Goal: Task Accomplishment & Management: Manage account settings

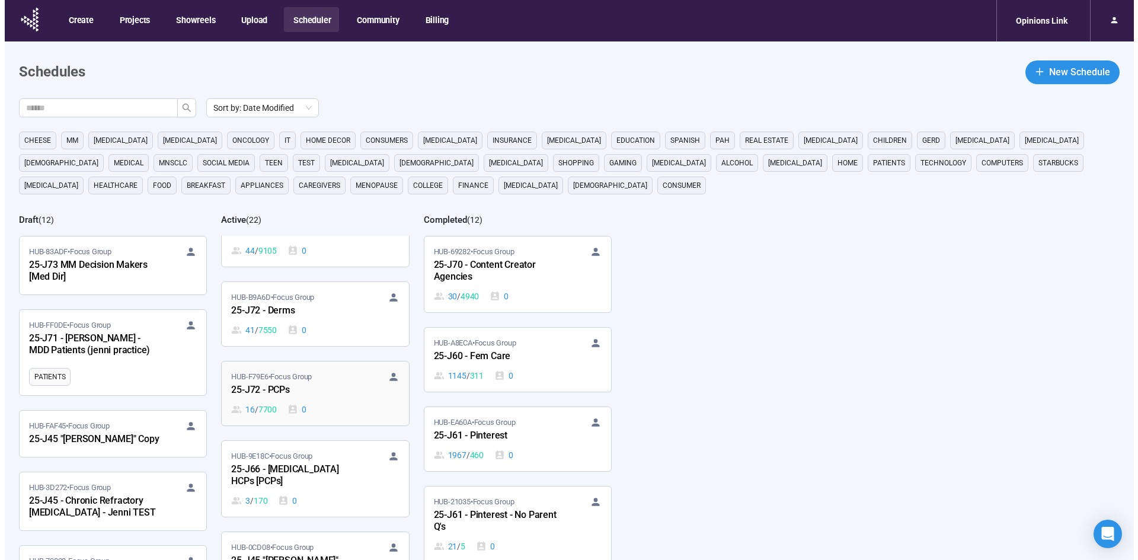
scroll to position [1067, 0]
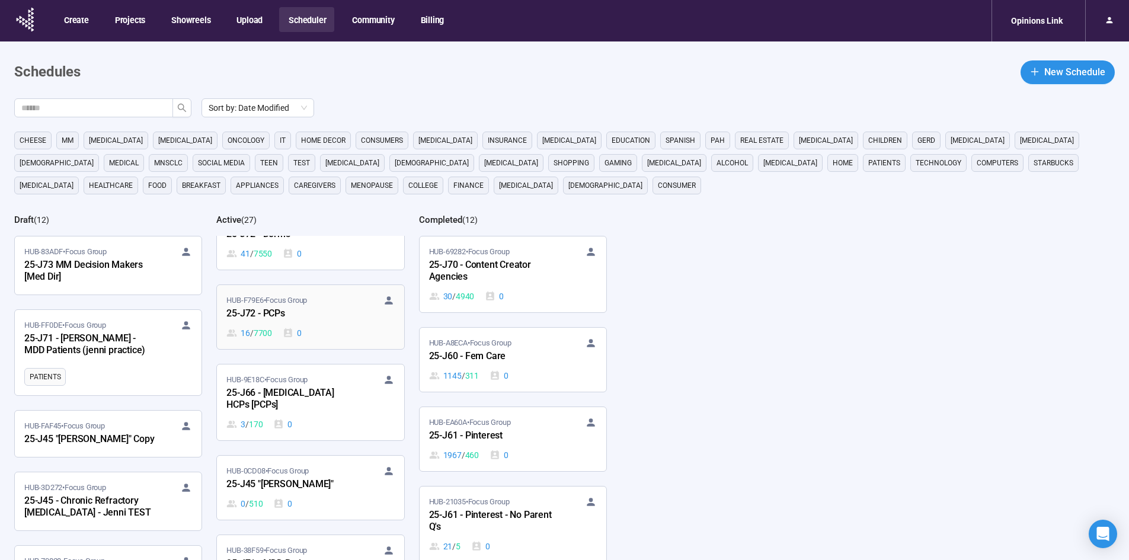
click at [270, 305] on span "HUB-F79E6 • Focus Group" at bounding box center [266, 300] width 81 height 12
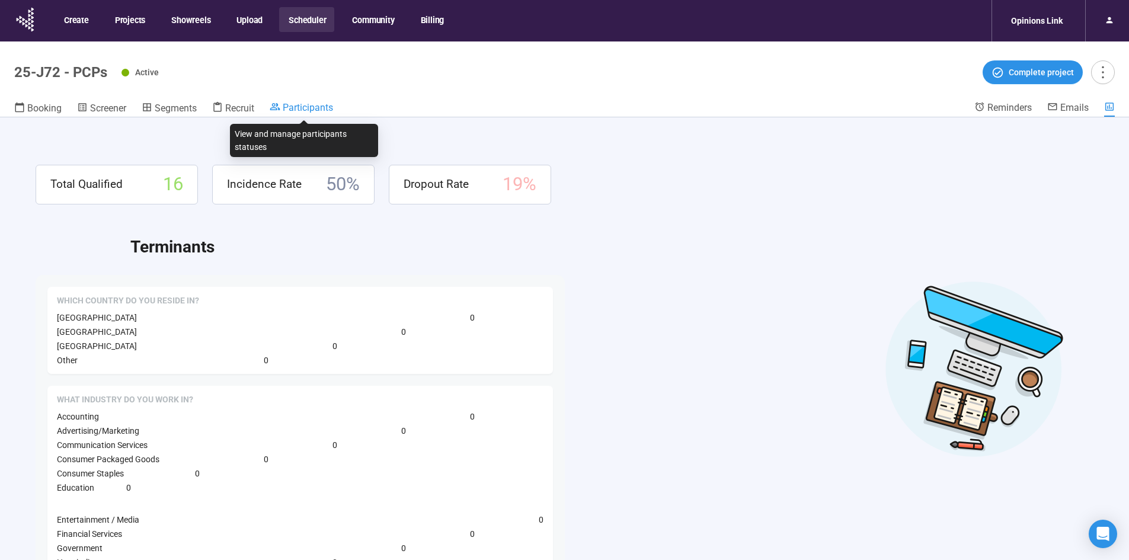
click at [306, 104] on span "Participants" at bounding box center [308, 107] width 50 height 11
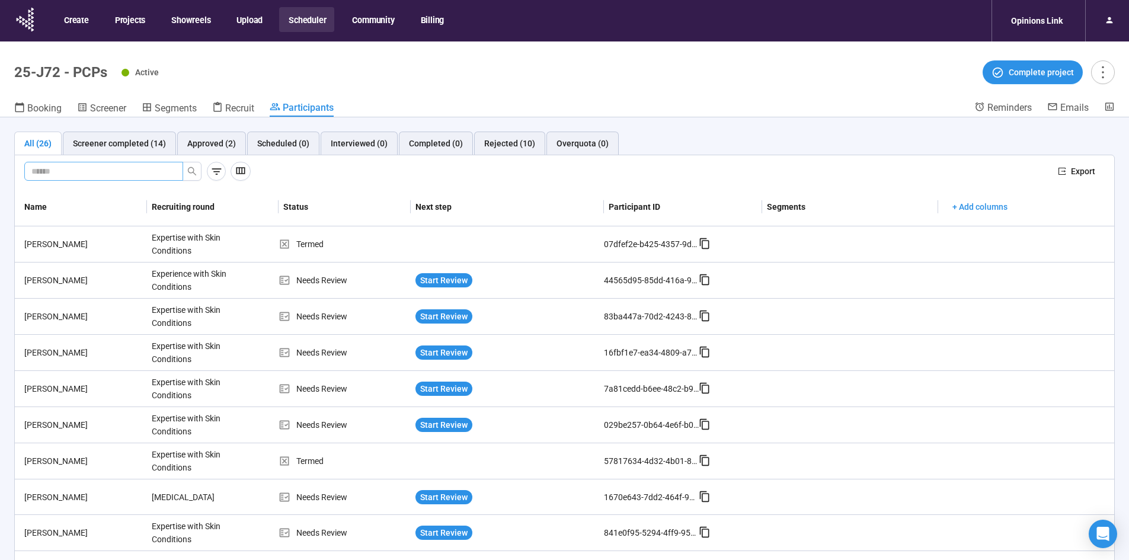
click at [143, 171] on input "text" at bounding box center [98, 171] width 135 height 13
click at [425, 315] on span "Start Review" at bounding box center [443, 316] width 47 height 13
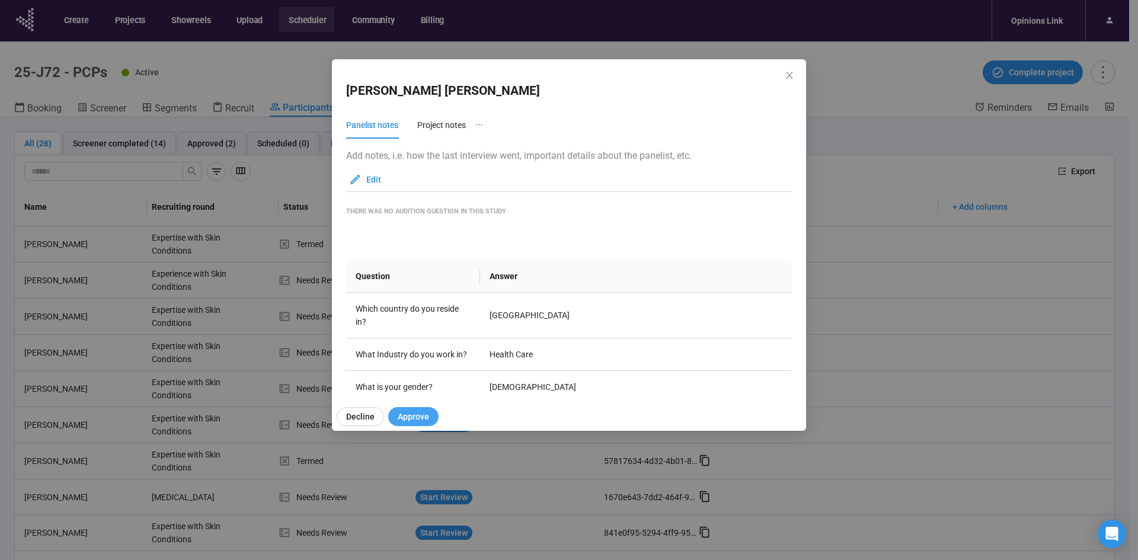
click at [405, 415] on span "Approve" at bounding box center [413, 416] width 31 height 13
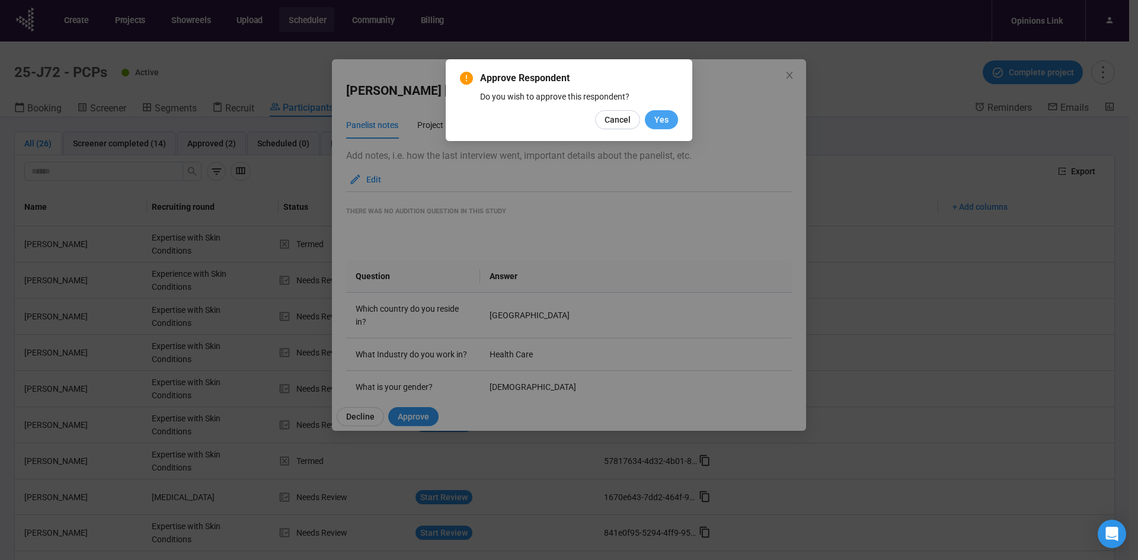
click at [658, 114] on span "Yes" at bounding box center [661, 119] width 14 height 13
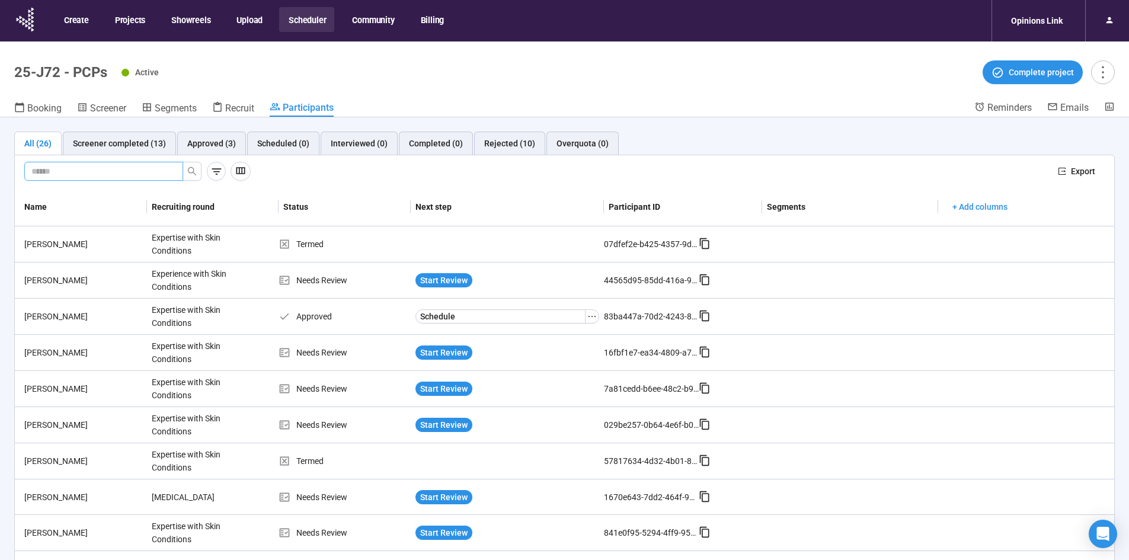
click at [85, 172] on input "text" at bounding box center [98, 171] width 135 height 13
click at [451, 426] on span "Start Review" at bounding box center [443, 424] width 47 height 13
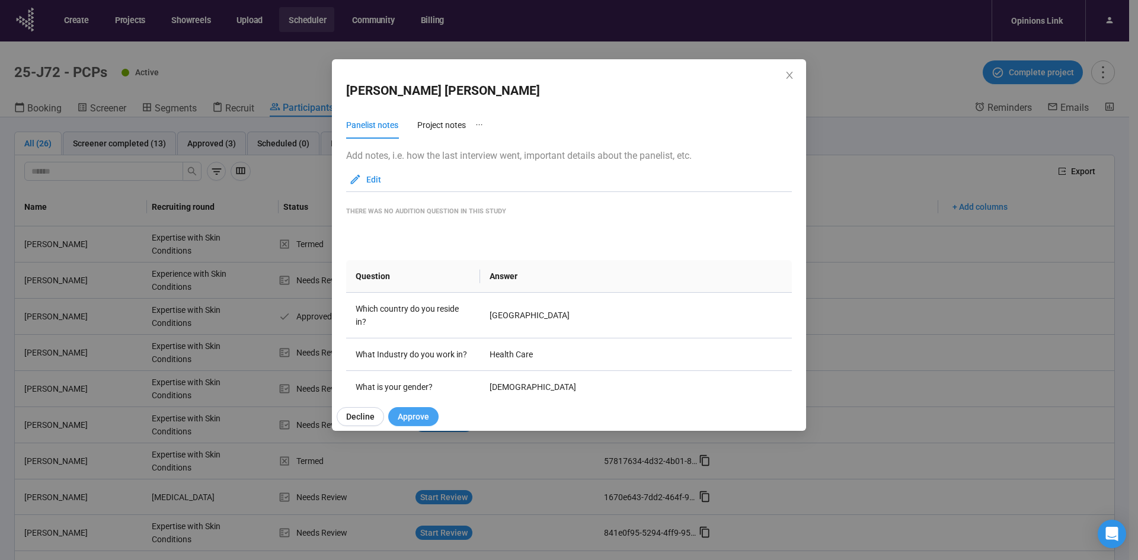
click at [413, 417] on span "Approve" at bounding box center [413, 416] width 31 height 13
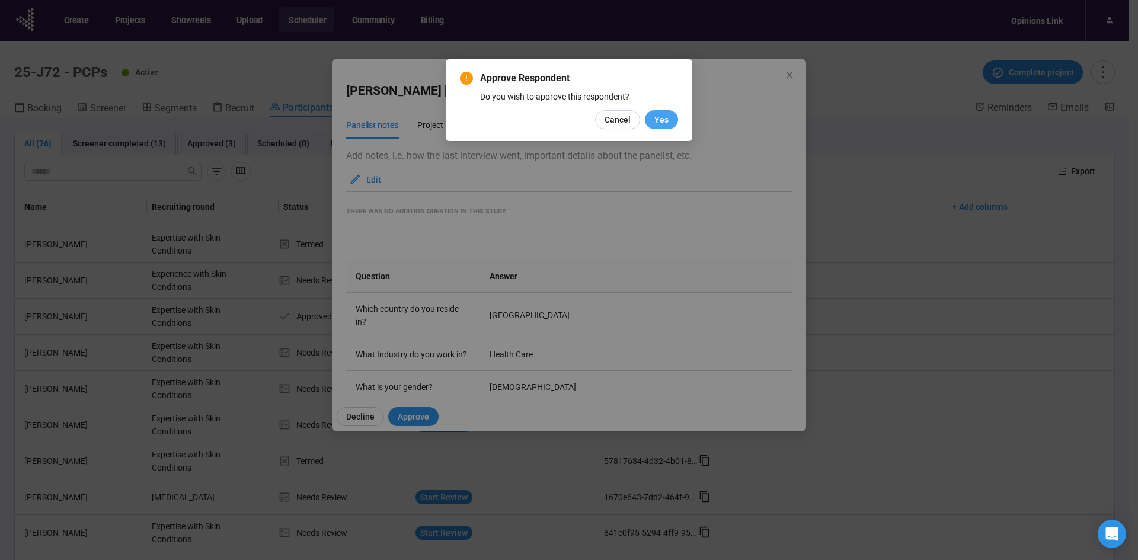
click at [661, 113] on span "Yes" at bounding box center [661, 119] width 14 height 13
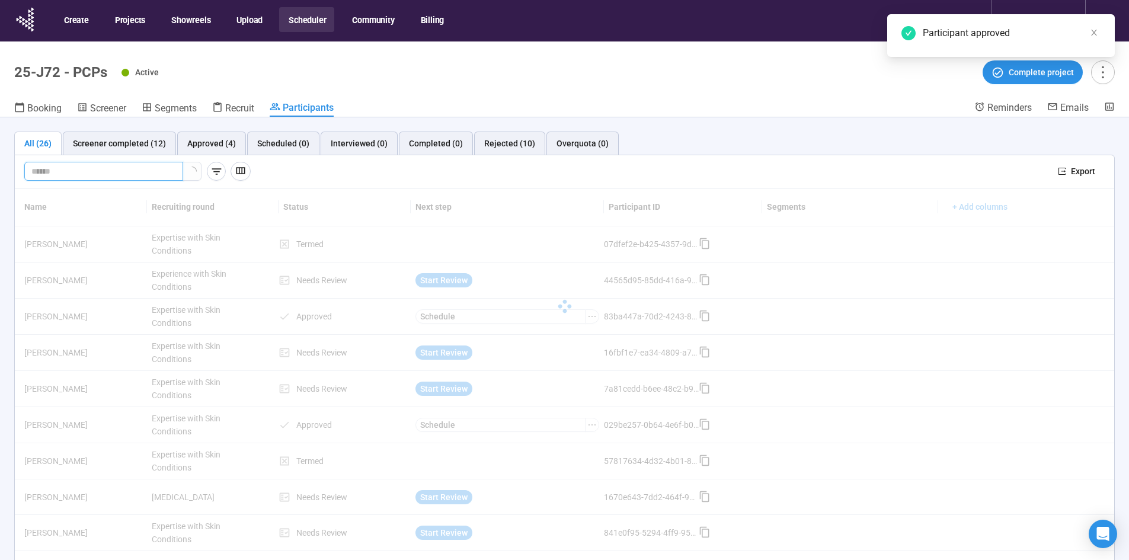
click at [73, 170] on input "text" at bounding box center [98, 171] width 135 height 13
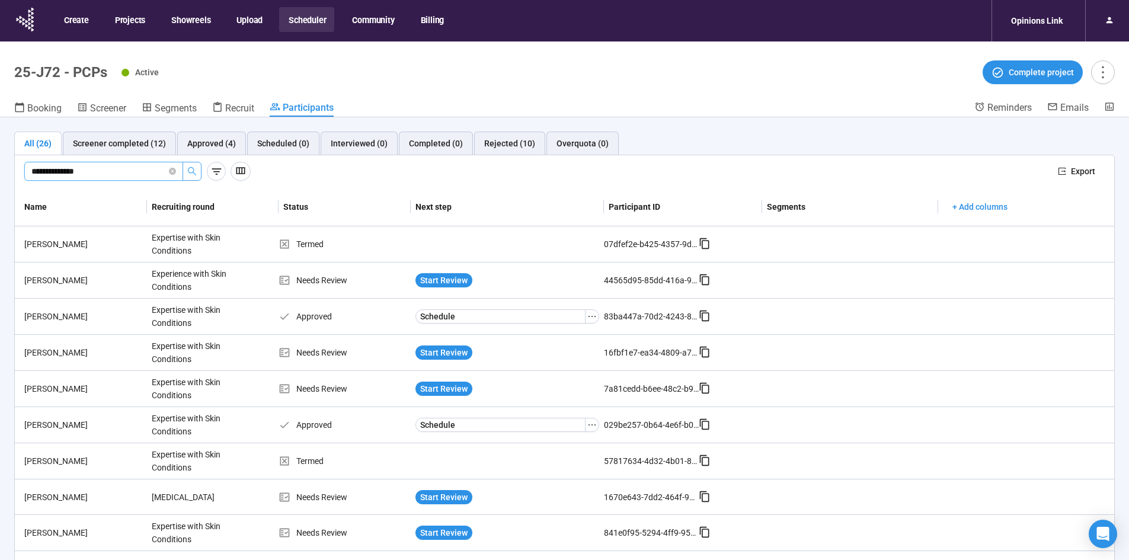
click at [190, 174] on icon "search" at bounding box center [191, 170] width 9 height 9
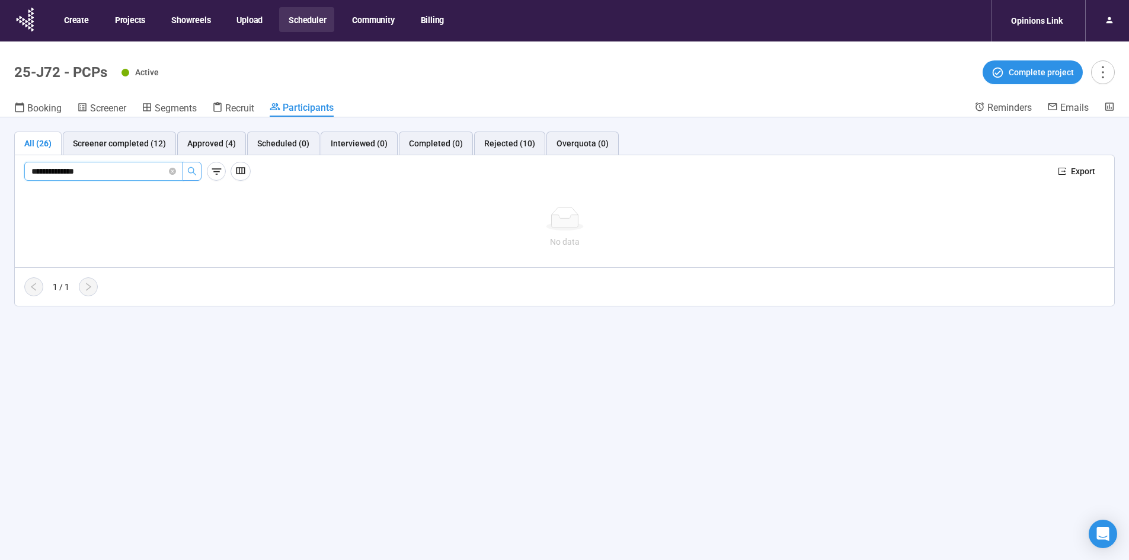
click at [124, 168] on input "**********" at bounding box center [98, 171] width 135 height 13
click at [196, 168] on icon "search" at bounding box center [191, 170] width 9 height 9
click at [190, 166] on icon "search" at bounding box center [191, 170] width 9 height 9
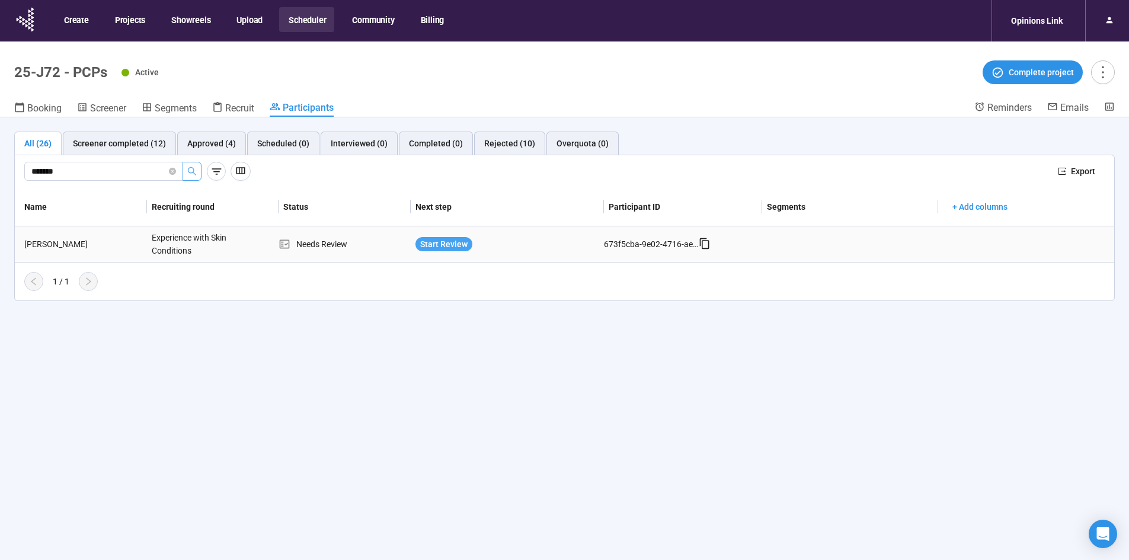
click at [443, 243] on span "Start Review" at bounding box center [443, 244] width 47 height 13
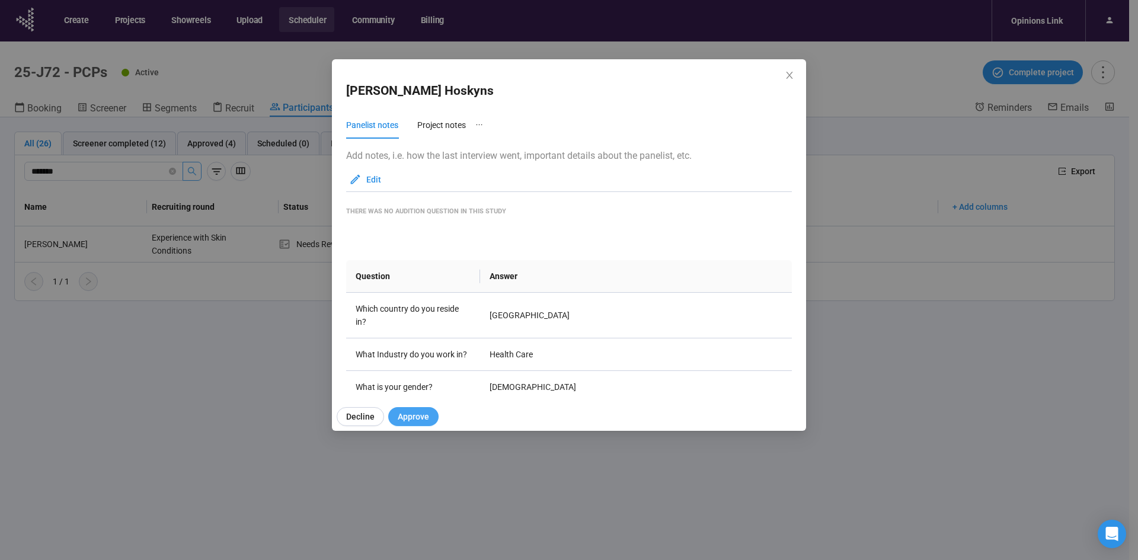
click at [418, 415] on span "Approve" at bounding box center [413, 416] width 31 height 13
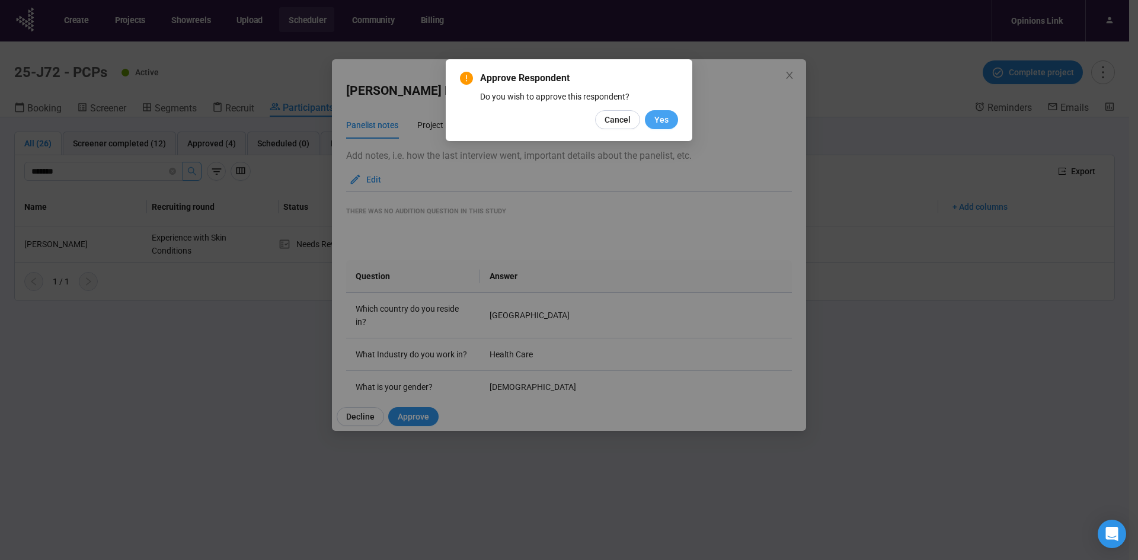
click at [667, 117] on span "Yes" at bounding box center [661, 119] width 14 height 13
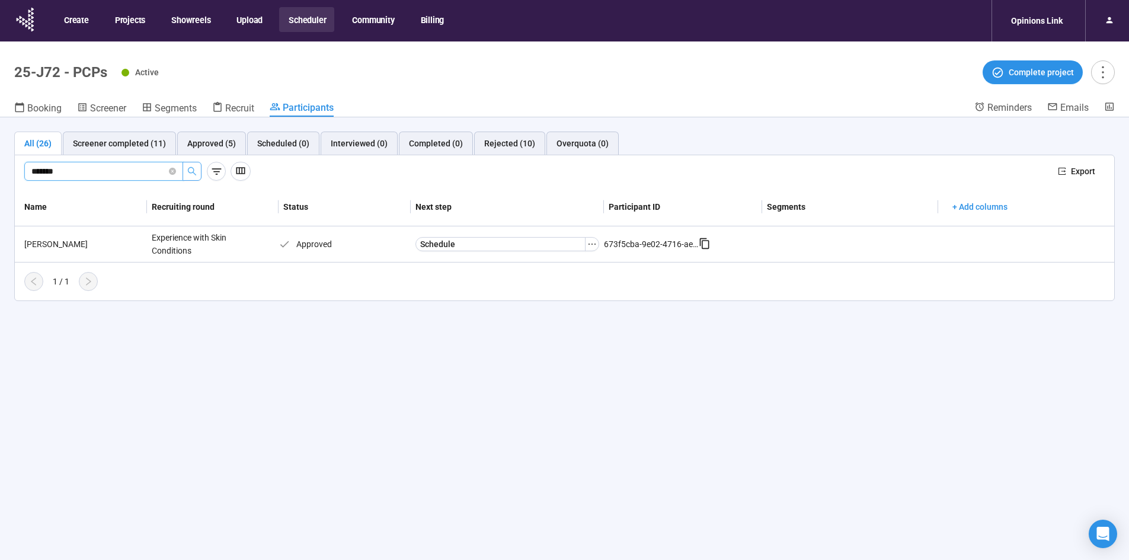
click at [84, 174] on input "******" at bounding box center [98, 171] width 135 height 13
click at [191, 167] on icon "search" at bounding box center [192, 171] width 8 height 8
type input "******"
click at [430, 244] on span "Start Review" at bounding box center [443, 244] width 47 height 13
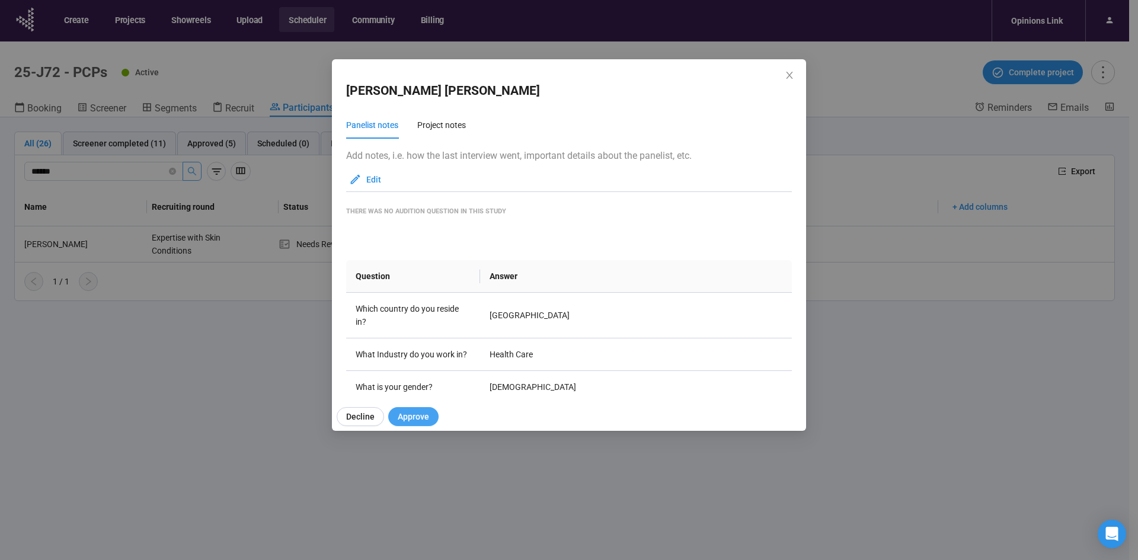
click at [409, 410] on span "Approve" at bounding box center [413, 416] width 31 height 13
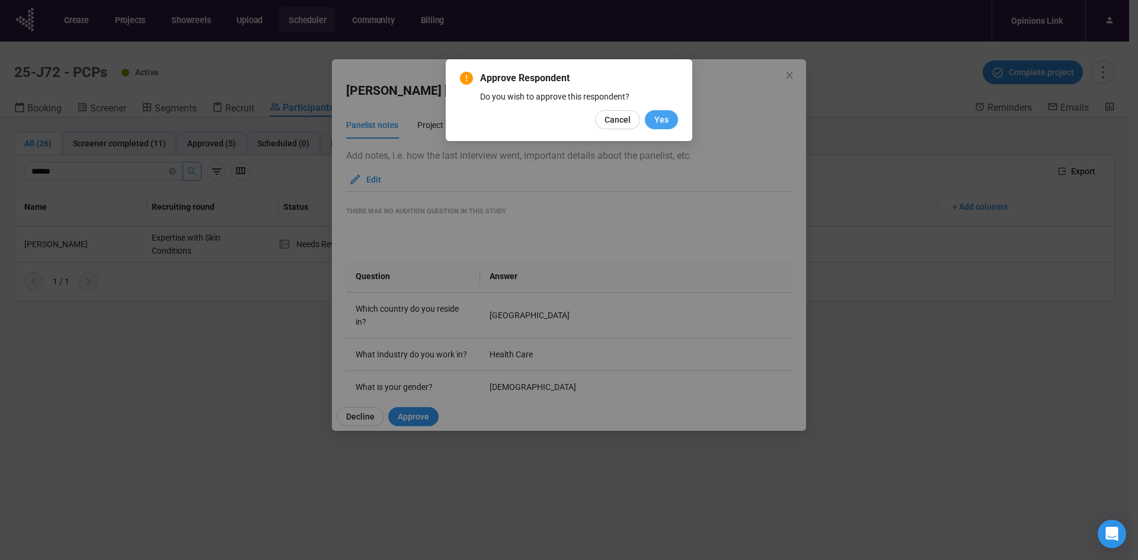
click at [665, 127] on button "Yes" at bounding box center [661, 119] width 33 height 19
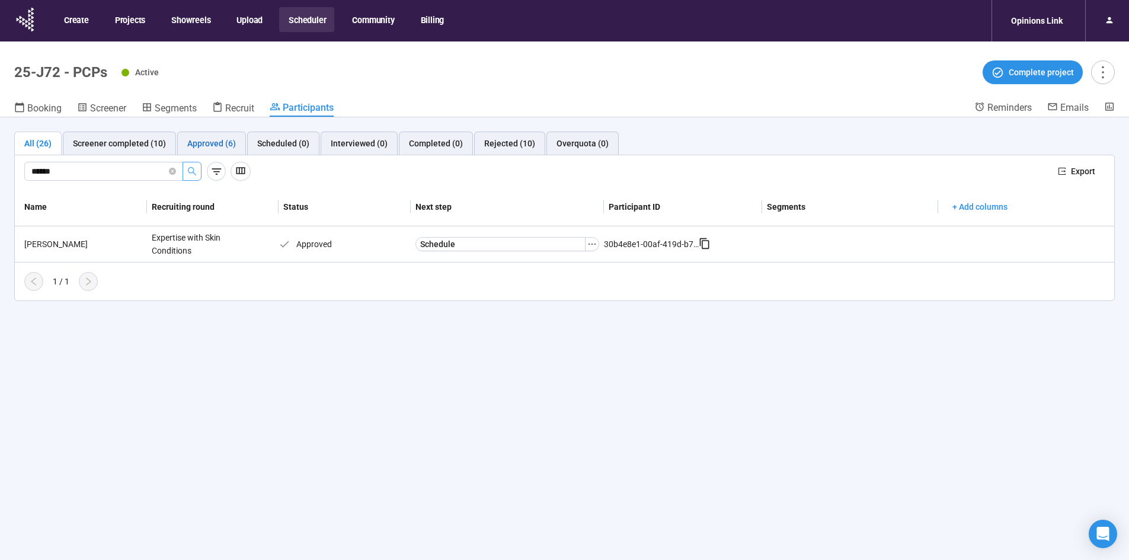
click at [198, 139] on div "Approved (6)" at bounding box center [211, 143] width 49 height 13
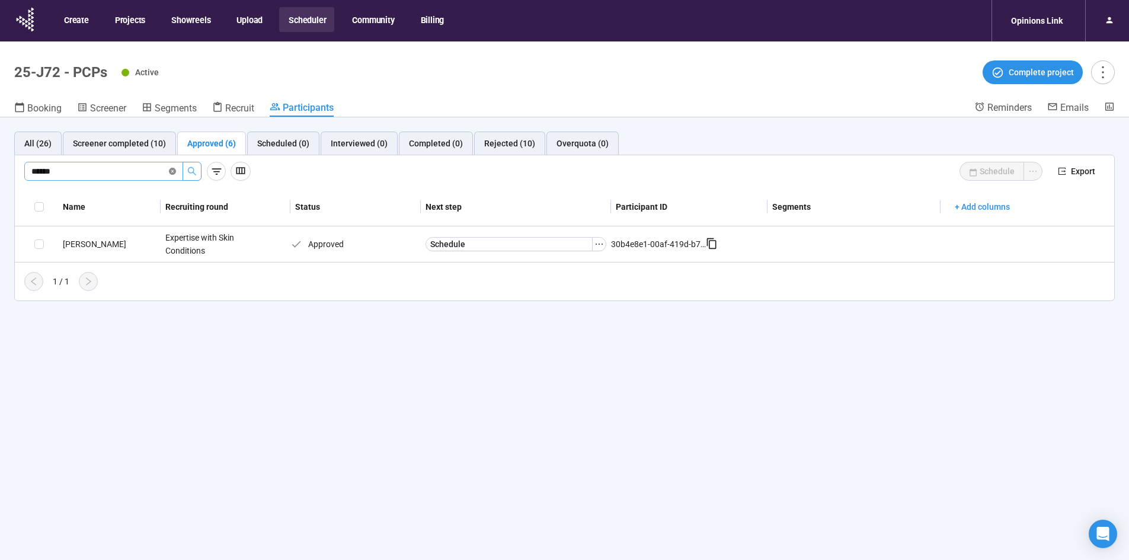
click at [172, 174] on icon "close-circle" at bounding box center [172, 171] width 7 height 7
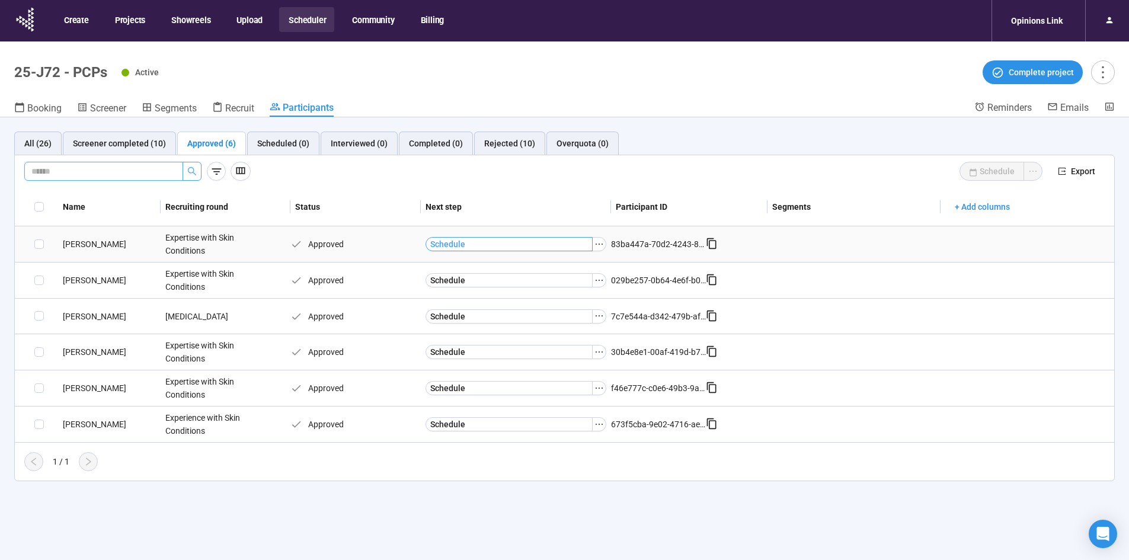
click at [483, 245] on button "Schedule" at bounding box center [509, 244] width 168 height 14
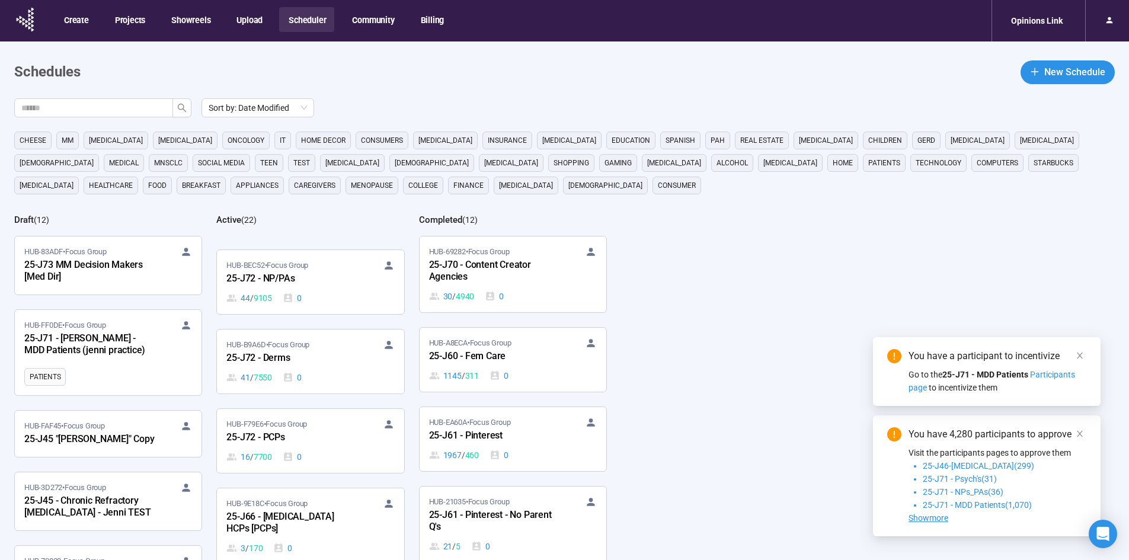
scroll to position [1007, 0]
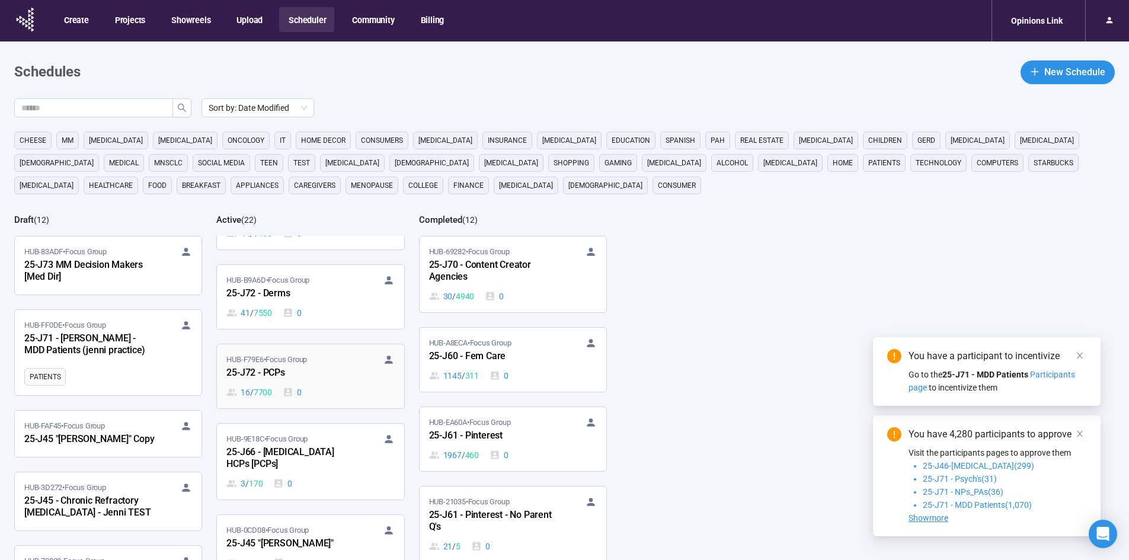
click at [279, 373] on div "25-J72 - PCPs" at bounding box center [291, 373] width 130 height 15
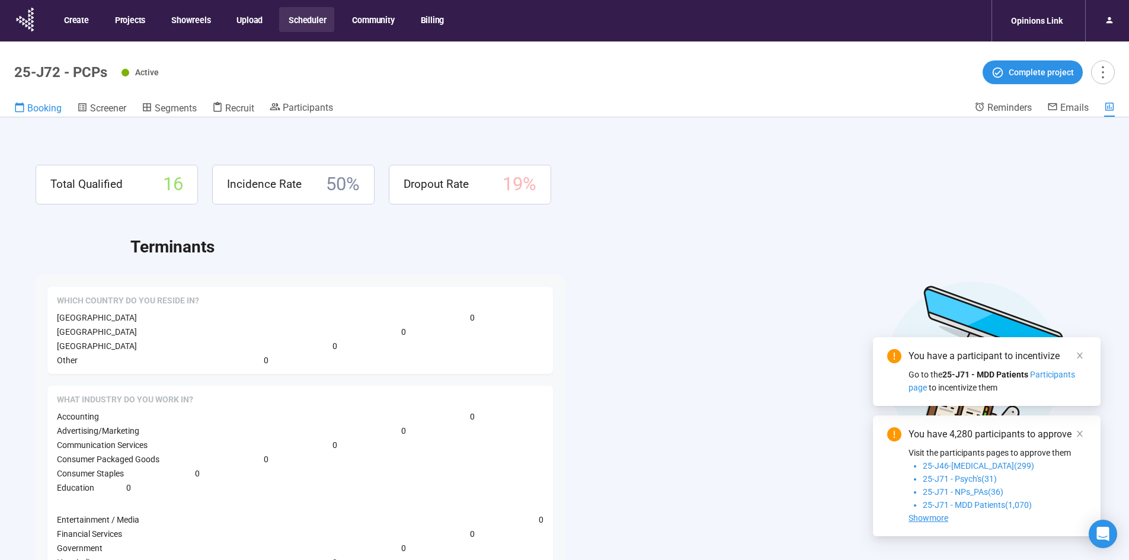
click at [53, 111] on span "Booking" at bounding box center [44, 108] width 34 height 11
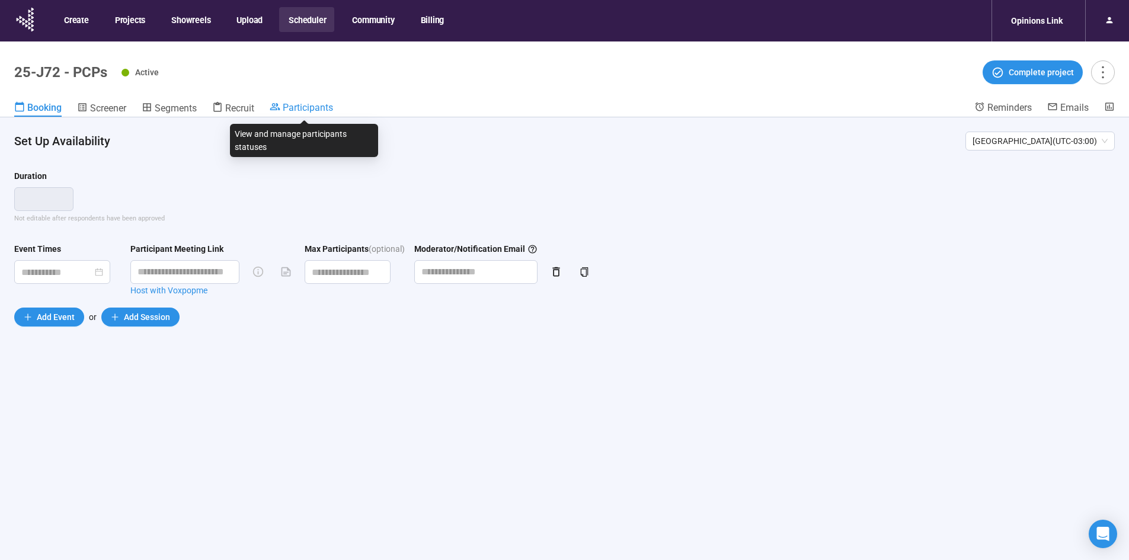
click at [313, 103] on span "Participants" at bounding box center [308, 107] width 50 height 11
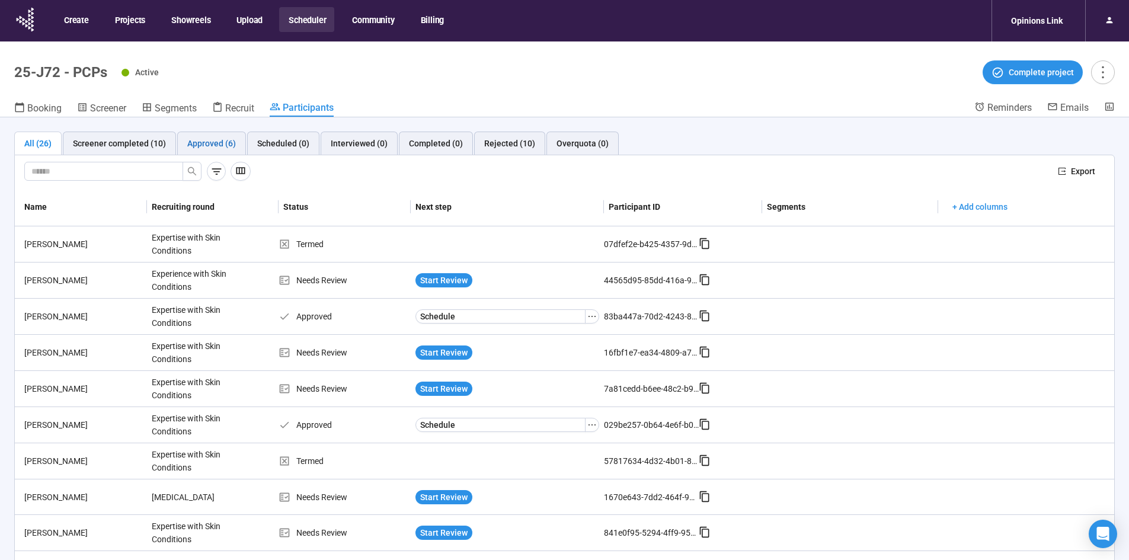
click at [226, 142] on div "Approved (6)" at bounding box center [211, 143] width 49 height 13
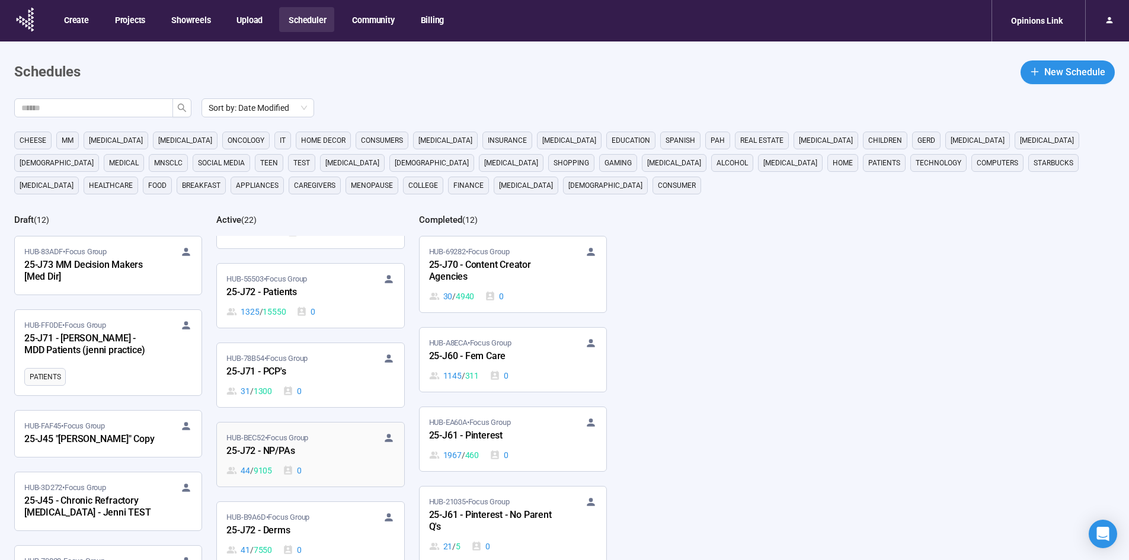
scroll to position [889, 0]
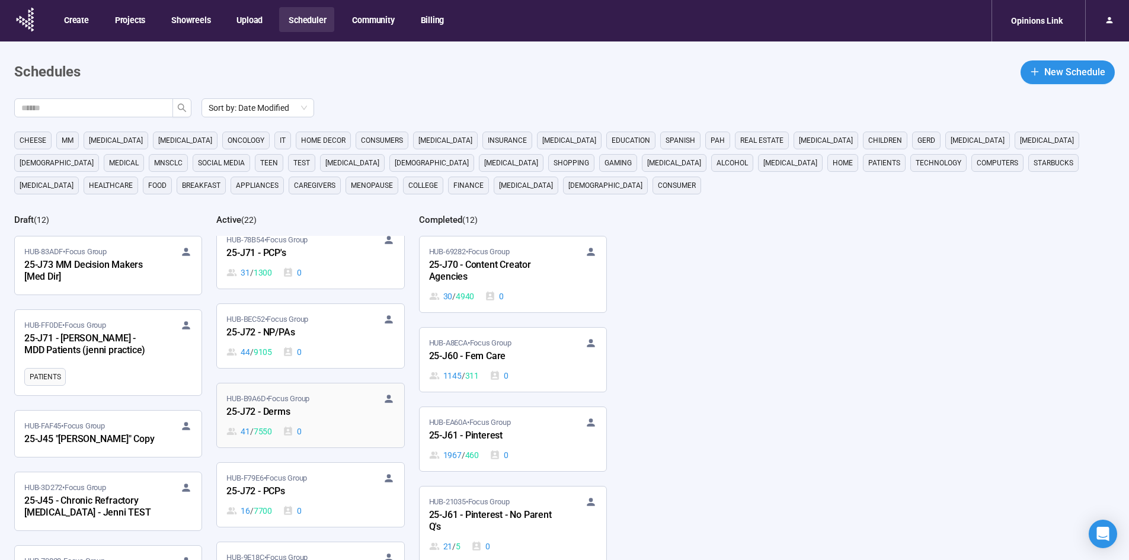
click at [290, 411] on div "25-J72 - Derms" at bounding box center [291, 412] width 130 height 15
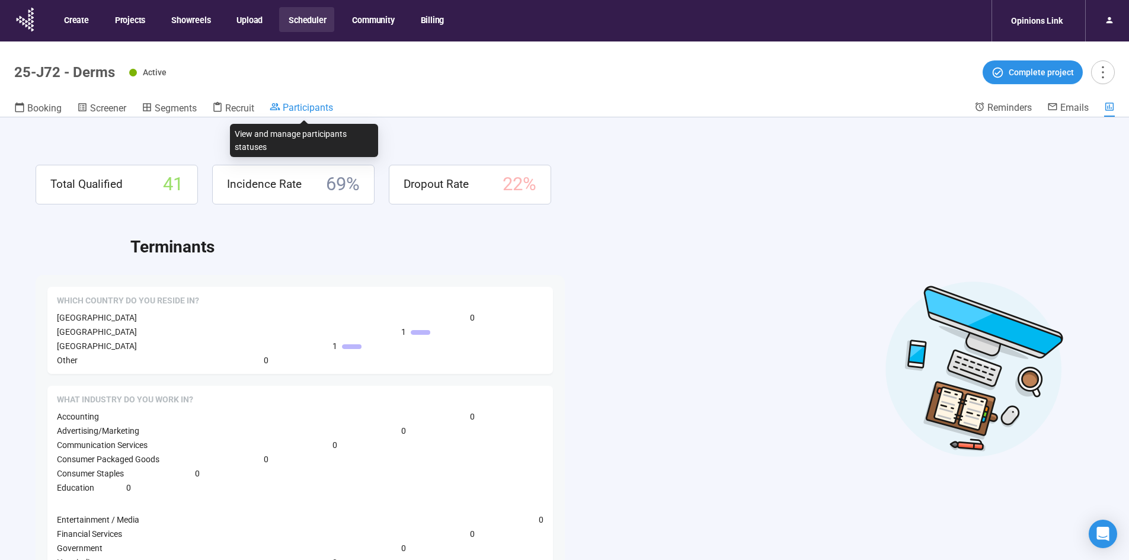
click at [313, 104] on span "Participants" at bounding box center [308, 107] width 50 height 11
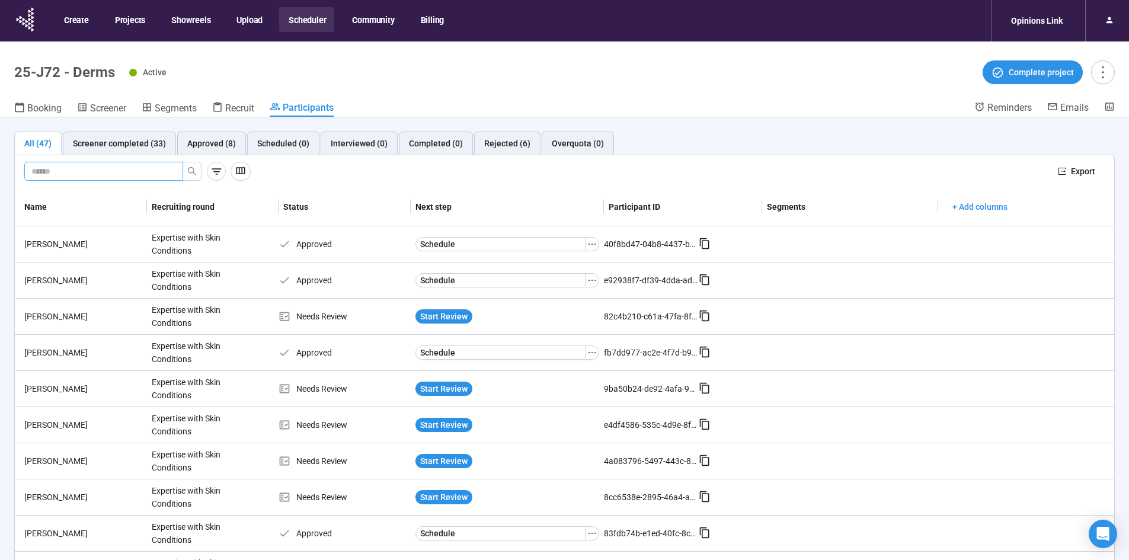
click at [71, 172] on input "text" at bounding box center [98, 171] width 135 height 13
click at [196, 169] on icon "search" at bounding box center [191, 170] width 9 height 9
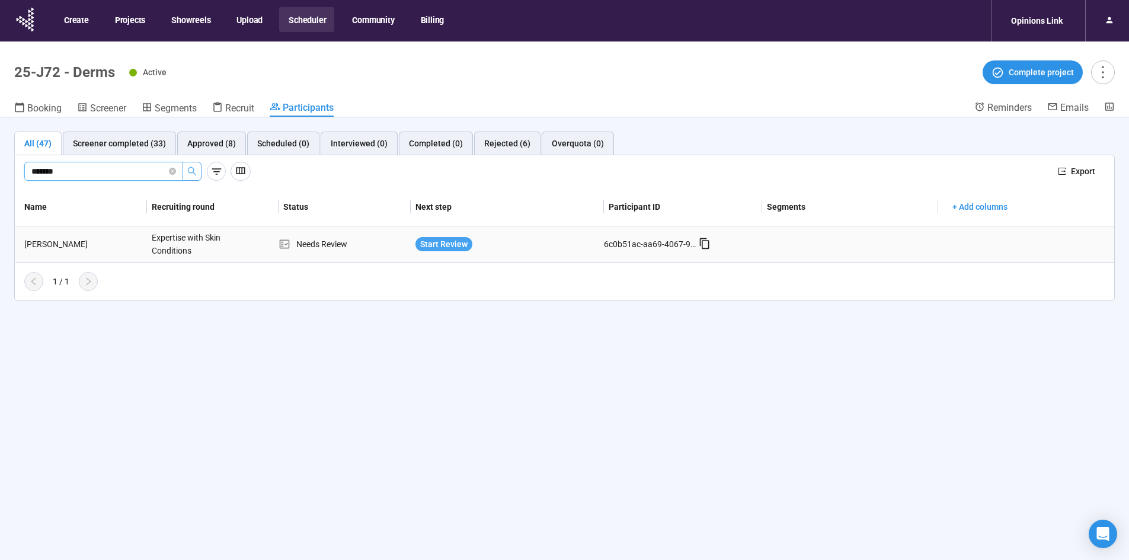
type input "*******"
click at [431, 241] on span "Start Review" at bounding box center [443, 244] width 47 height 13
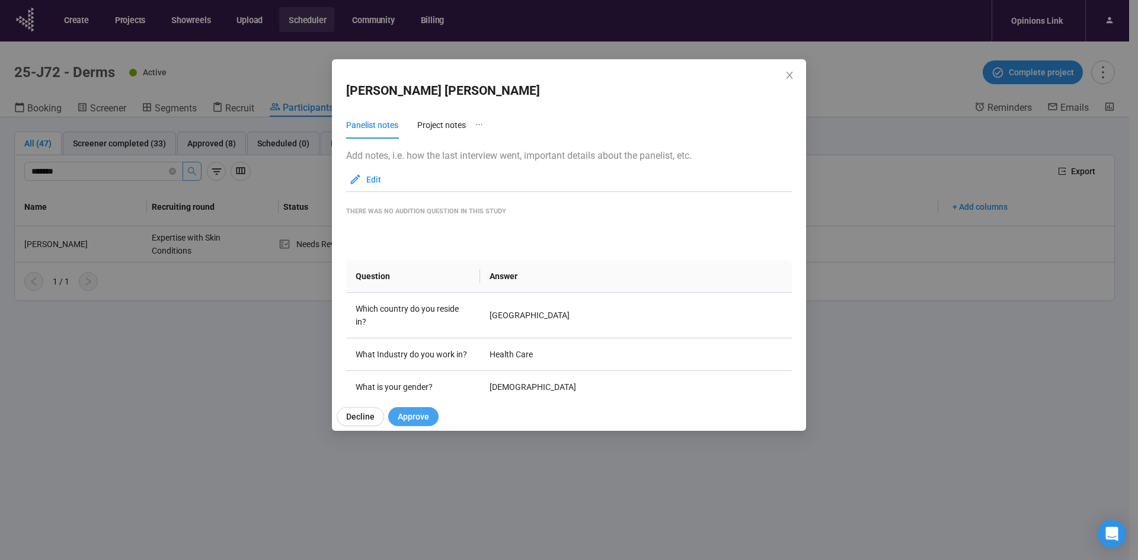
click at [414, 412] on span "Approve" at bounding box center [413, 416] width 31 height 13
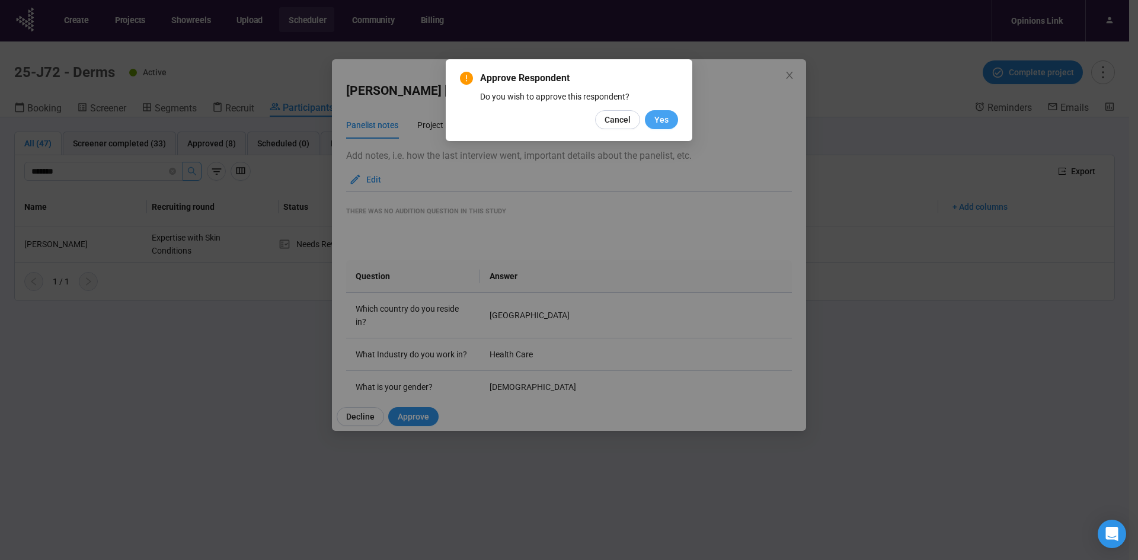
click at [668, 112] on button "Yes" at bounding box center [661, 119] width 33 height 19
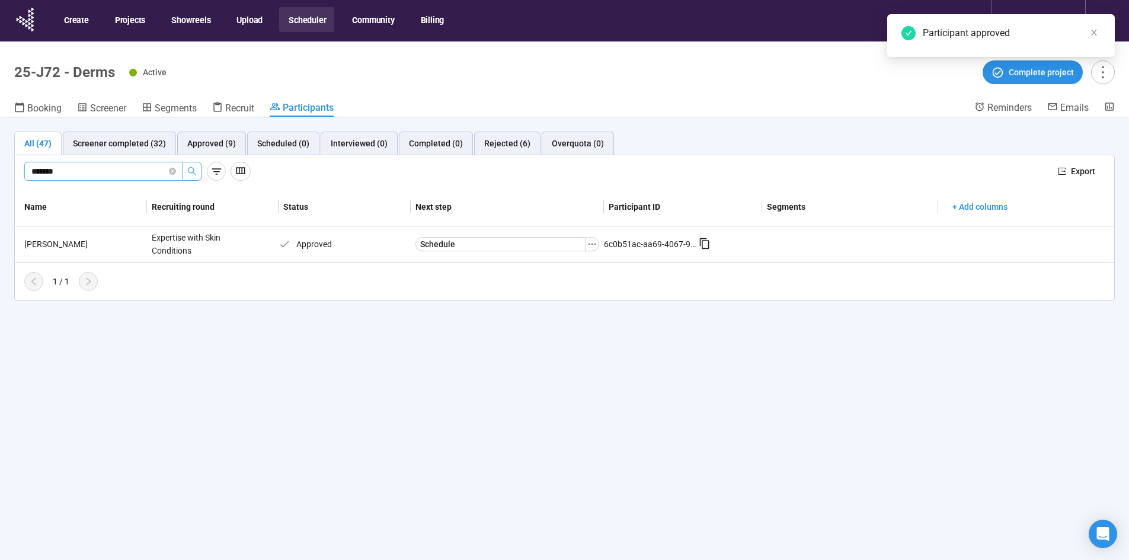
click at [23, 175] on div "******* Export" at bounding box center [564, 171] width 1099 height 33
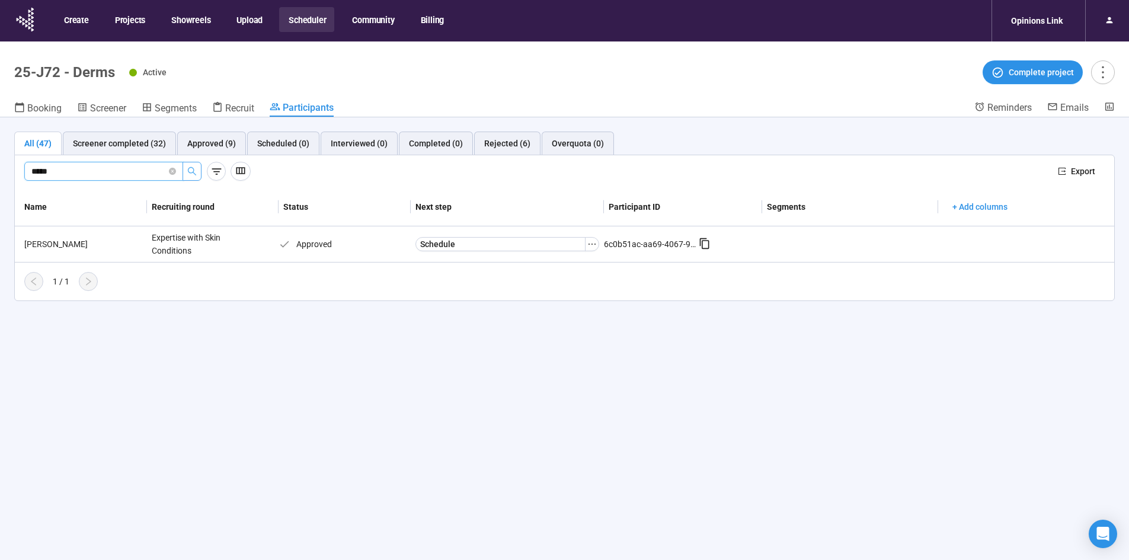
click at [193, 171] on icon "search" at bounding box center [192, 171] width 8 height 8
type input "*****"
click at [436, 244] on span "Start Review" at bounding box center [443, 244] width 47 height 13
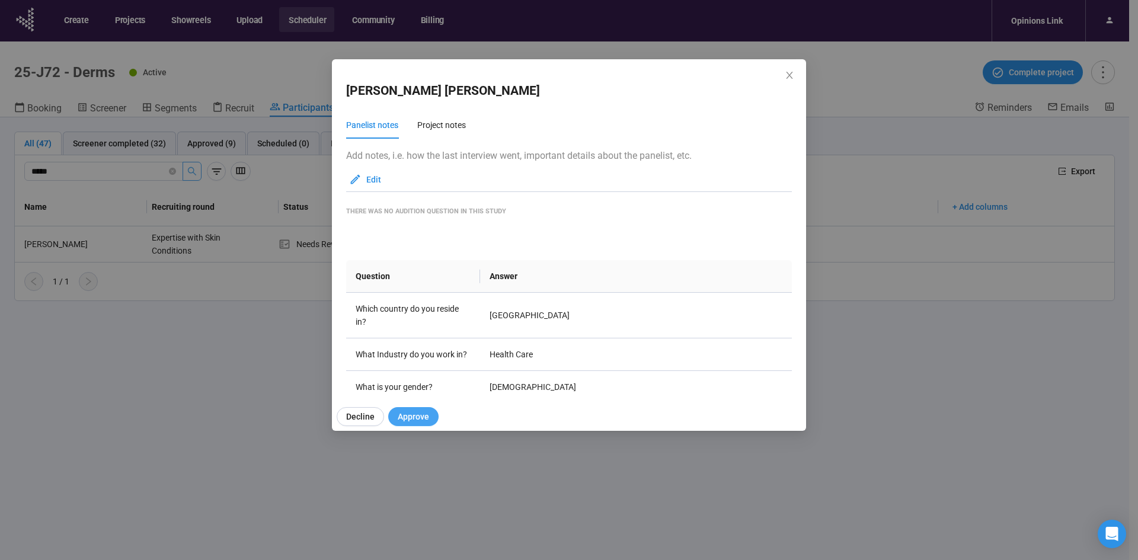
click at [417, 418] on span "Approve" at bounding box center [413, 416] width 31 height 13
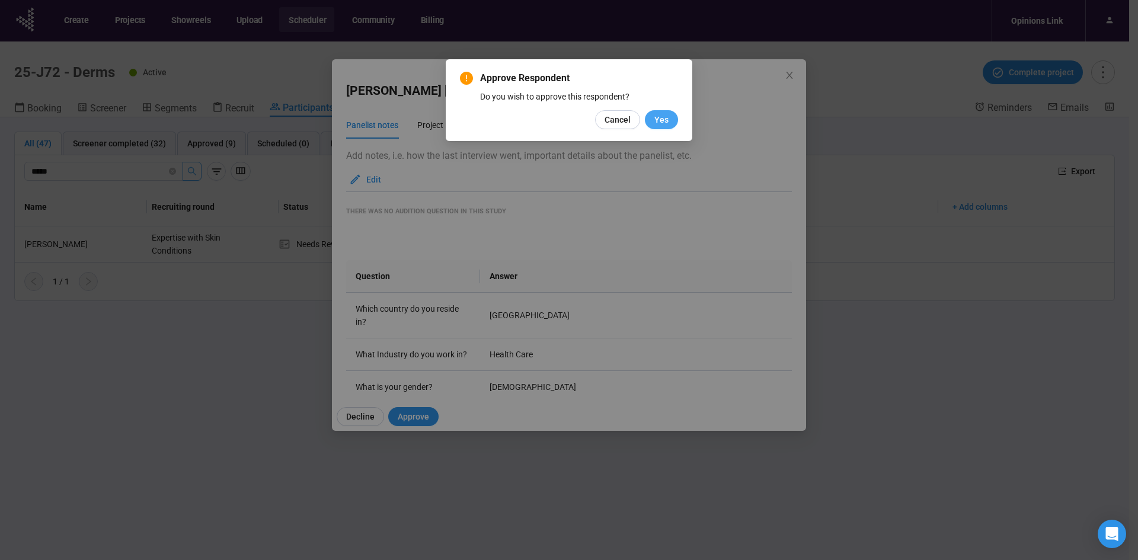
click at [668, 121] on button "Yes" at bounding box center [661, 119] width 33 height 19
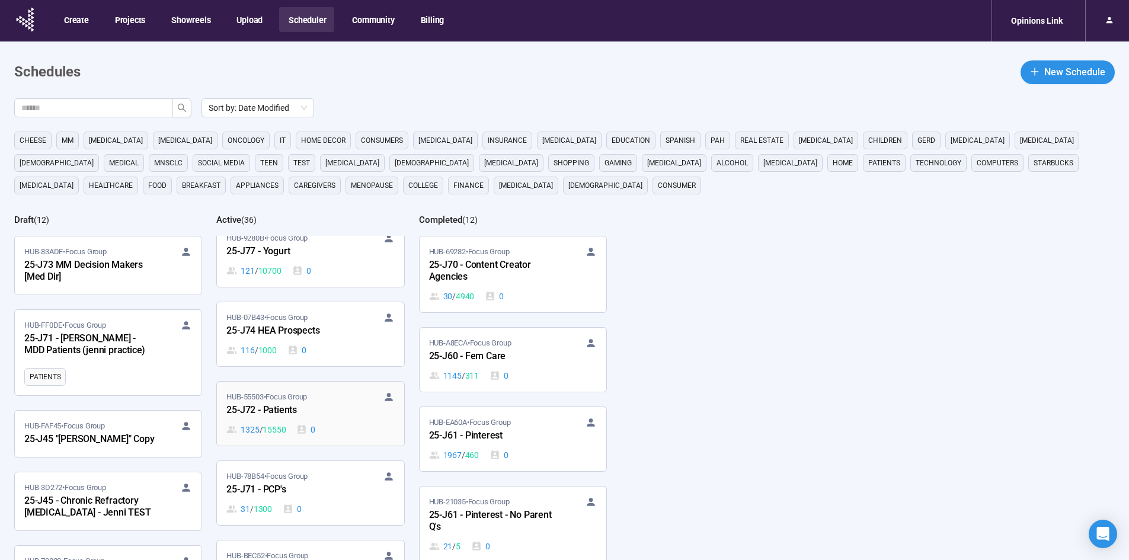
scroll to position [652, 0]
click at [293, 411] on div "25-J72 - Patients" at bounding box center [291, 411] width 130 height 15
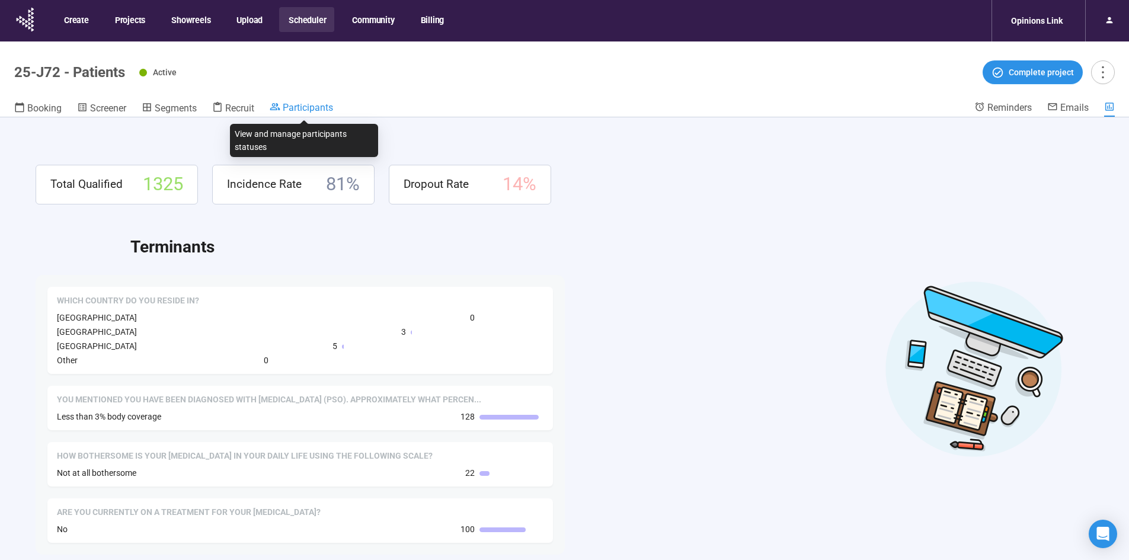
click at [315, 104] on span "Participants" at bounding box center [308, 107] width 50 height 11
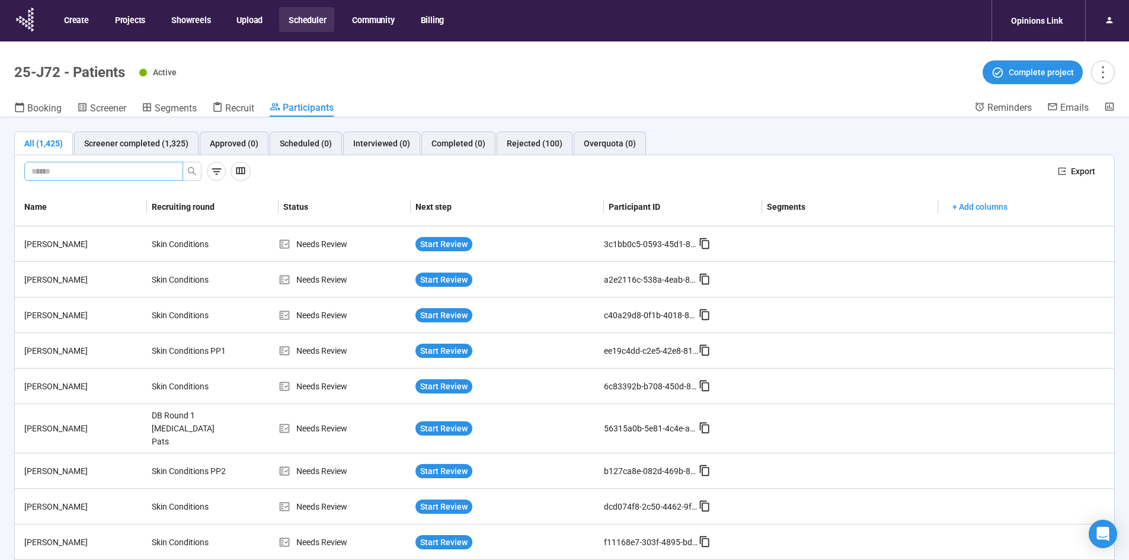
click at [116, 164] on span at bounding box center [103, 171] width 159 height 19
click at [191, 168] on icon "search" at bounding box center [191, 170] width 9 height 9
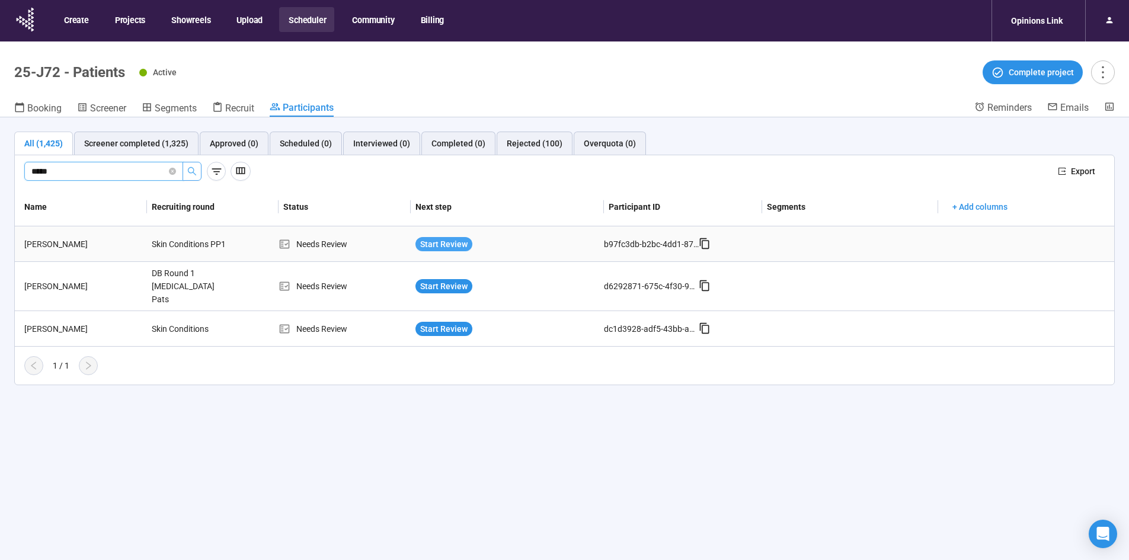
type input "*****"
click at [440, 239] on span "Start Review" at bounding box center [443, 244] width 47 height 13
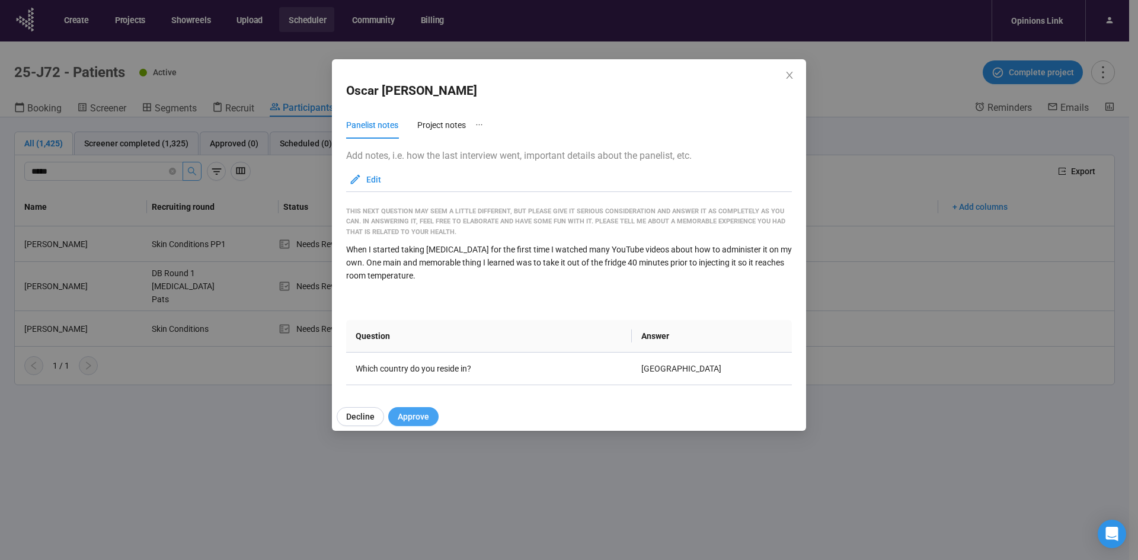
click at [411, 413] on span "Approve" at bounding box center [413, 416] width 31 height 13
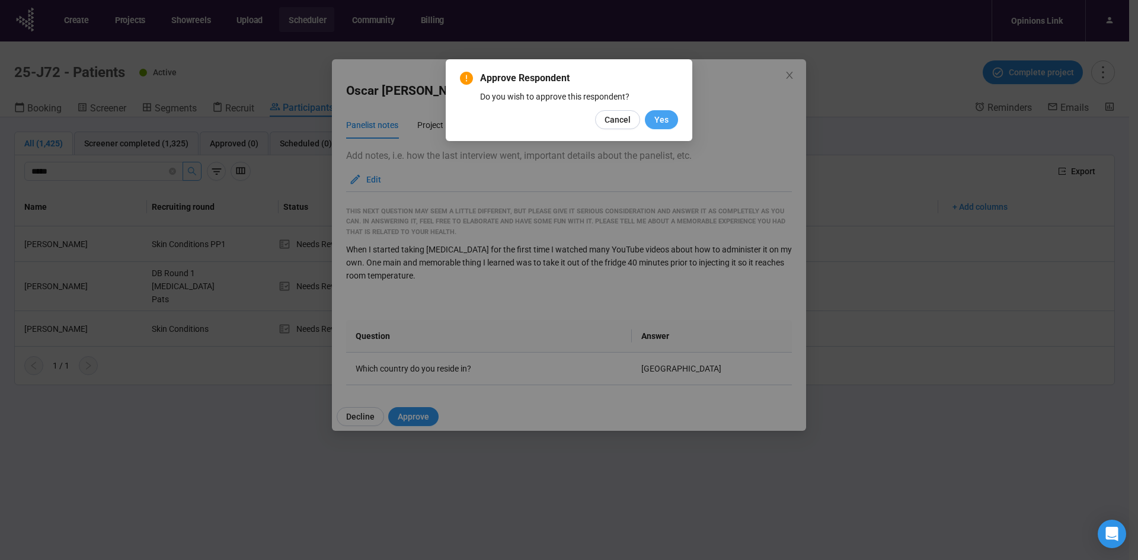
click at [667, 123] on span "Yes" at bounding box center [661, 119] width 14 height 13
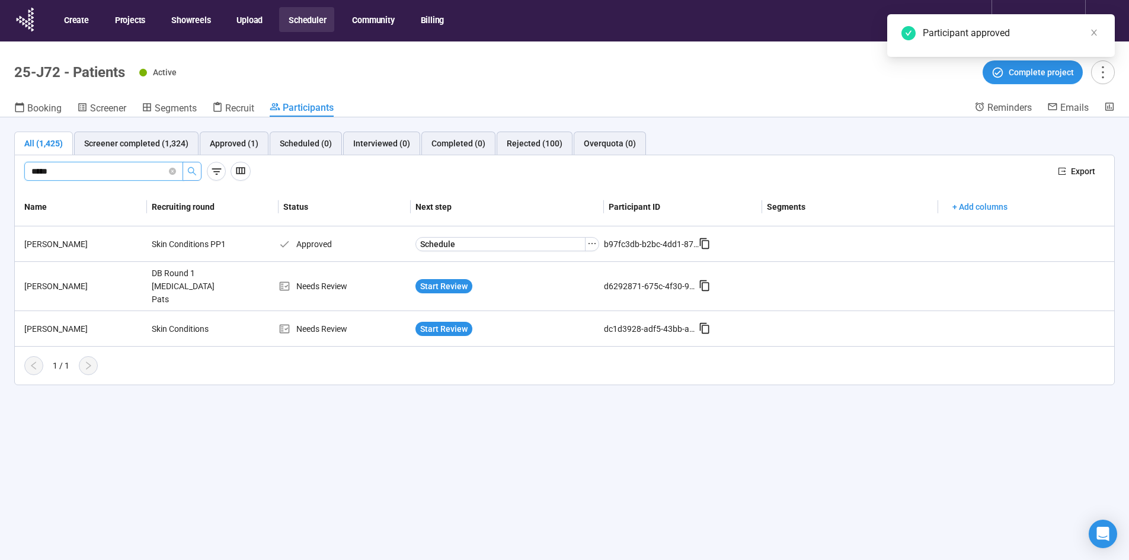
drag, startPoint x: 69, startPoint y: 169, endPoint x: -66, endPoint y: 186, distance: 136.8
click at [0, 186] on html "Create Projects Showreels Upload Scheduler Community Billing Opinions Link 25-J…" at bounding box center [564, 300] width 1129 height 601
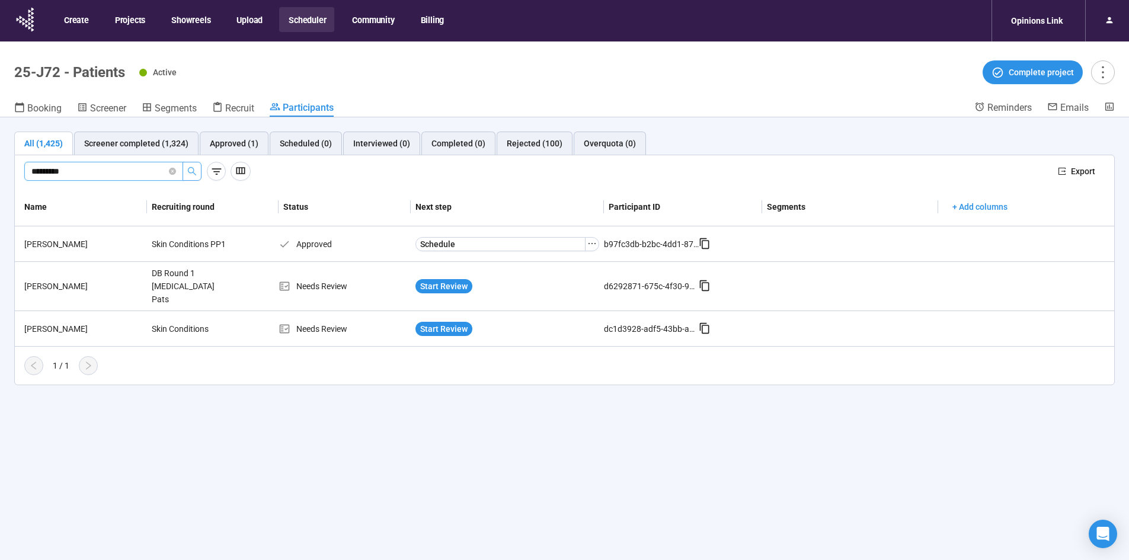
click at [191, 168] on icon "search" at bounding box center [191, 170] width 9 height 9
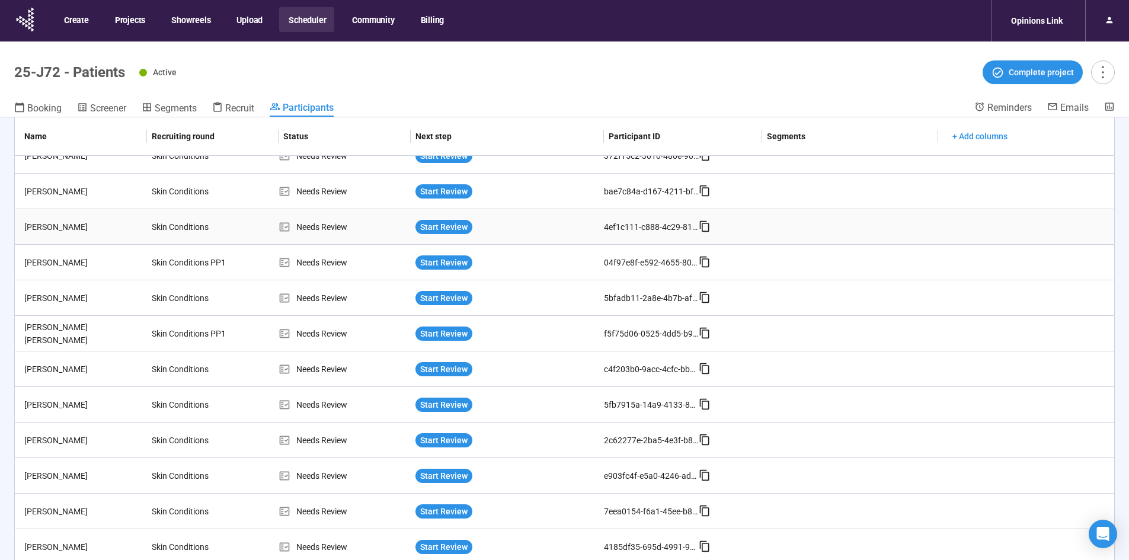
scroll to position [161, 0]
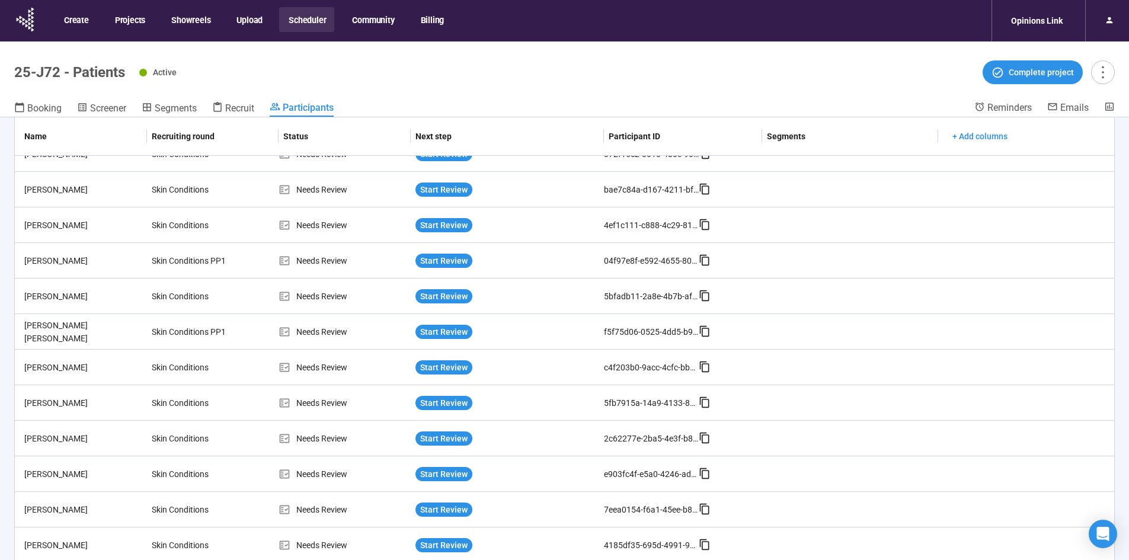
type input "********"
click at [448, 252] on div "Start Review" at bounding box center [507, 261] width 193 height 24
click at [445, 256] on span "Start Review" at bounding box center [443, 260] width 47 height 13
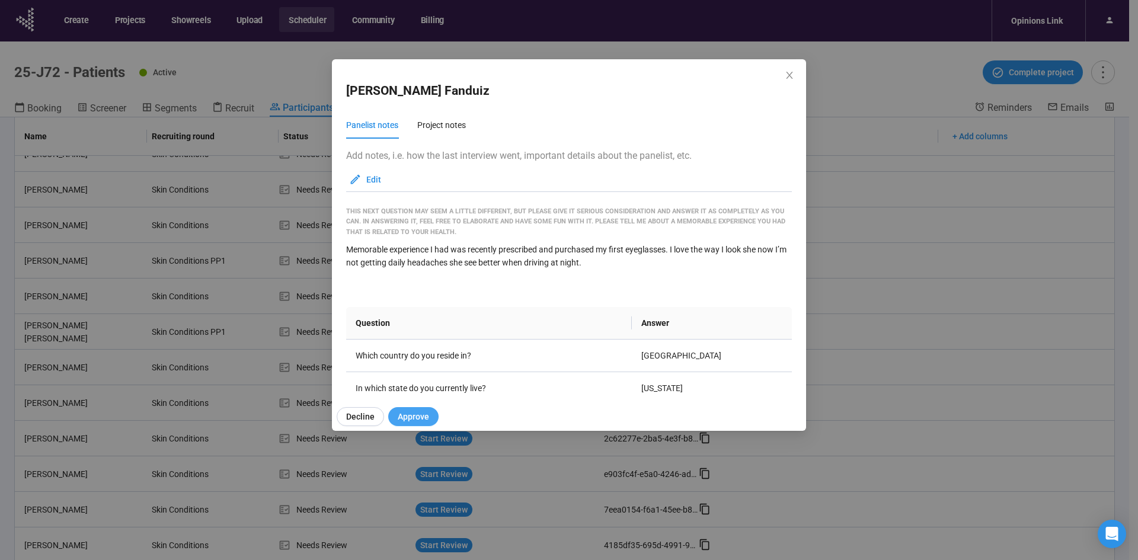
click at [410, 418] on span "Approve" at bounding box center [413, 416] width 31 height 13
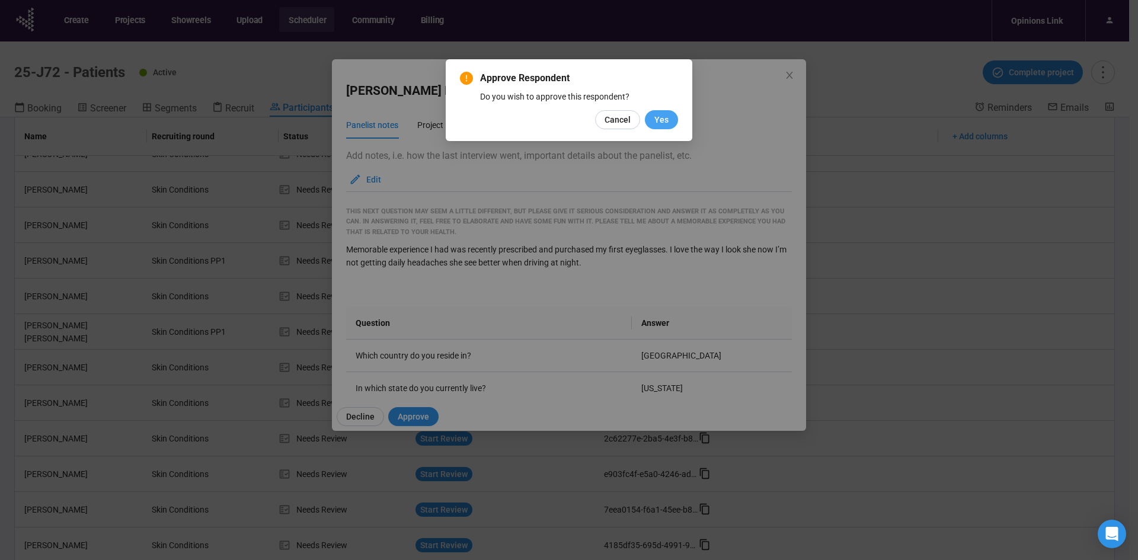
click at [668, 121] on button "Yes" at bounding box center [661, 119] width 33 height 19
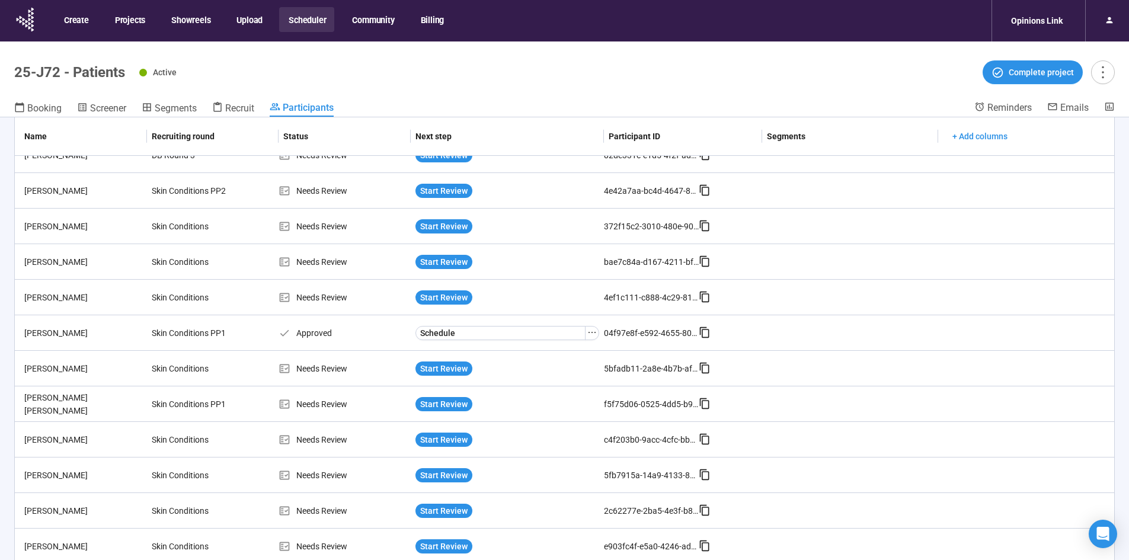
scroll to position [0, 0]
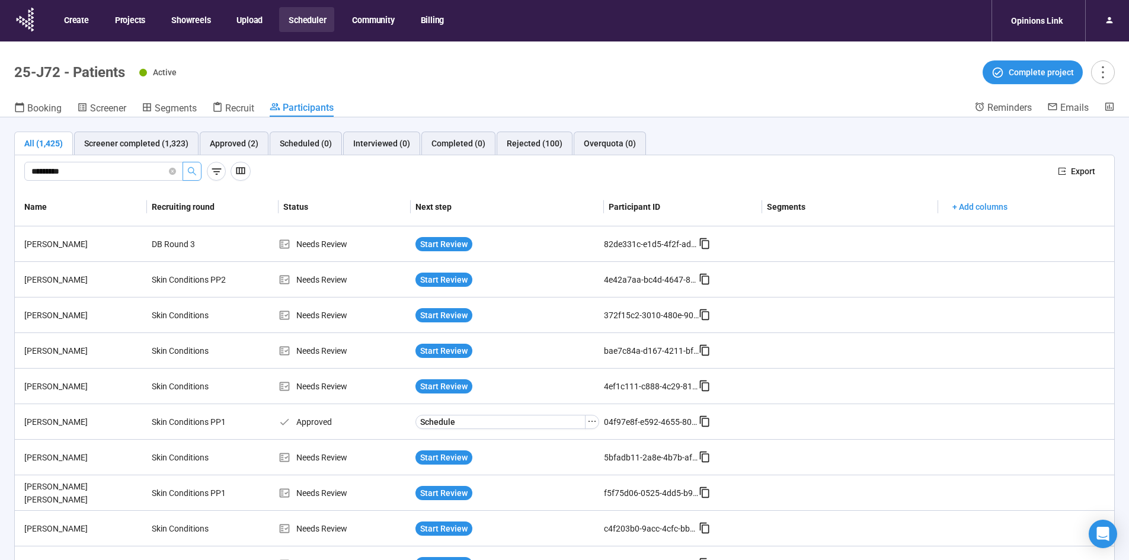
drag, startPoint x: 77, startPoint y: 173, endPoint x: -15, endPoint y: 181, distance: 92.2
click at [0, 181] on html "Create Projects Showreels Upload Scheduler Community Billing Opinions Link 25-J…" at bounding box center [564, 300] width 1129 height 601
click at [193, 166] on icon "search" at bounding box center [191, 170] width 9 height 9
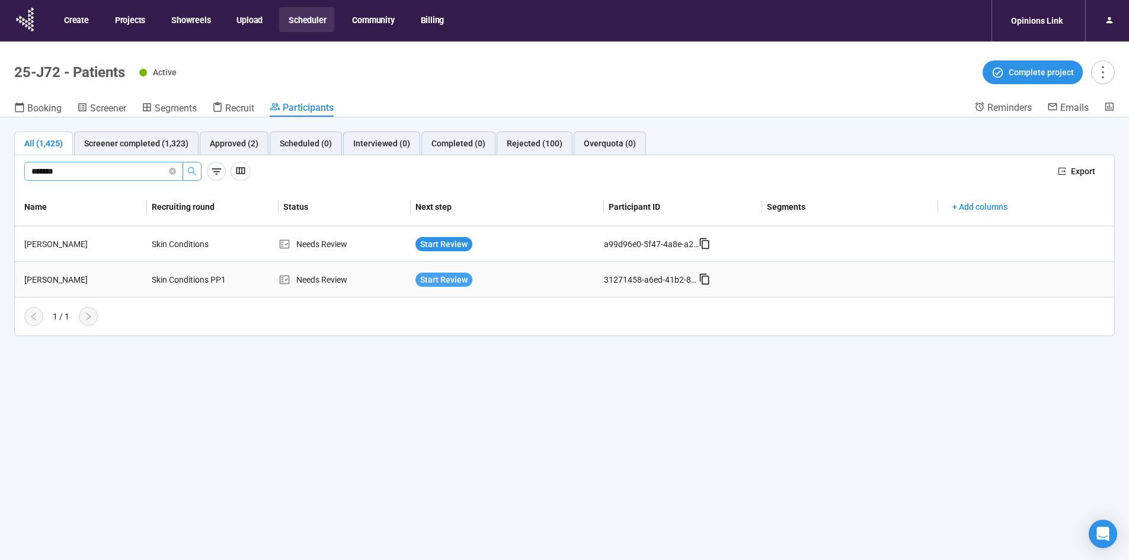
type input "******"
click at [441, 284] on span "Start Review" at bounding box center [443, 279] width 47 height 13
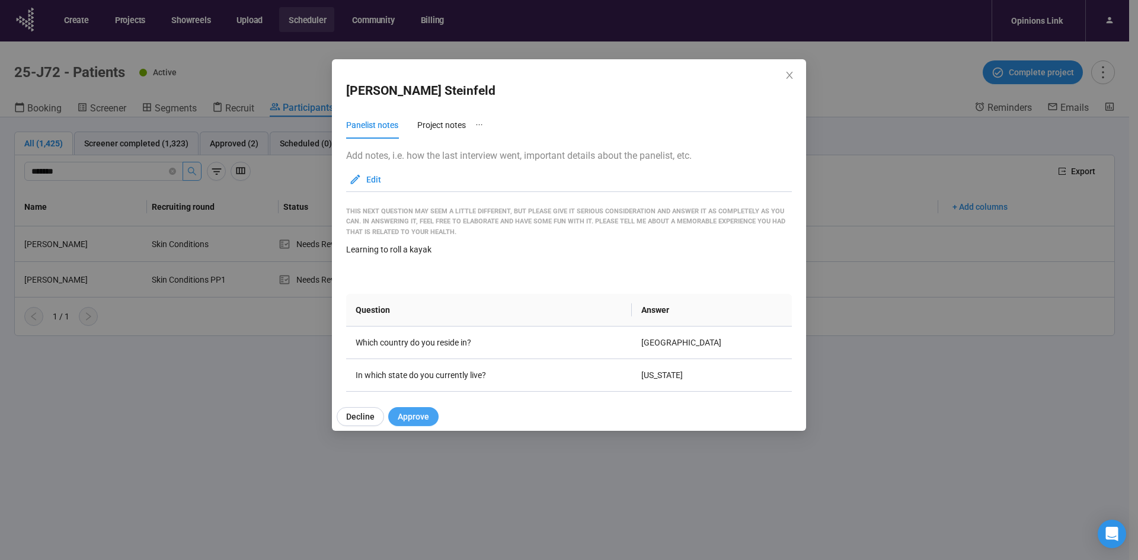
click at [418, 420] on span "Approve" at bounding box center [413, 416] width 31 height 13
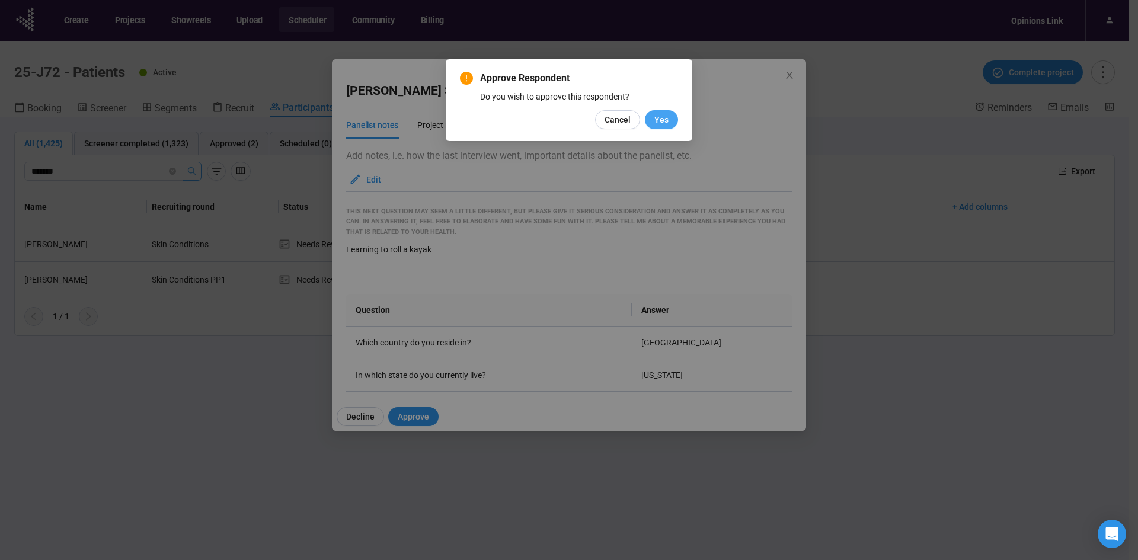
click at [657, 123] on span "Yes" at bounding box center [661, 119] width 14 height 13
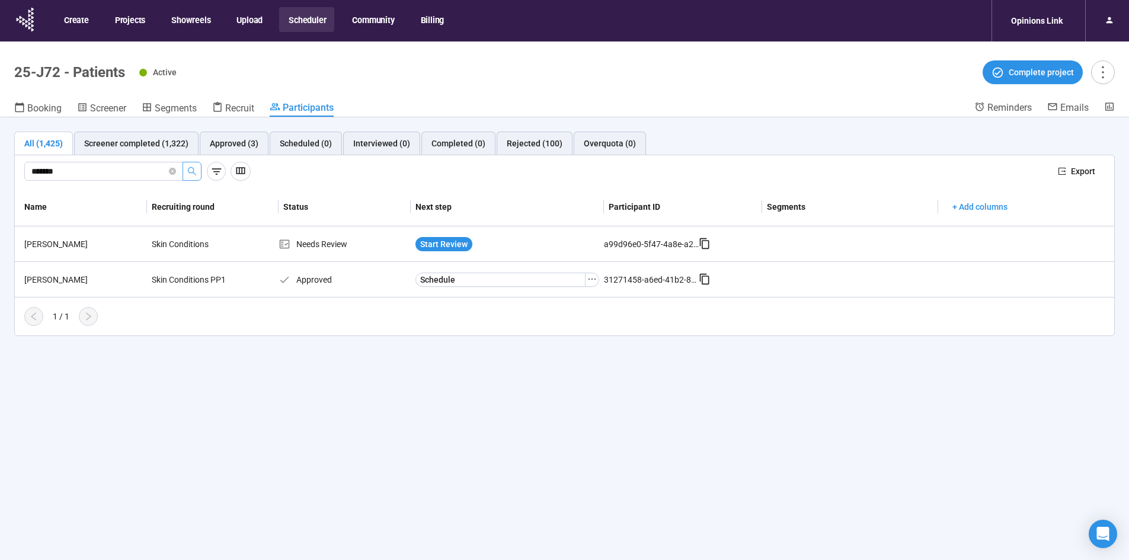
drag, startPoint x: 65, startPoint y: 165, endPoint x: -62, endPoint y: 179, distance: 127.5
click at [0, 179] on html "Create Projects Showreels Upload Scheduler Community Billing Opinions Link 25-J…" at bounding box center [564, 300] width 1129 height 601
click at [198, 167] on button "button" at bounding box center [191, 171] width 19 height 19
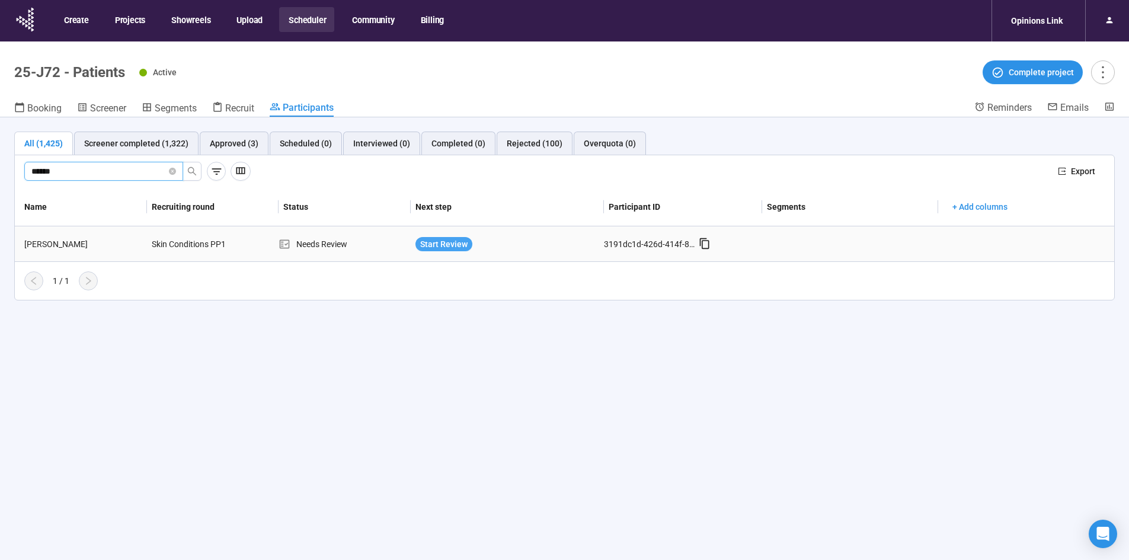
type input "******"
click at [454, 243] on span "Start Review" at bounding box center [443, 244] width 47 height 13
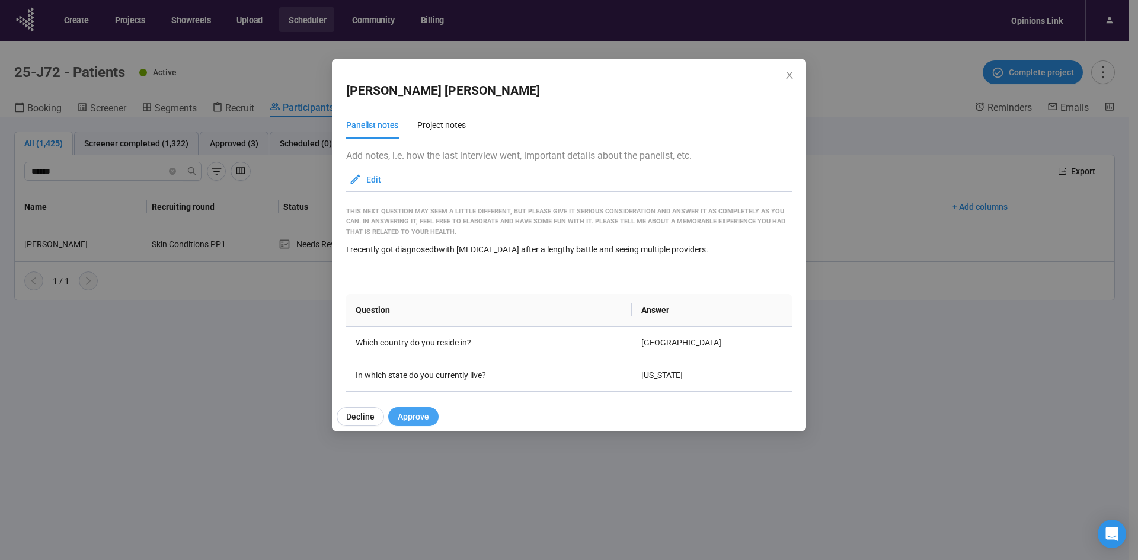
click at [415, 420] on span "Approve" at bounding box center [413, 416] width 31 height 13
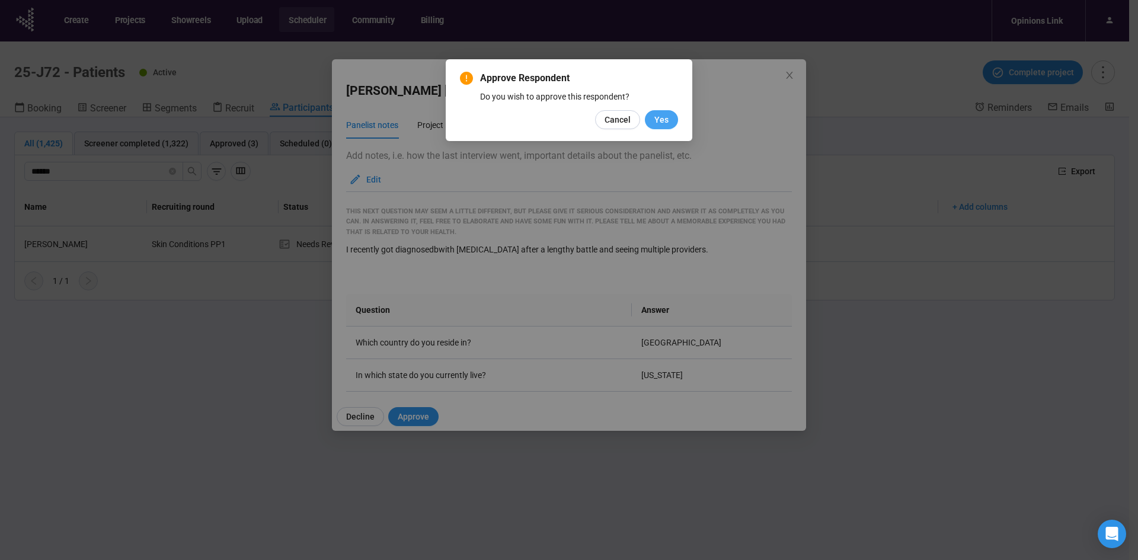
click at [664, 123] on span "Yes" at bounding box center [661, 119] width 14 height 13
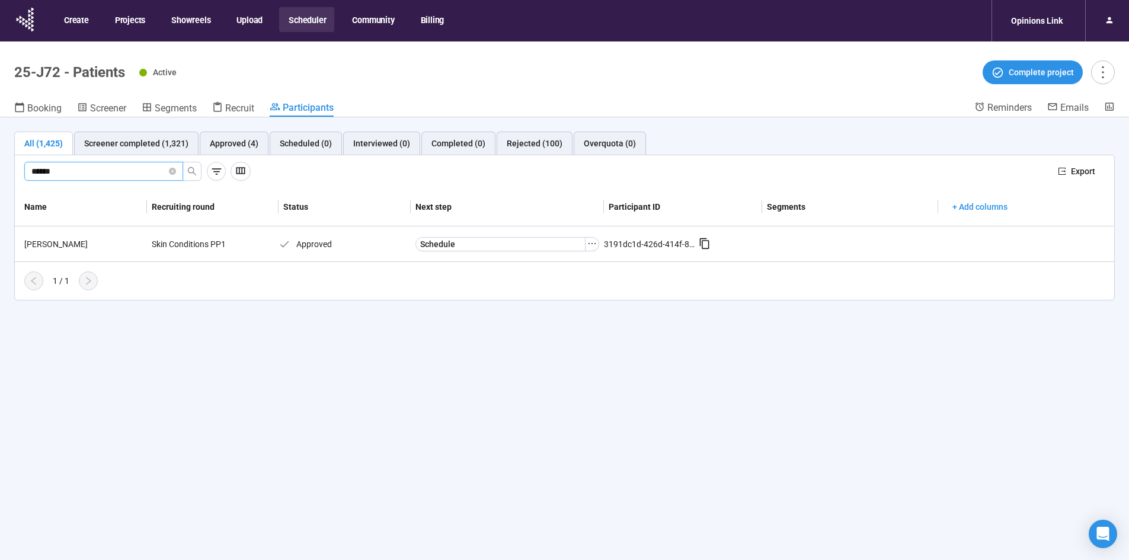
drag, startPoint x: 75, startPoint y: 175, endPoint x: -60, endPoint y: 196, distance: 136.6
click at [0, 196] on html "Create Projects Showreels Upload Scheduler Community Billing Opinions Link 25-J…" at bounding box center [564, 300] width 1129 height 601
click at [117, 172] on input "text" at bounding box center [98, 171] width 135 height 13
click at [192, 173] on icon "search" at bounding box center [191, 170] width 9 height 9
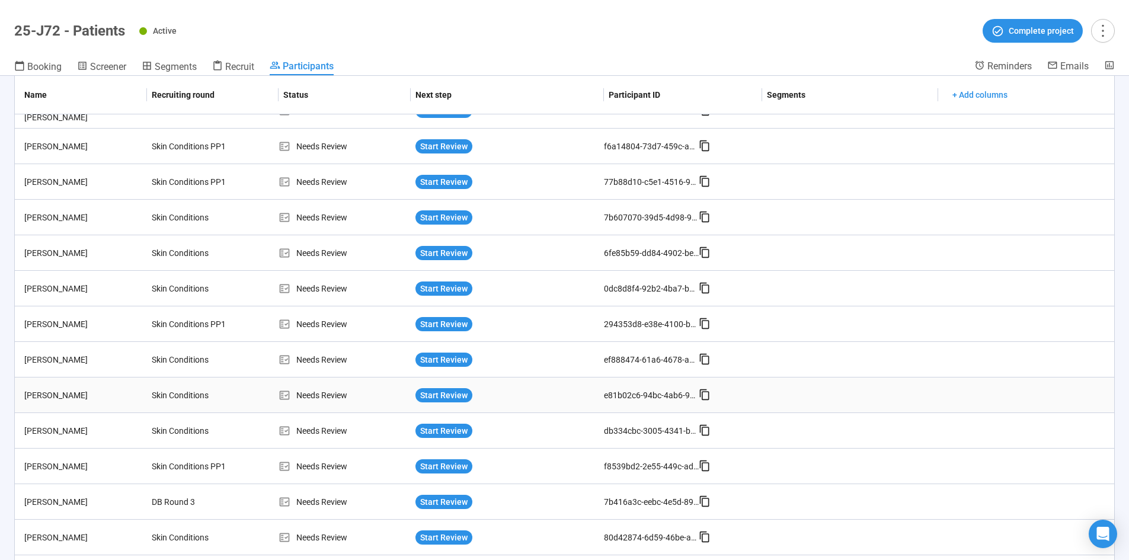
scroll to position [398, 0]
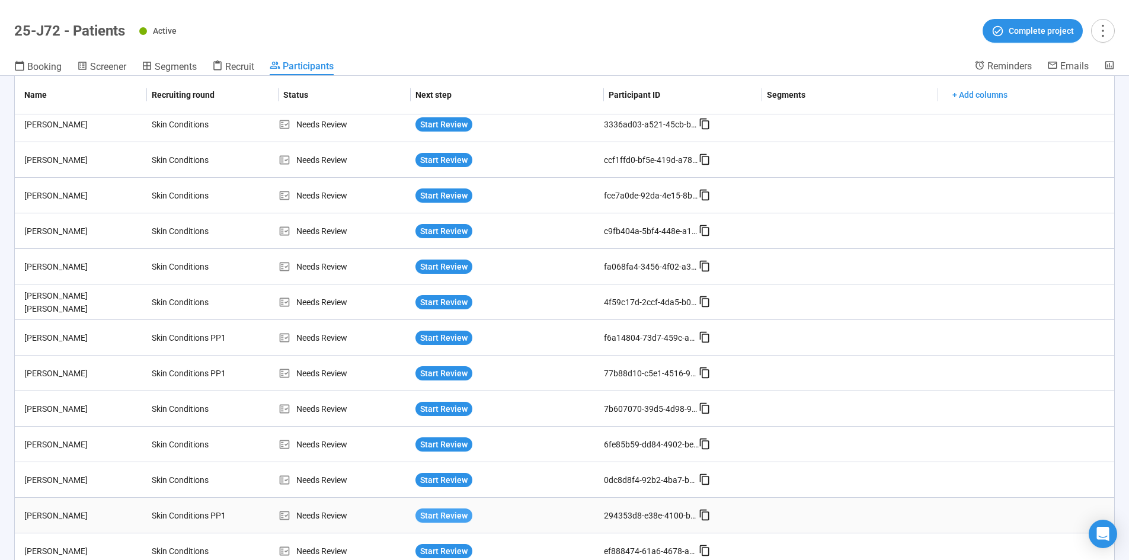
type input "****"
click at [452, 512] on span "Start Review" at bounding box center [443, 515] width 47 height 13
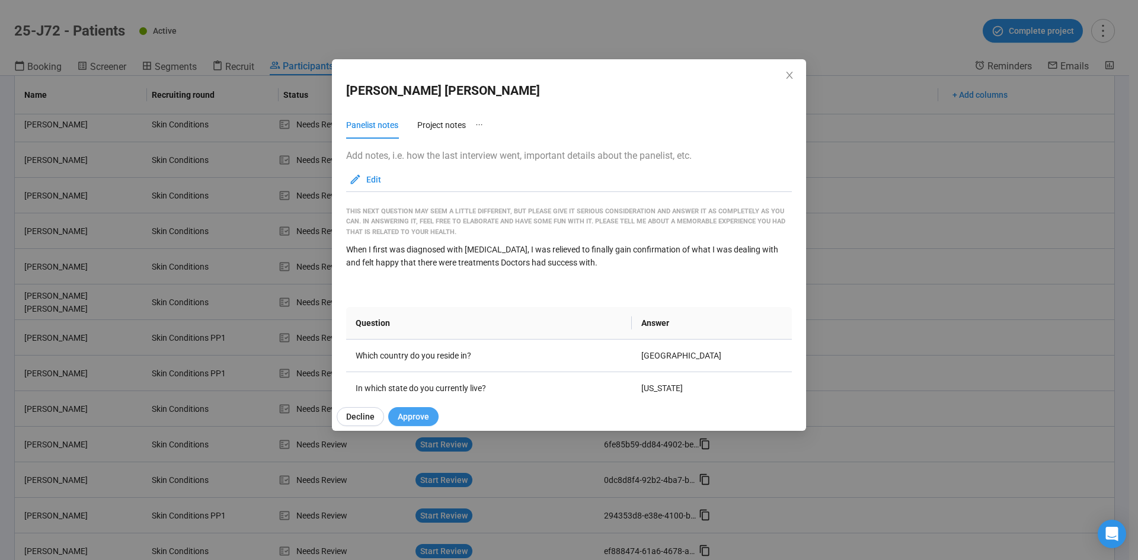
click at [422, 414] on span "Approve" at bounding box center [413, 416] width 31 height 13
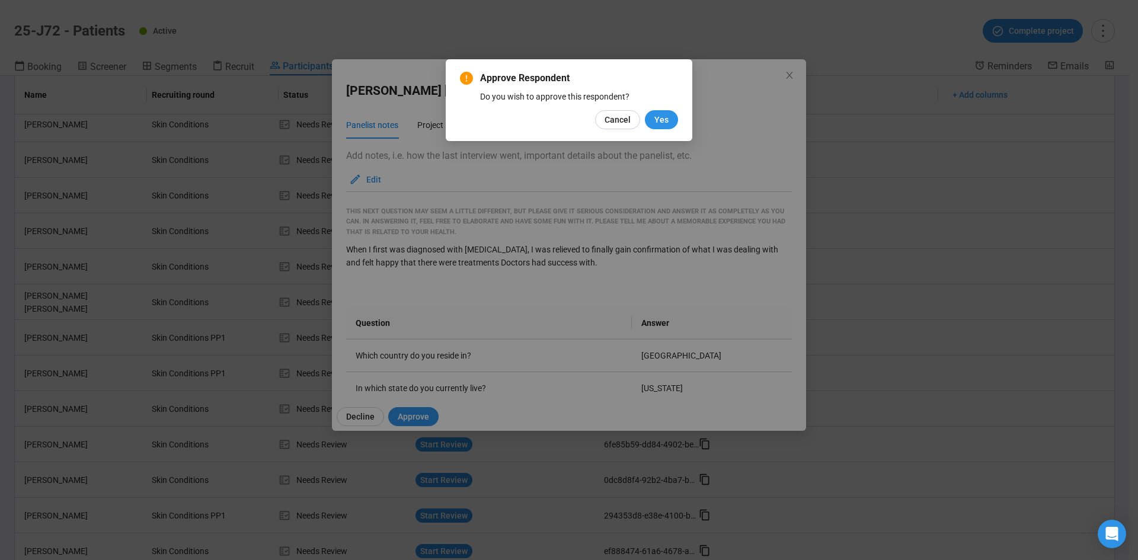
click at [653, 108] on div "Approve Respondent Do you wish to approve this respondent? Cancel Yes" at bounding box center [569, 100] width 218 height 58
click at [664, 124] on span "Yes" at bounding box center [661, 119] width 14 height 13
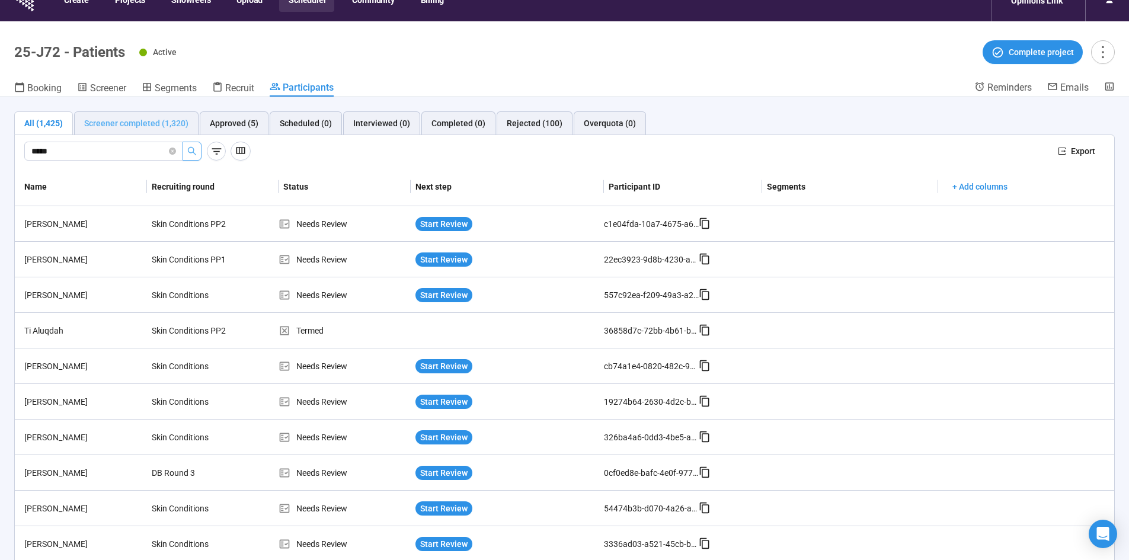
scroll to position [0, 0]
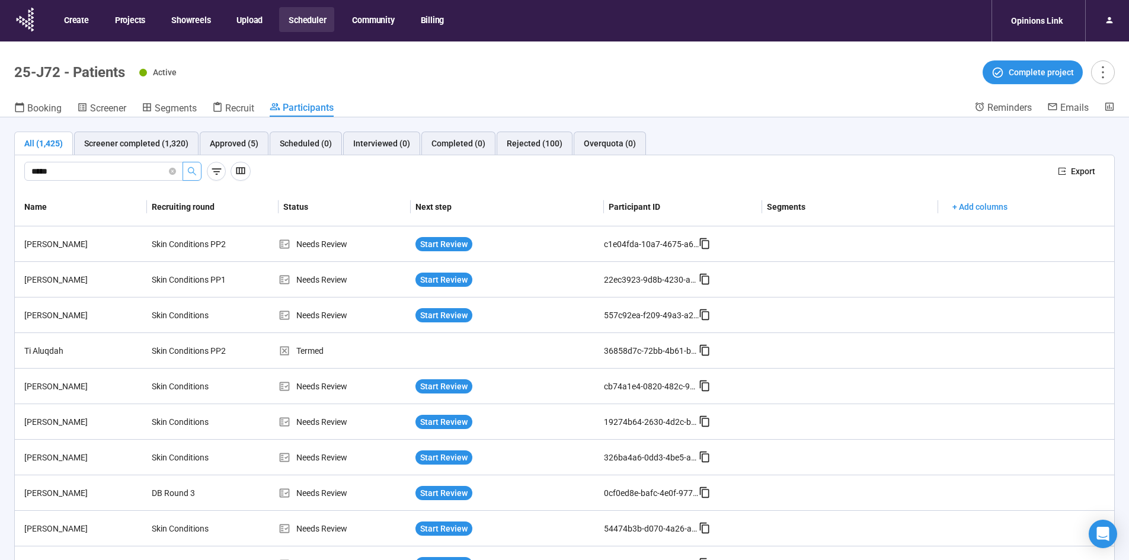
drag, startPoint x: 65, startPoint y: 172, endPoint x: -66, endPoint y: 185, distance: 131.5
click at [0, 185] on html "Create Projects Showreels Upload Scheduler Community Billing Opinions Link 25-J…" at bounding box center [564, 300] width 1129 height 601
click at [193, 169] on icon "search" at bounding box center [191, 170] width 9 height 9
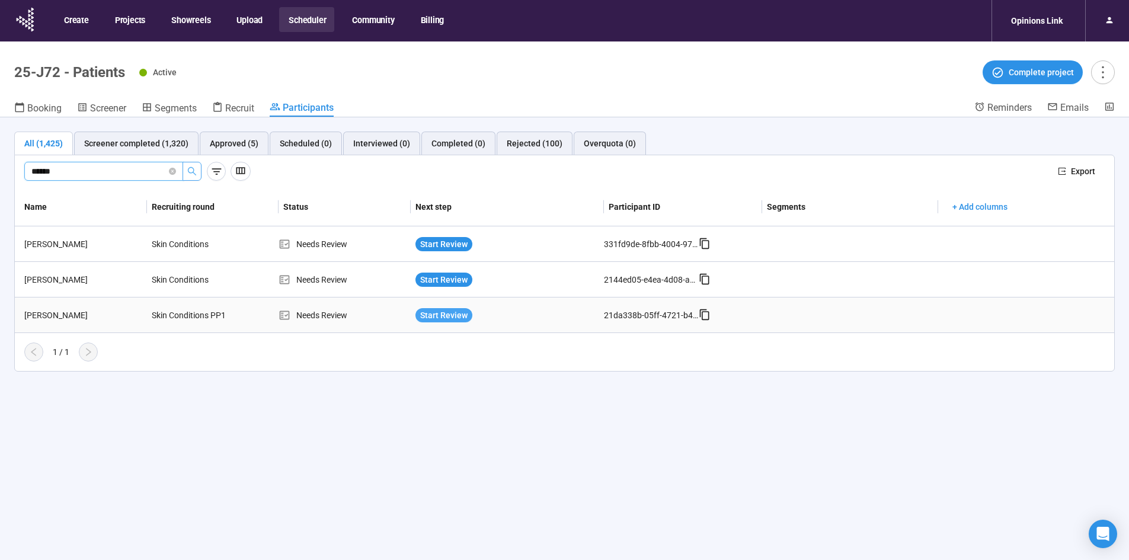
type input "*****"
click at [457, 312] on span "Start Review" at bounding box center [443, 315] width 47 height 13
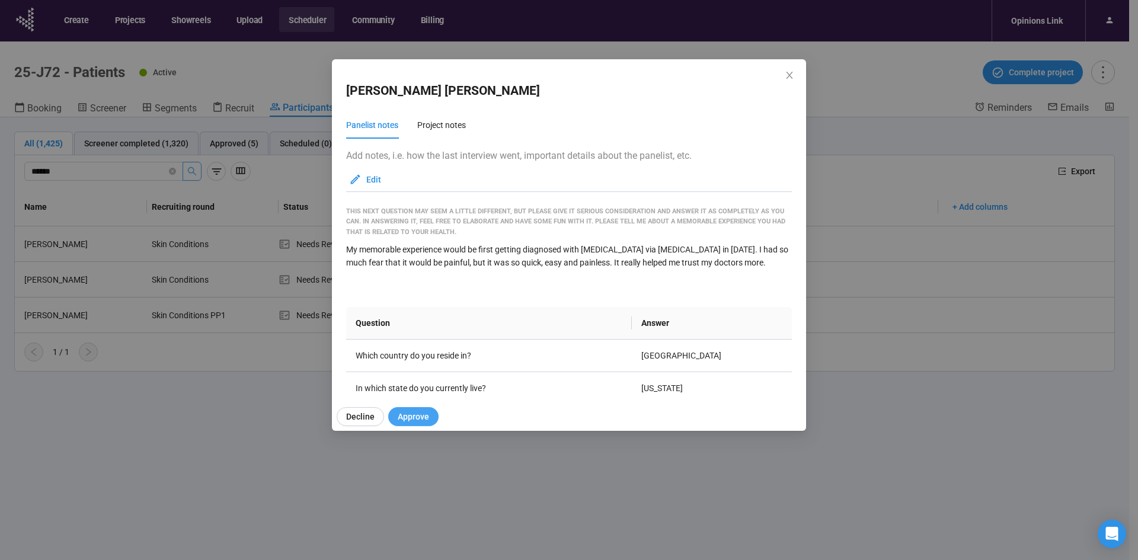
click at [414, 417] on span "Approve" at bounding box center [413, 416] width 31 height 13
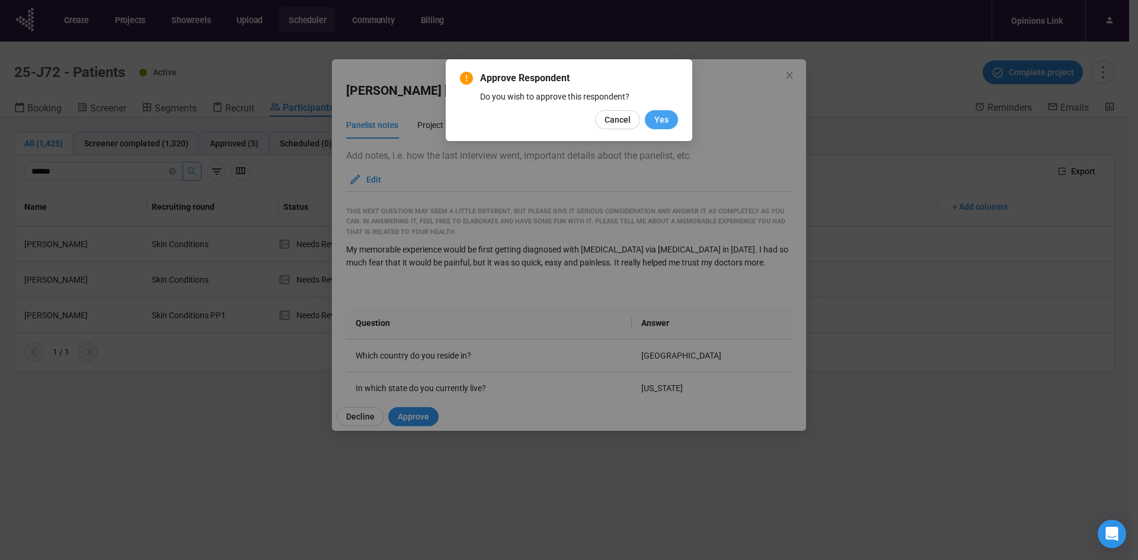
click at [666, 113] on button "Yes" at bounding box center [661, 119] width 33 height 19
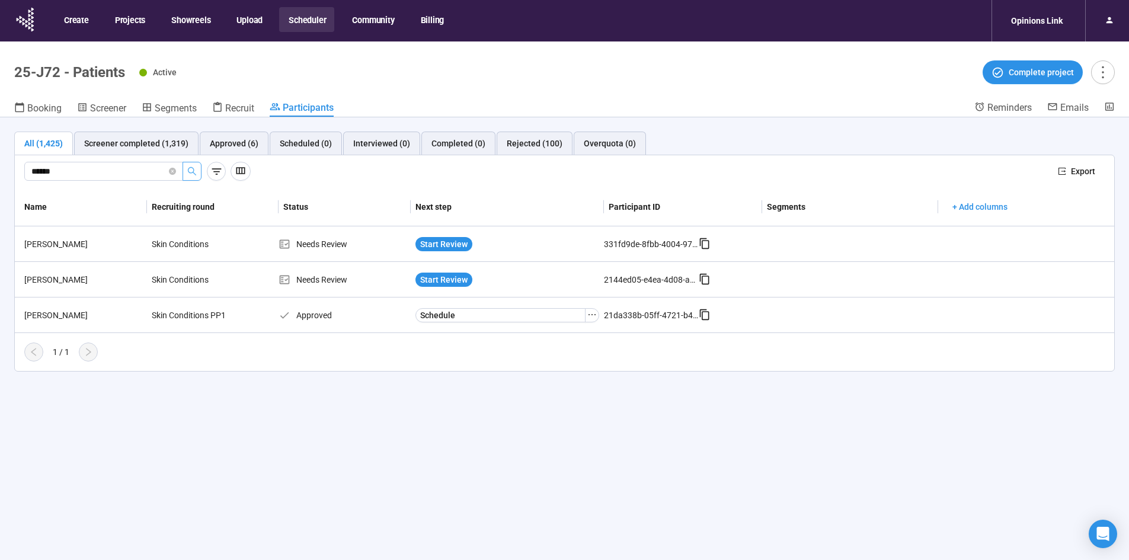
drag, startPoint x: 73, startPoint y: 171, endPoint x: -119, endPoint y: 198, distance: 193.9
click at [0, 198] on html "Create Projects Showreels Upload Scheduler Community Billing Opinions Link 25-J…" at bounding box center [564, 300] width 1129 height 601
click at [196, 170] on icon "search" at bounding box center [191, 170] width 9 height 9
type input "******"
click at [437, 241] on span "Start Review" at bounding box center [443, 244] width 47 height 13
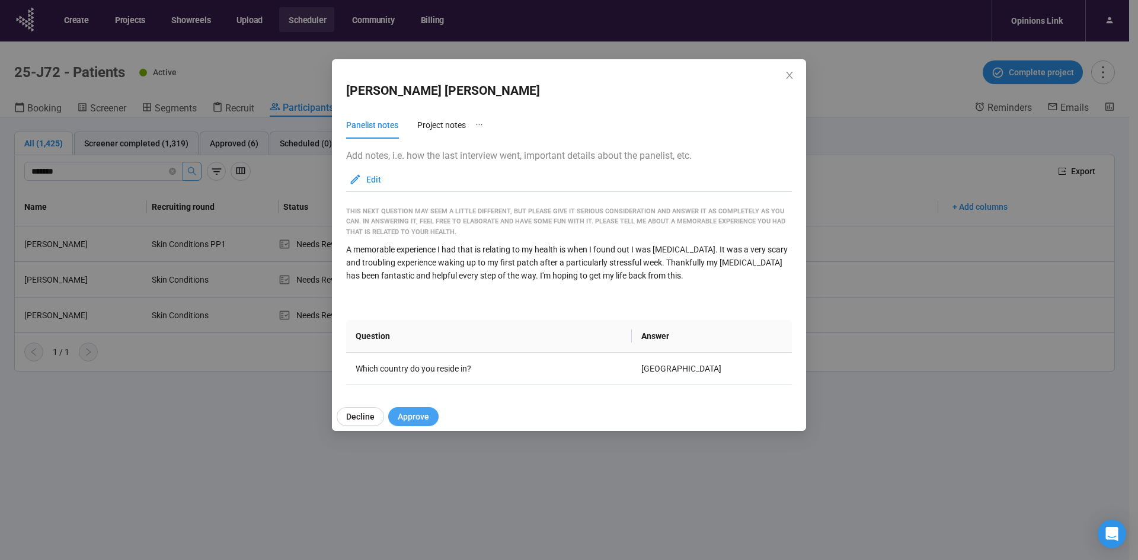
click at [408, 421] on span "Approve" at bounding box center [413, 416] width 31 height 13
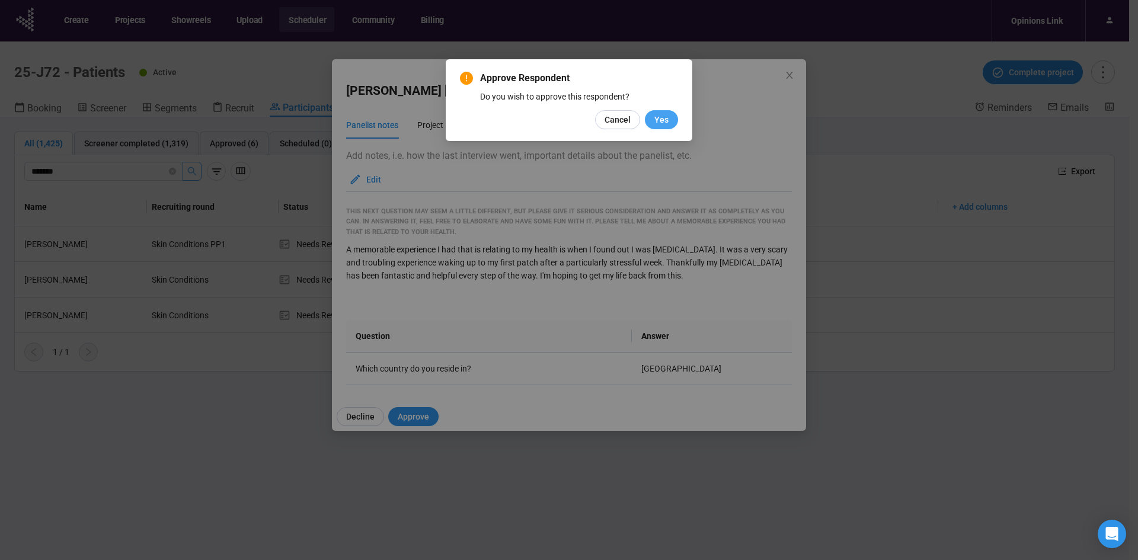
click at [668, 122] on button "Yes" at bounding box center [661, 119] width 33 height 19
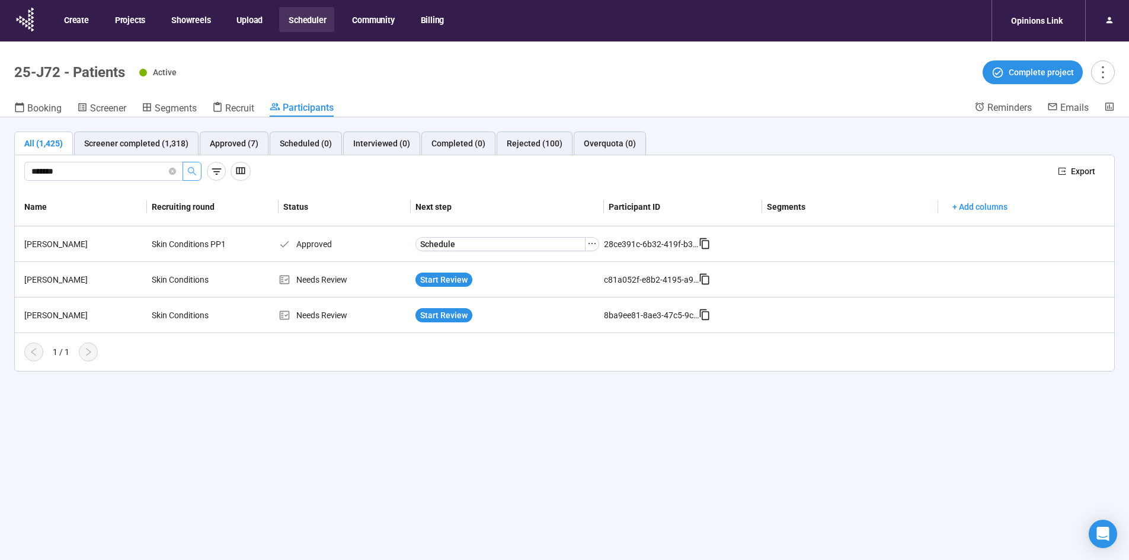
drag, startPoint x: 88, startPoint y: 168, endPoint x: -78, endPoint y: 185, distance: 167.4
click at [0, 185] on html "Create Projects Showreels Upload Scheduler Community Billing Opinions Link 25-J…" at bounding box center [564, 300] width 1129 height 601
click at [190, 174] on icon "search" at bounding box center [191, 170] width 9 height 9
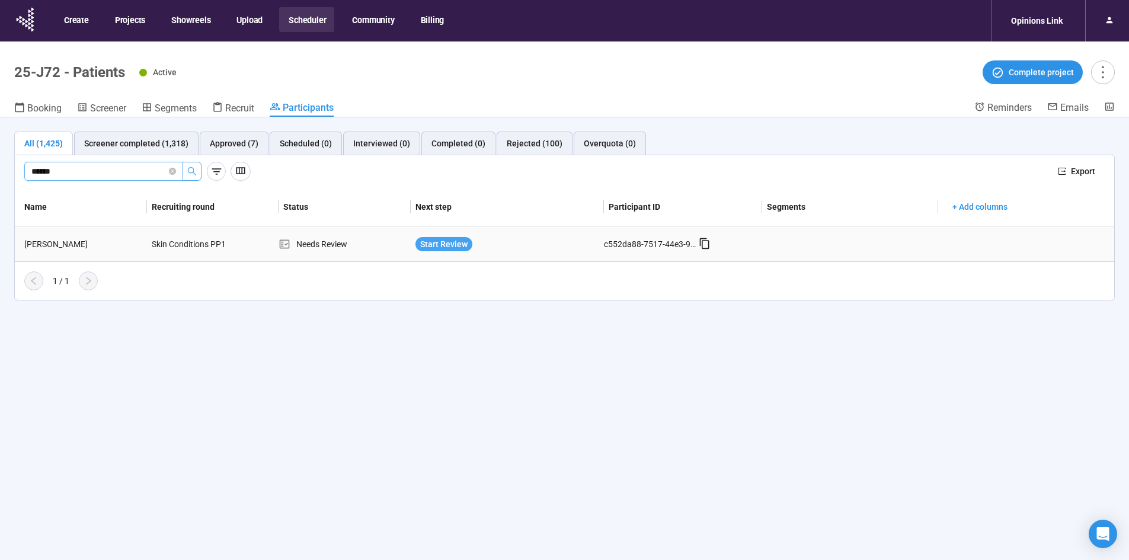
type input "******"
click at [439, 242] on span "Start Review" at bounding box center [443, 244] width 47 height 13
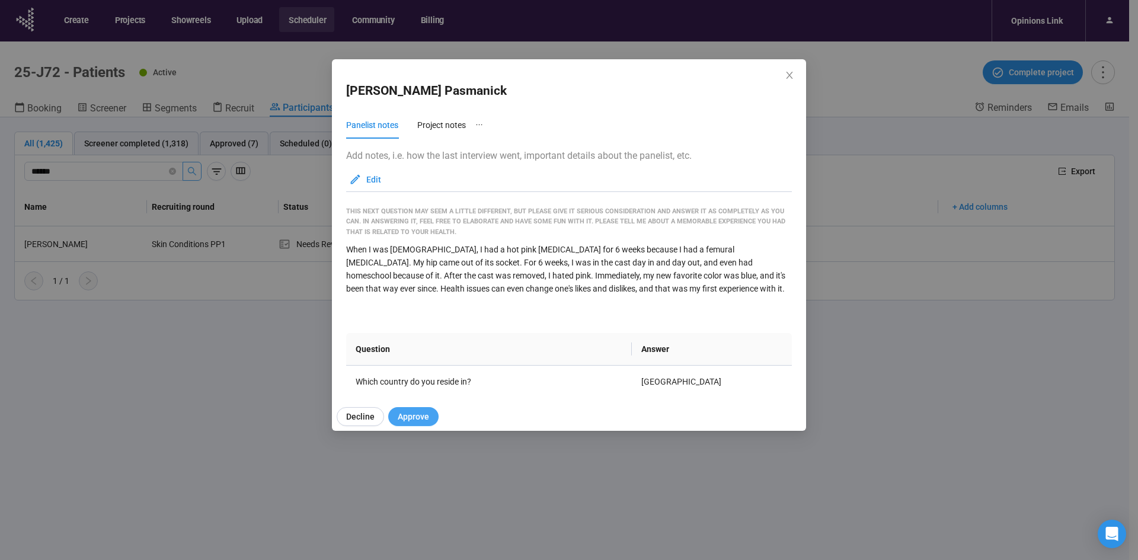
click at [416, 415] on span "Approve" at bounding box center [413, 416] width 31 height 13
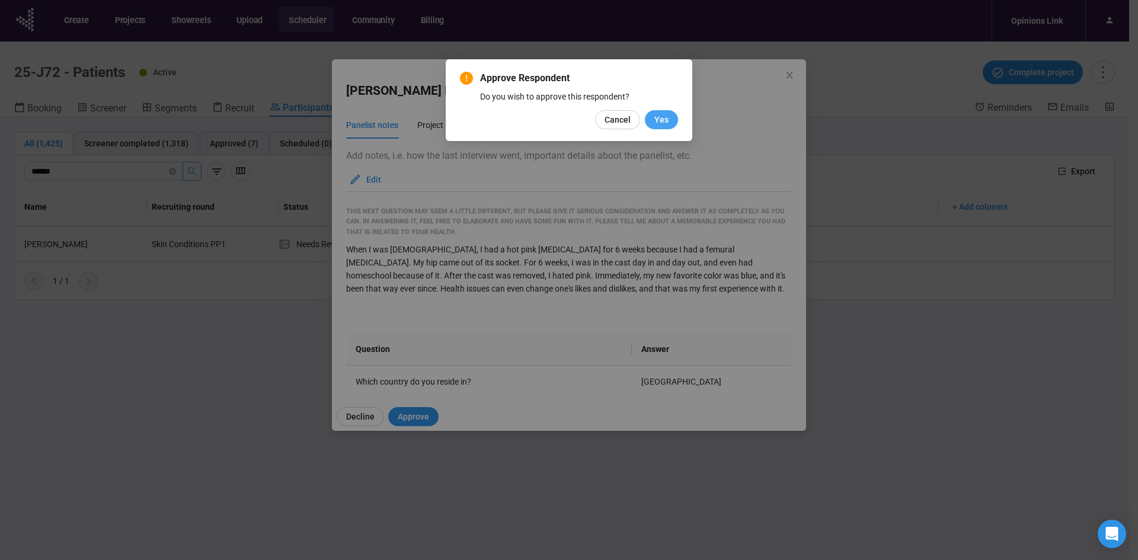
click at [659, 120] on span "Yes" at bounding box center [661, 119] width 14 height 13
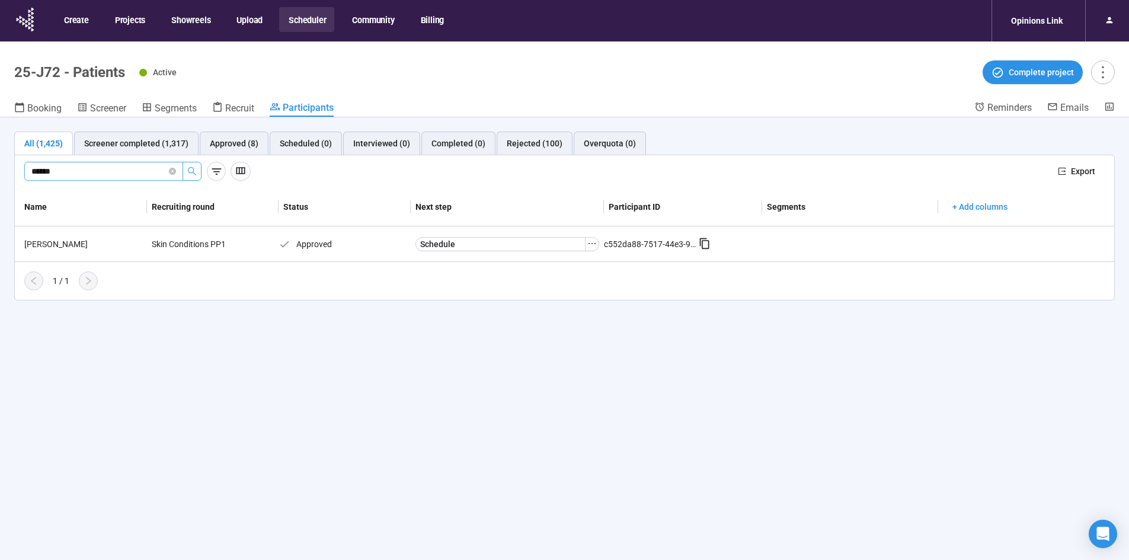
drag, startPoint x: -63, startPoint y: 189, endPoint x: -135, endPoint y: 196, distance: 71.5
click at [0, 196] on html "Create Projects Showreels Upload Scheduler Community Billing Opinions Link 25-J…" at bounding box center [564, 300] width 1129 height 601
click at [197, 169] on button "button" at bounding box center [191, 171] width 19 height 19
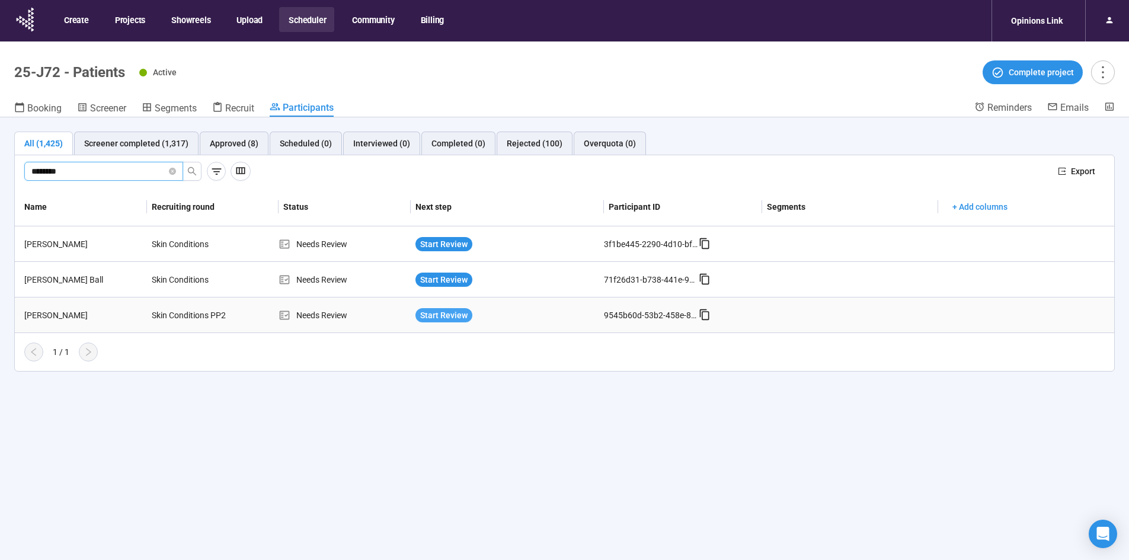
type input "*******"
click at [449, 317] on span "Start Review" at bounding box center [443, 315] width 47 height 13
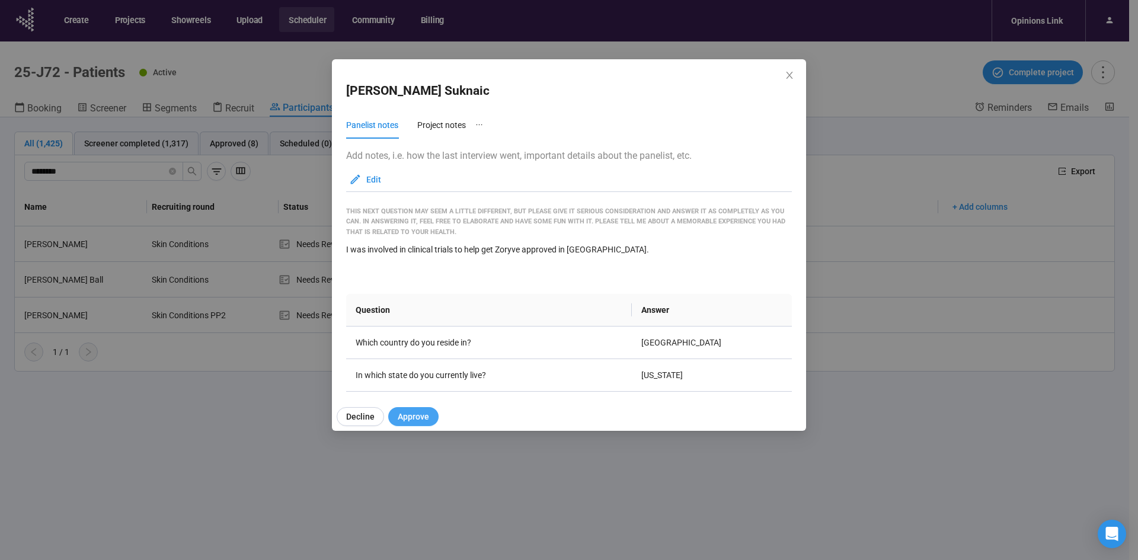
click at [406, 415] on span "Approve" at bounding box center [413, 416] width 31 height 13
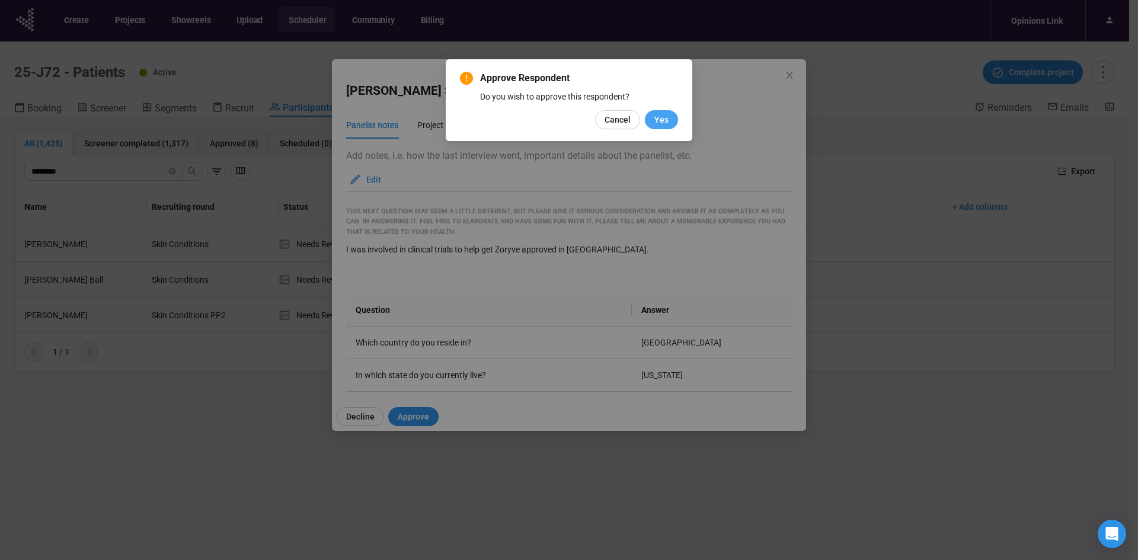
click at [651, 117] on button "Yes" at bounding box center [661, 119] width 33 height 19
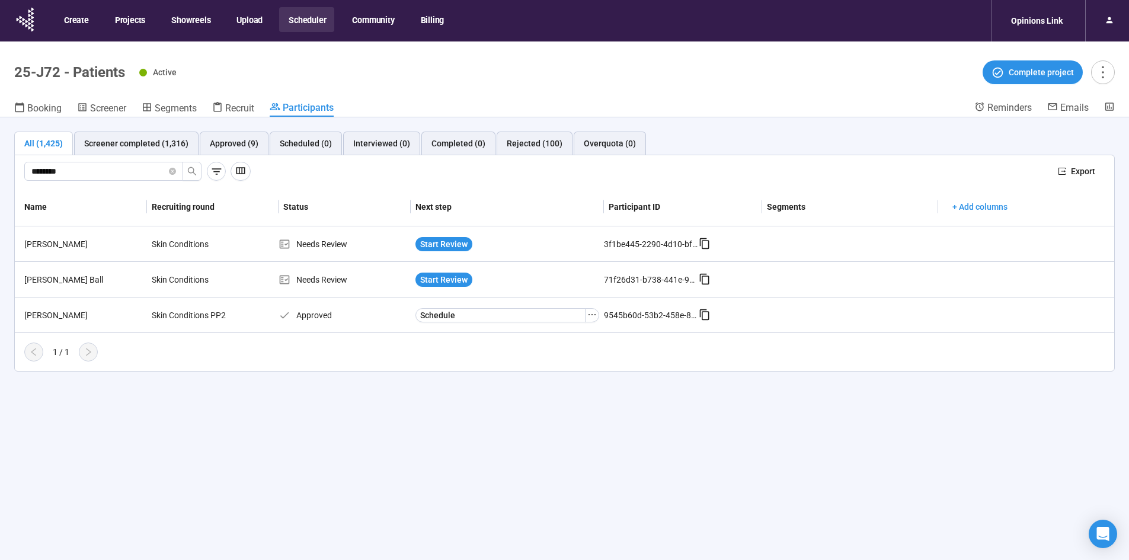
drag, startPoint x: 100, startPoint y: 174, endPoint x: -239, endPoint y: 219, distance: 341.2
click at [0, 219] on html "Create Projects Showreels Upload Scheduler Community Billing Opinions Link 25-J…" at bounding box center [564, 300] width 1129 height 601
click at [196, 166] on icon "search" at bounding box center [191, 170] width 9 height 9
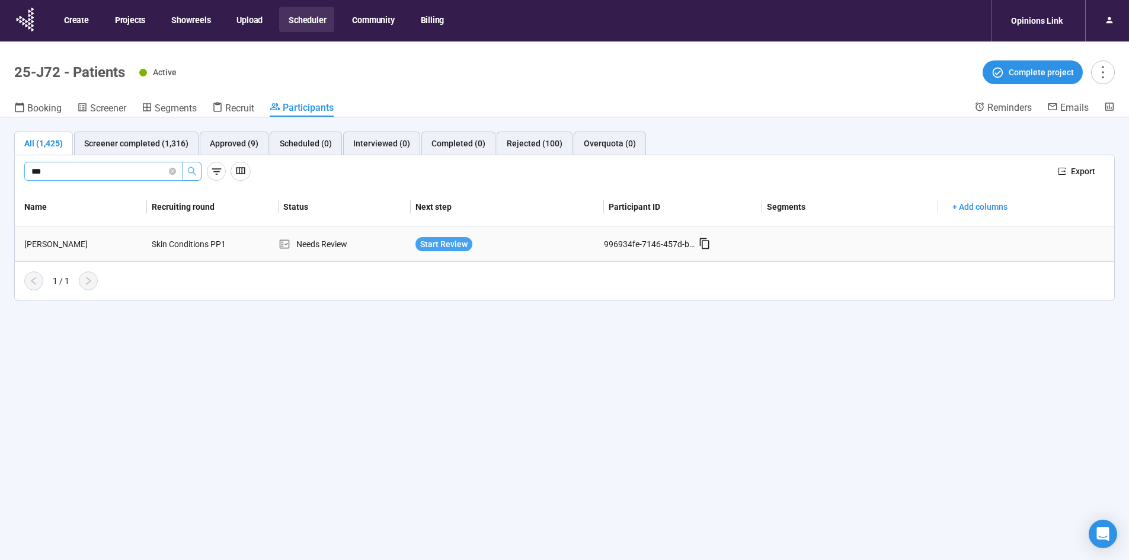
type input "***"
click at [436, 242] on span "Start Review" at bounding box center [443, 244] width 47 height 13
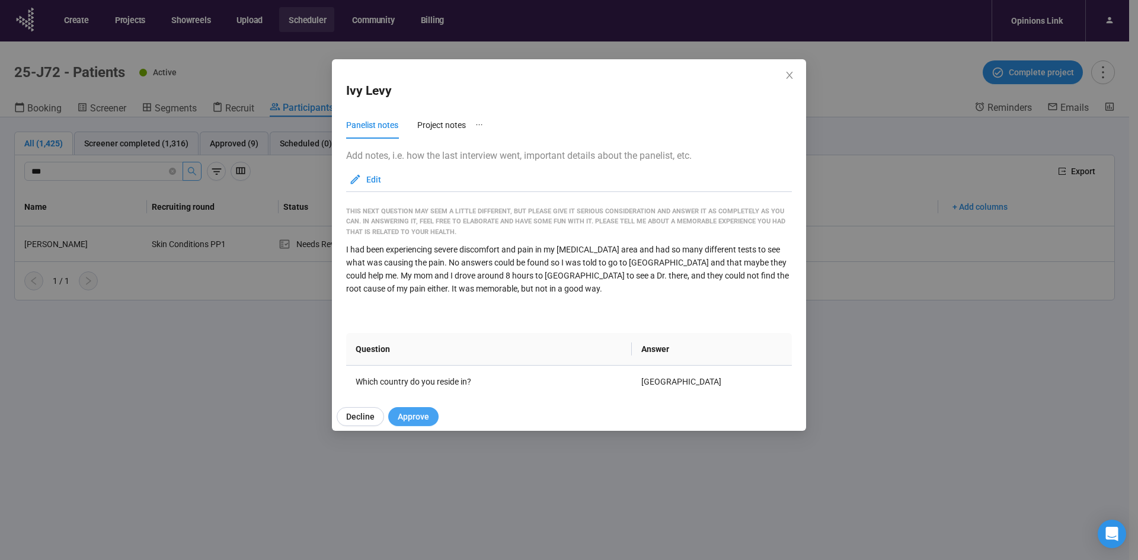
click at [421, 418] on span "Approve" at bounding box center [413, 416] width 31 height 13
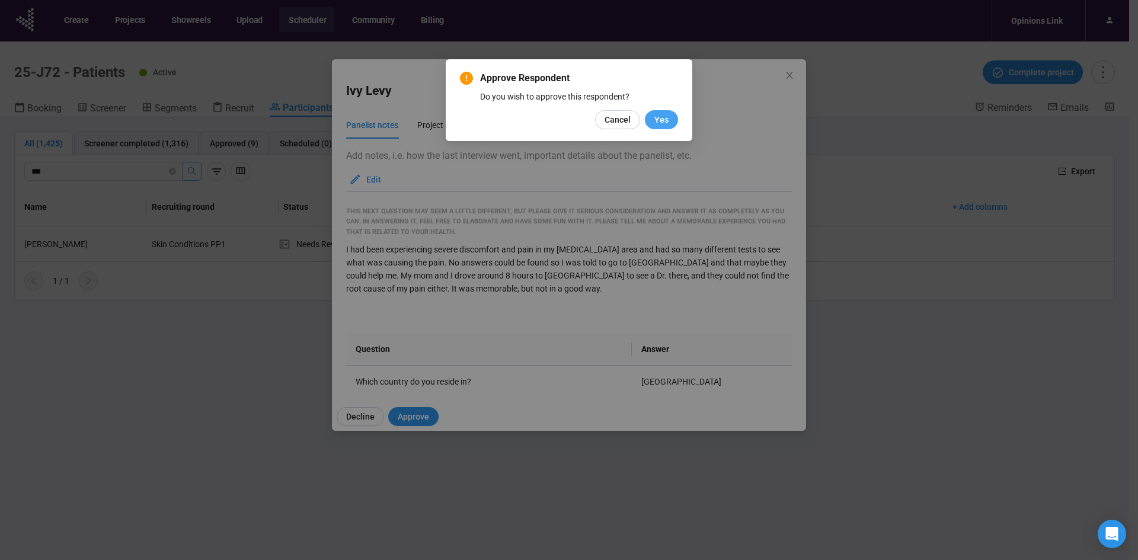
click at [663, 119] on span "Yes" at bounding box center [661, 119] width 14 height 13
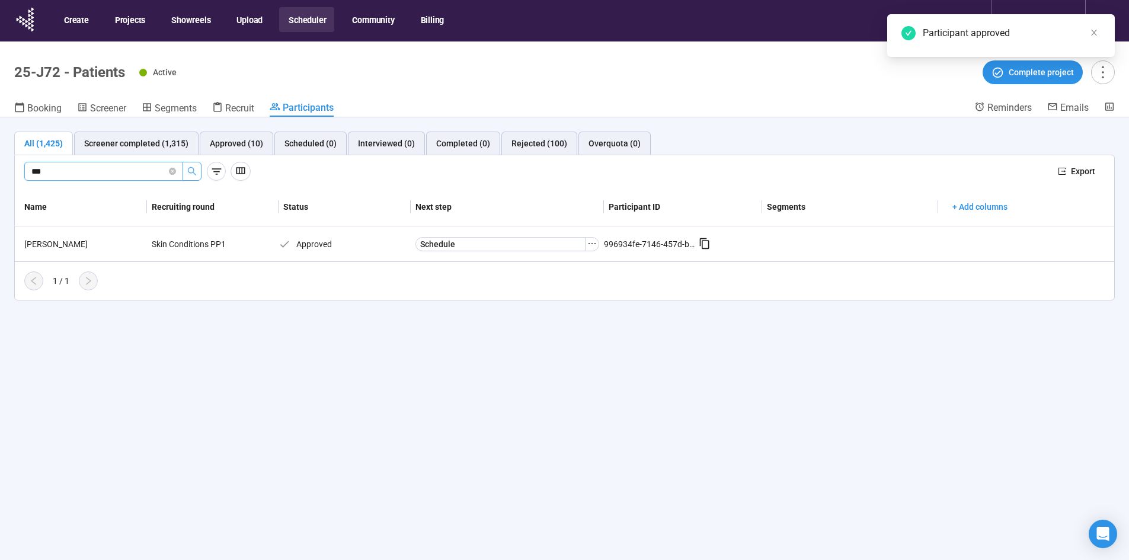
drag, startPoint x: 101, startPoint y: 165, endPoint x: -76, endPoint y: 194, distance: 179.4
click at [0, 194] on html "Create Projects Showreels Upload Scheduler Community Billing Opinions Link 25-J…" at bounding box center [564, 300] width 1129 height 601
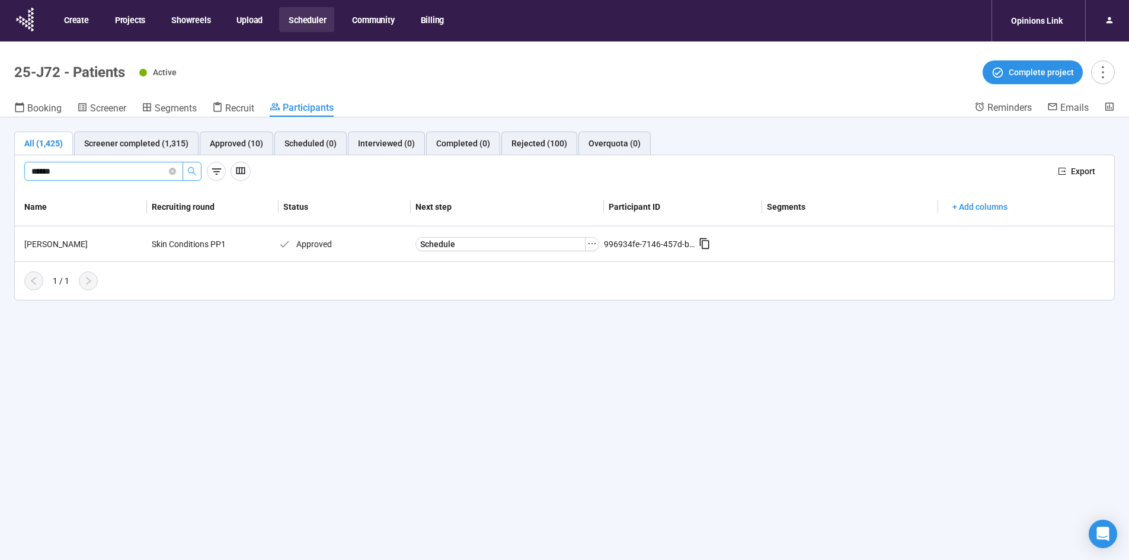
click at [191, 166] on icon "search" at bounding box center [191, 170] width 9 height 9
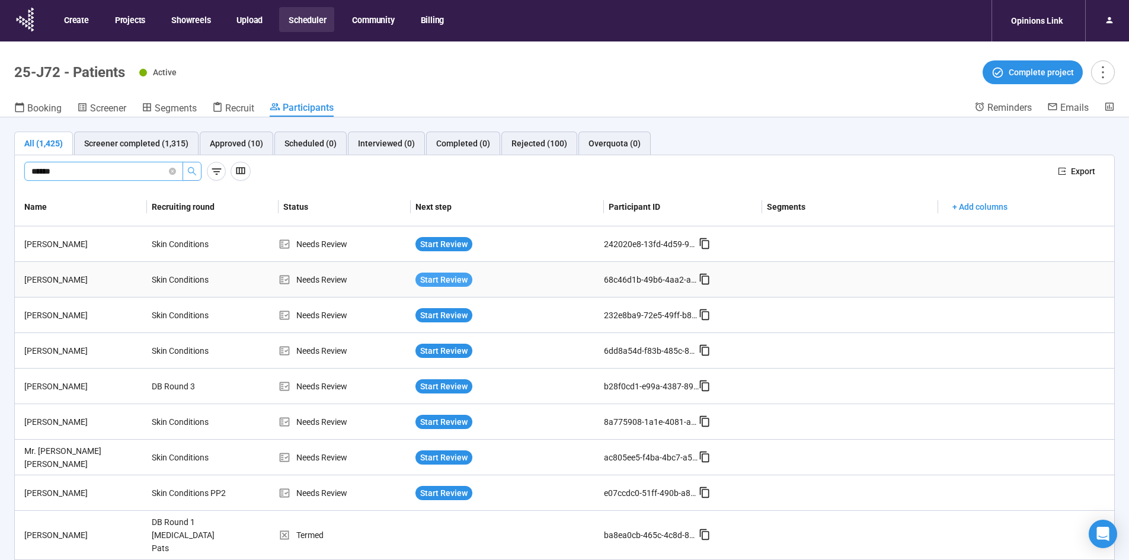
type input "*****"
click at [433, 284] on span "Start Review" at bounding box center [443, 279] width 47 height 13
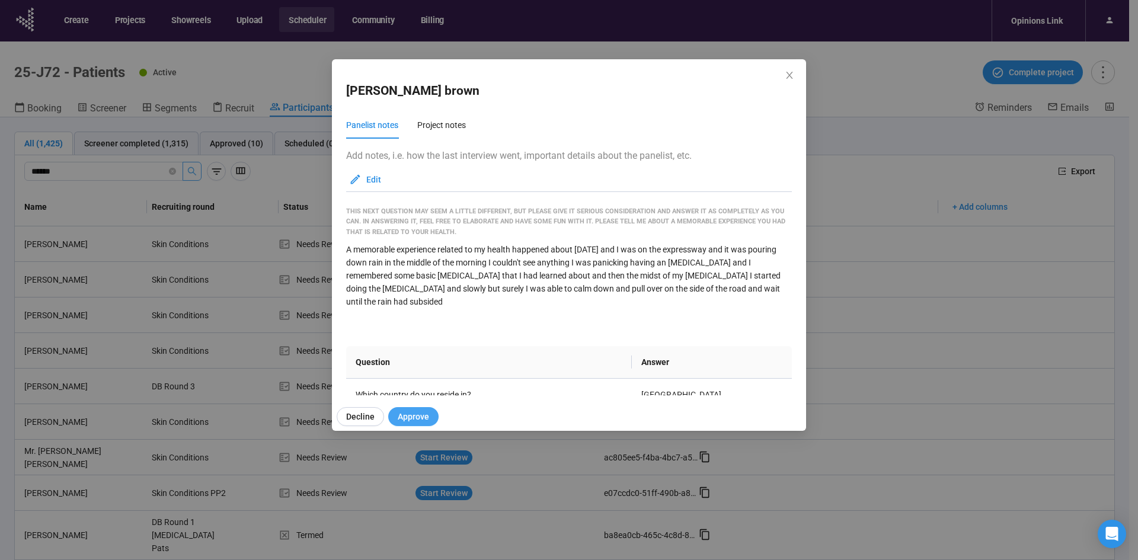
click at [414, 421] on span "Approve" at bounding box center [413, 416] width 31 height 13
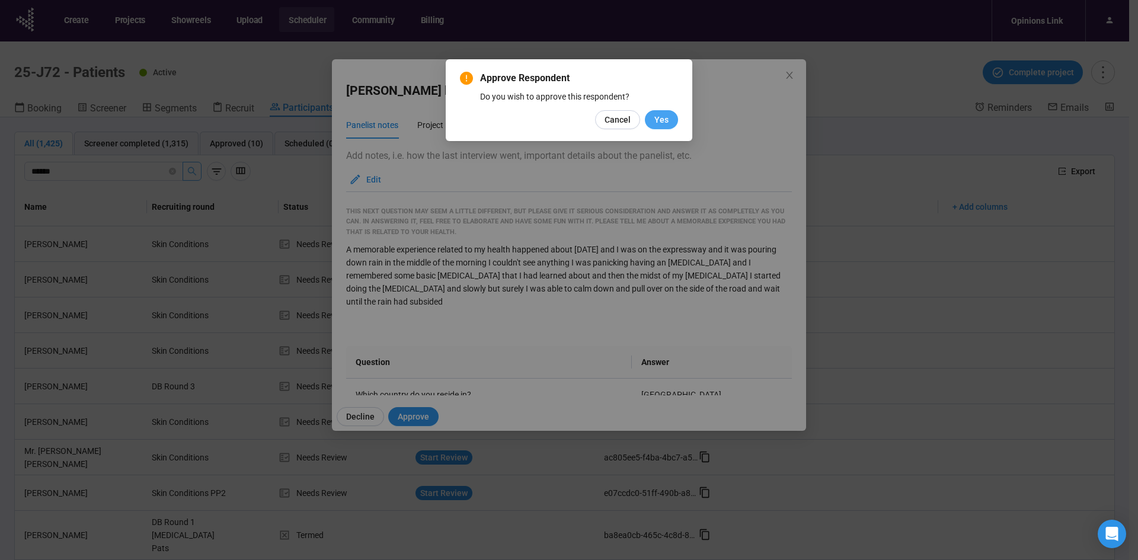
click at [668, 117] on span "Yes" at bounding box center [661, 119] width 14 height 13
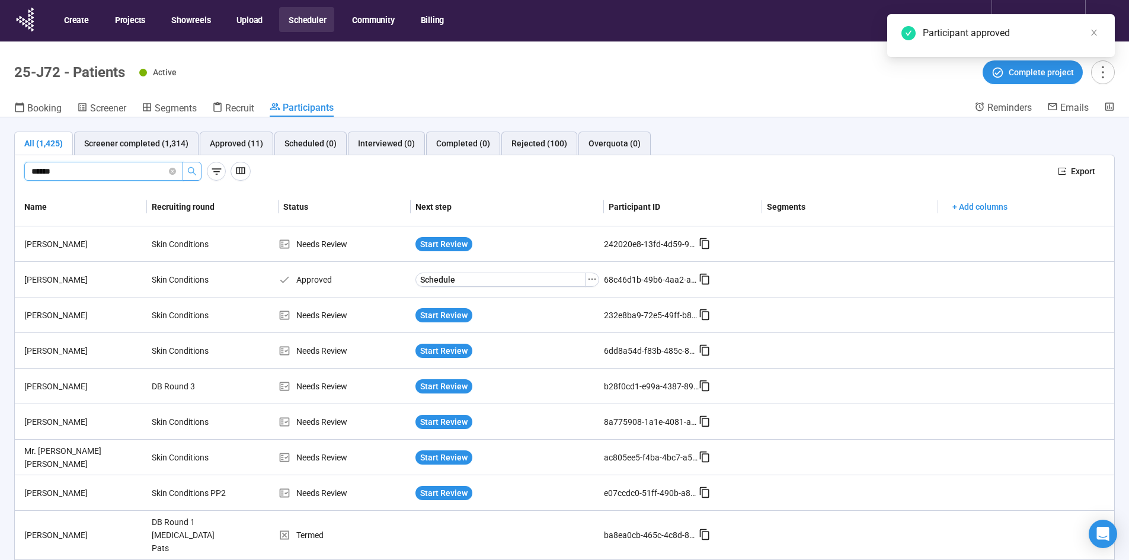
drag, startPoint x: -13, startPoint y: 183, endPoint x: -64, endPoint y: 184, distance: 51.0
click at [0, 184] on html "Create Projects Showreels Upload Scheduler Community Billing Opinions Link 25-J…" at bounding box center [564, 300] width 1129 height 601
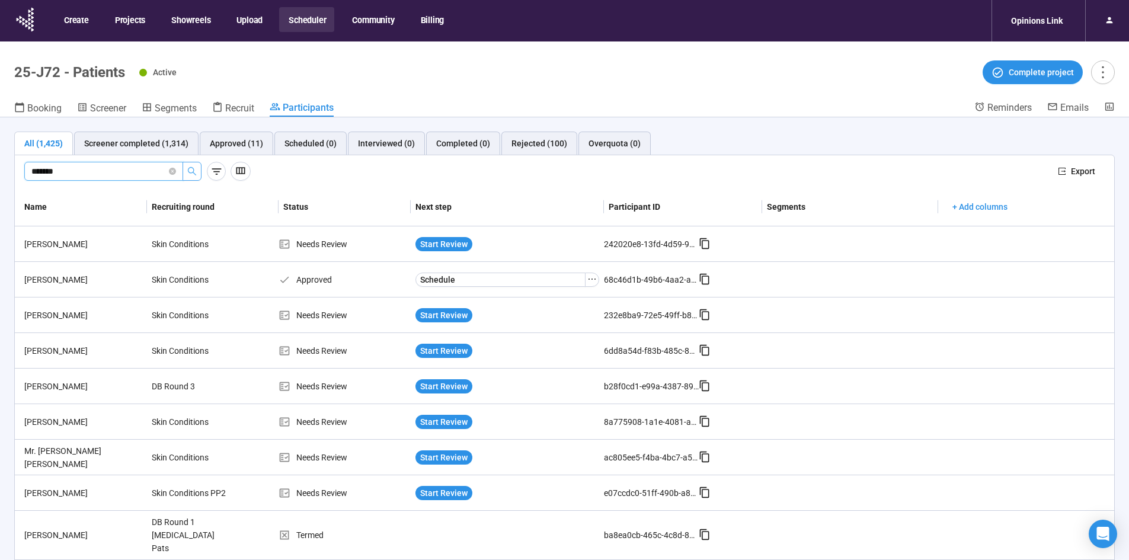
click at [187, 171] on icon "search" at bounding box center [191, 170] width 9 height 9
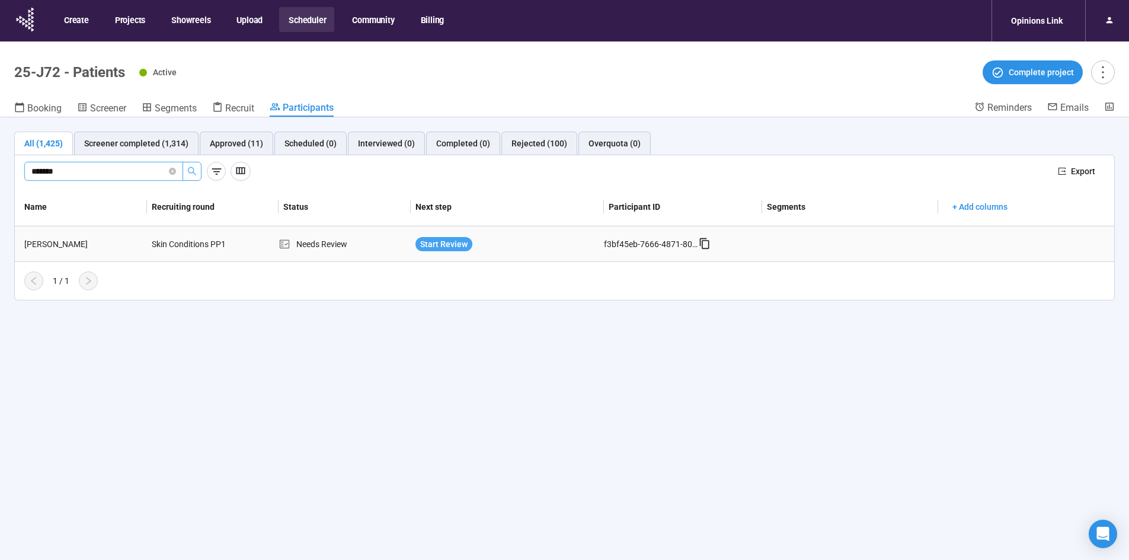
type input "*******"
click at [425, 243] on span "Start Review" at bounding box center [443, 244] width 47 height 13
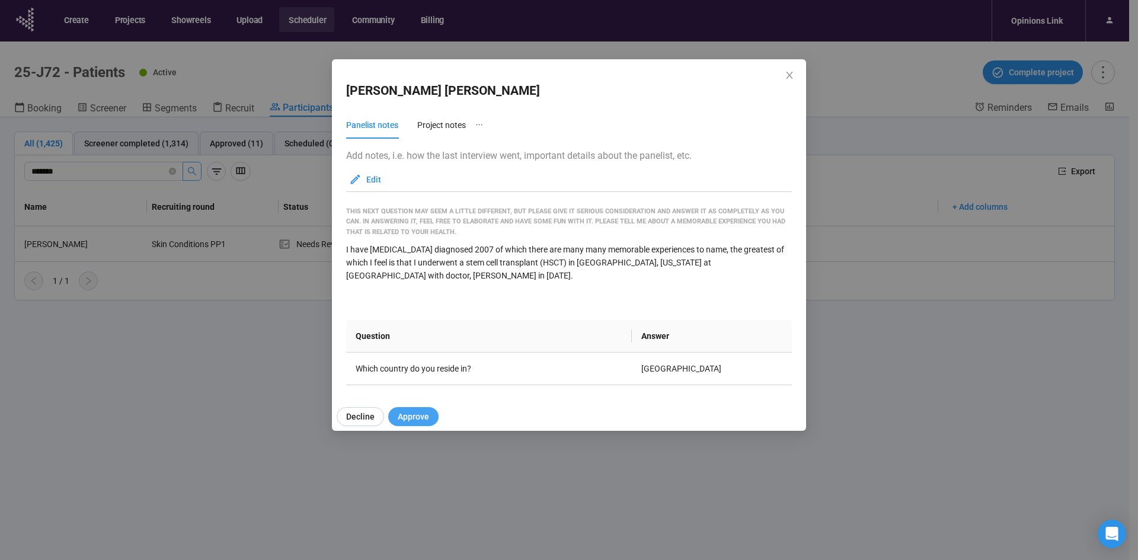
click at [413, 412] on span "Approve" at bounding box center [413, 416] width 31 height 13
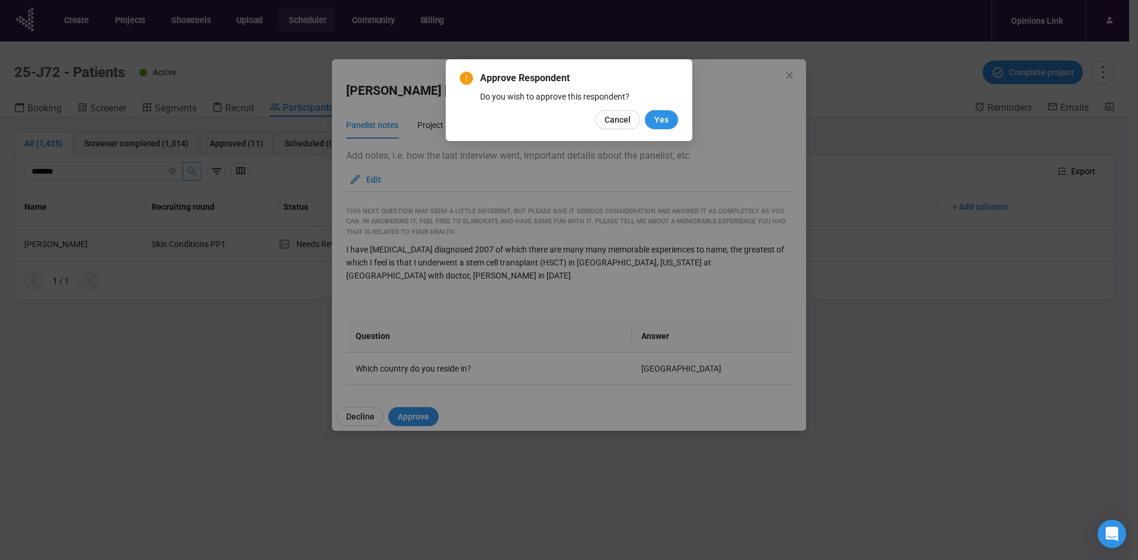
drag, startPoint x: 665, startPoint y: 121, endPoint x: 703, endPoint y: 114, distance: 38.6
click at [665, 122] on span "Yes" at bounding box center [661, 119] width 14 height 13
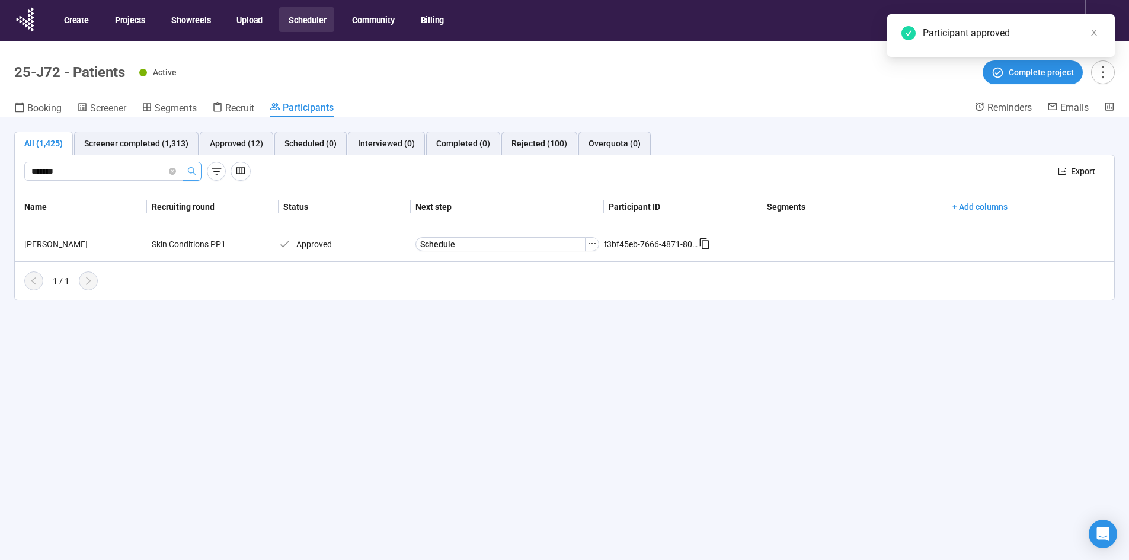
drag, startPoint x: 77, startPoint y: 172, endPoint x: -195, endPoint y: 198, distance: 273.3
click at [0, 198] on html "Create Projects Showreels Upload Scheduler Community Billing Opinions Link 25-J…" at bounding box center [564, 300] width 1129 height 601
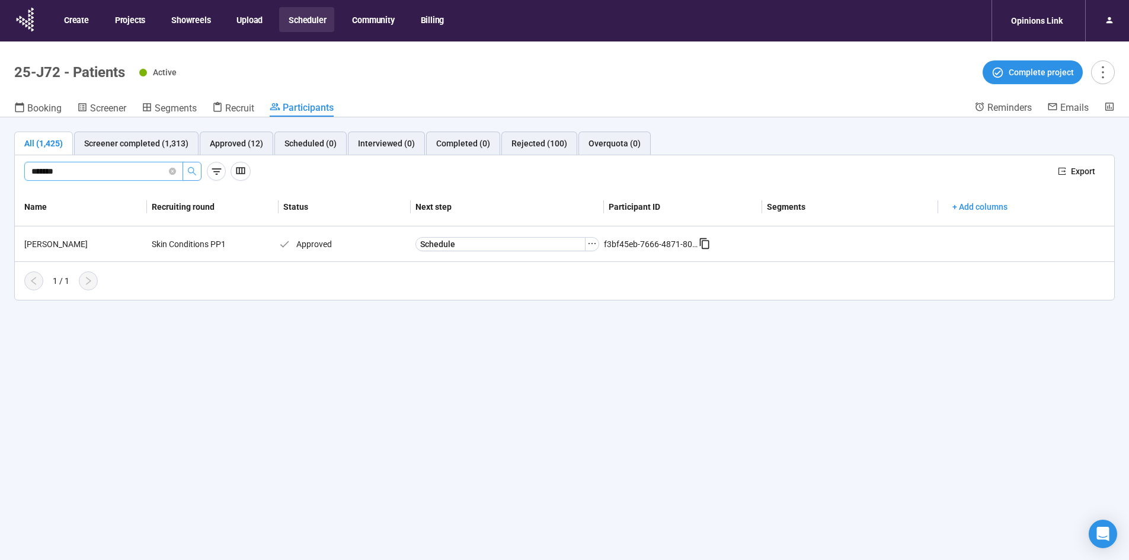
click at [196, 169] on icon "search" at bounding box center [191, 170] width 9 height 9
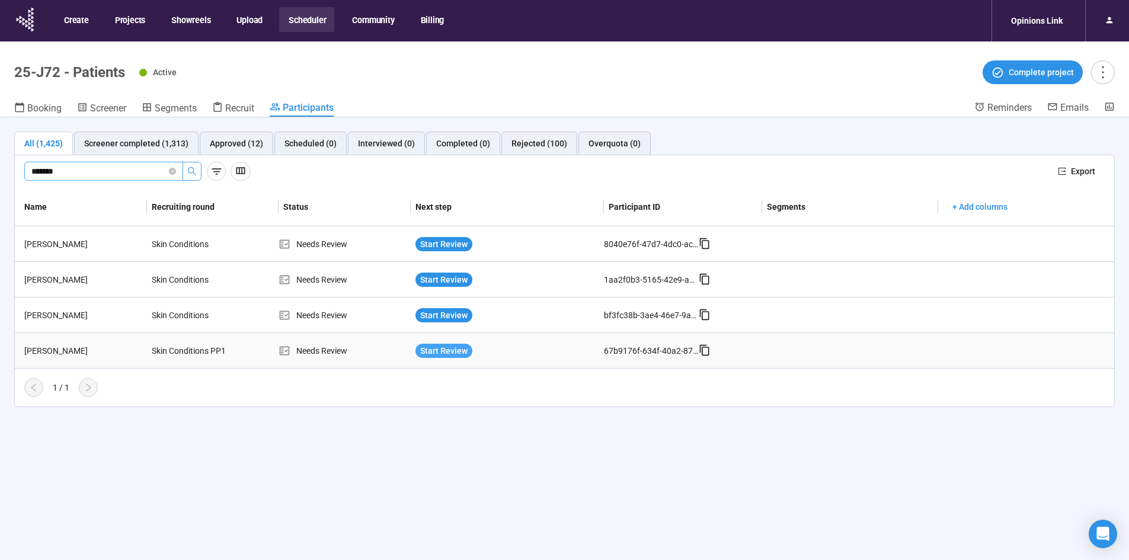
type input "******"
click at [453, 351] on span "Start Review" at bounding box center [443, 350] width 47 height 13
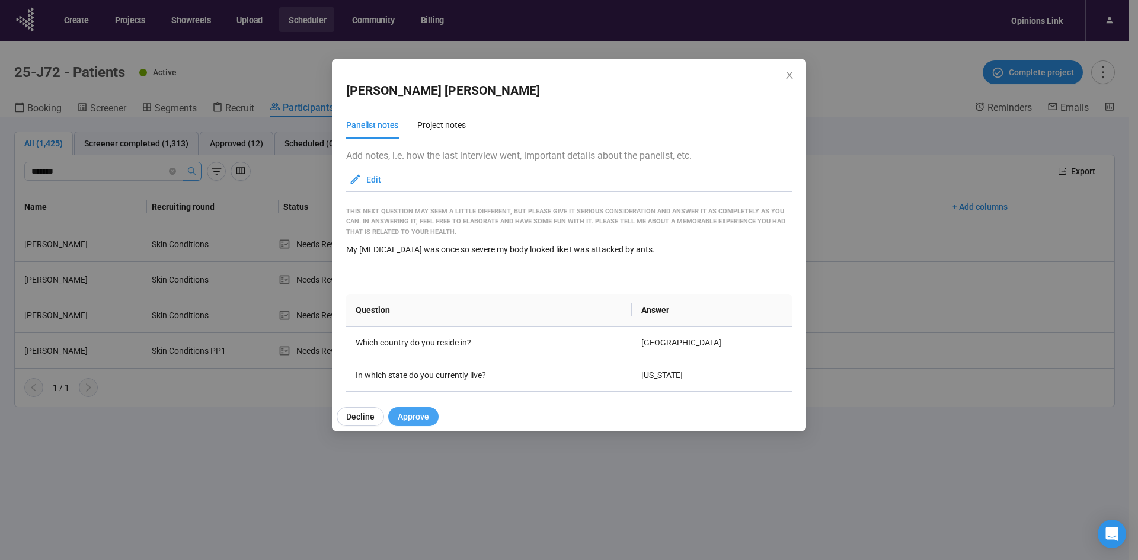
click at [413, 412] on span "Approve" at bounding box center [413, 416] width 31 height 13
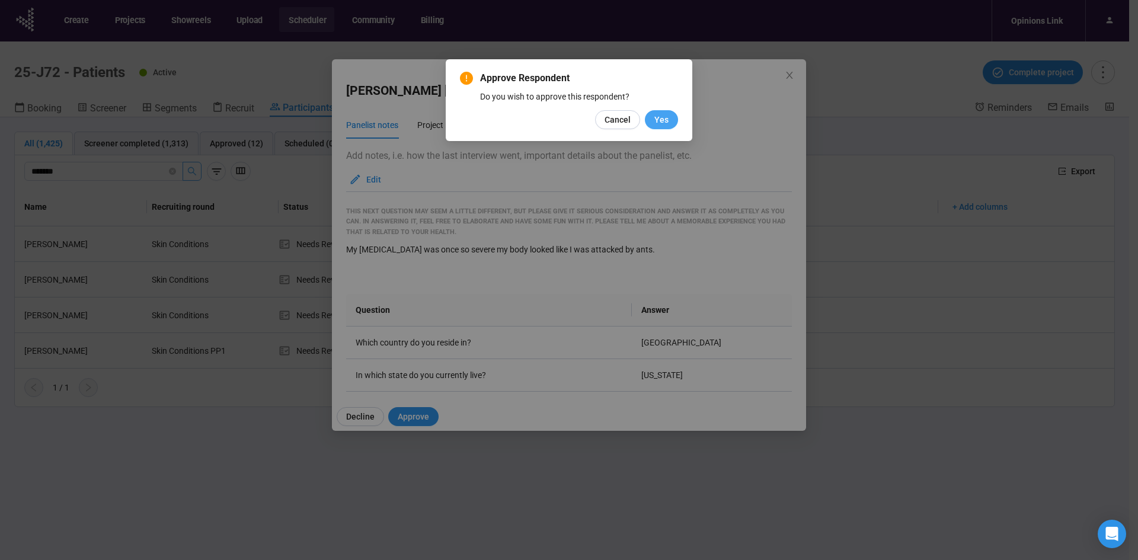
click at [668, 113] on button "Yes" at bounding box center [661, 119] width 33 height 19
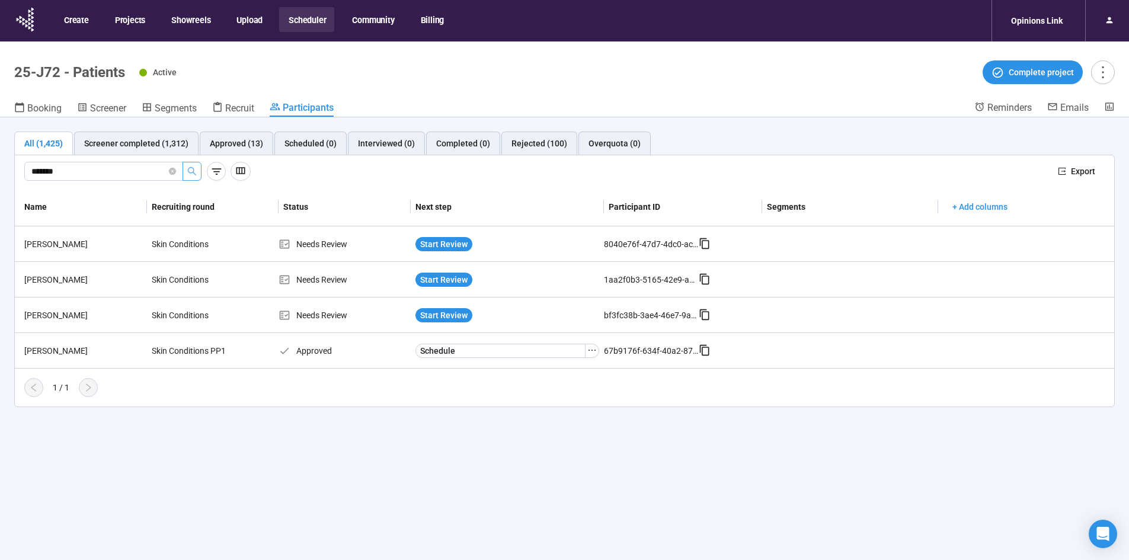
drag, startPoint x: 63, startPoint y: 173, endPoint x: -238, endPoint y: 203, distance: 302.5
click at [0, 203] on html "Create Projects Showreels Upload Scheduler Community Billing Opinions Link 25-J…" at bounding box center [564, 300] width 1129 height 601
click at [198, 168] on button "button" at bounding box center [191, 171] width 19 height 19
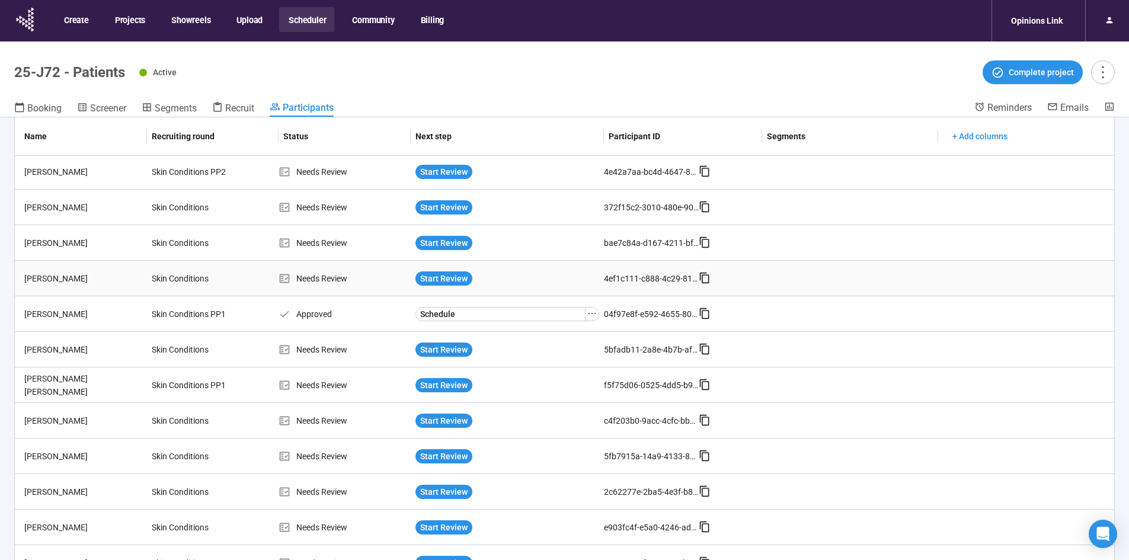
scroll to position [119, 0]
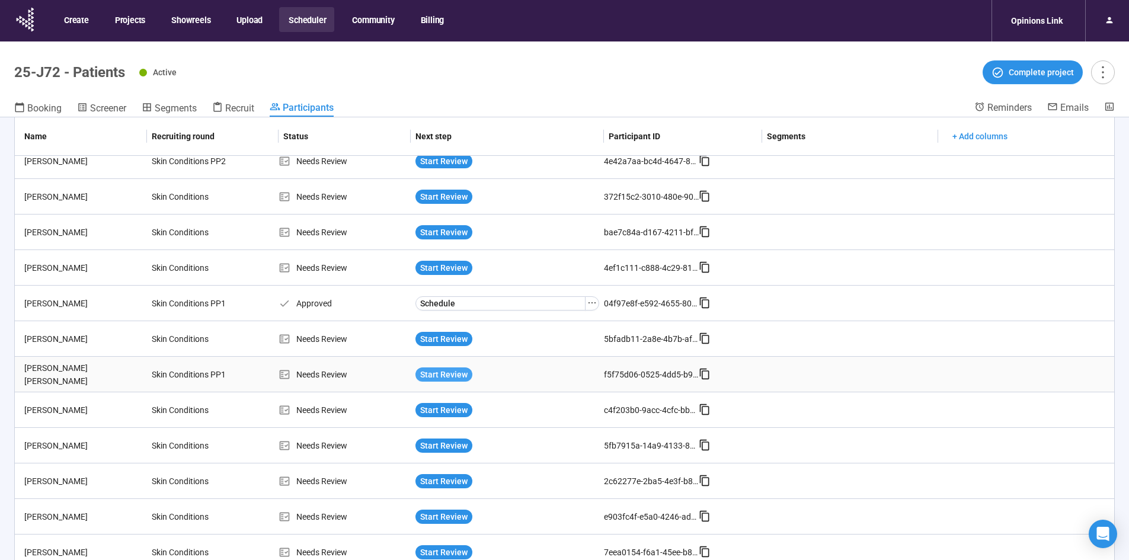
type input "********"
click at [436, 373] on span "Start Review" at bounding box center [443, 374] width 47 height 13
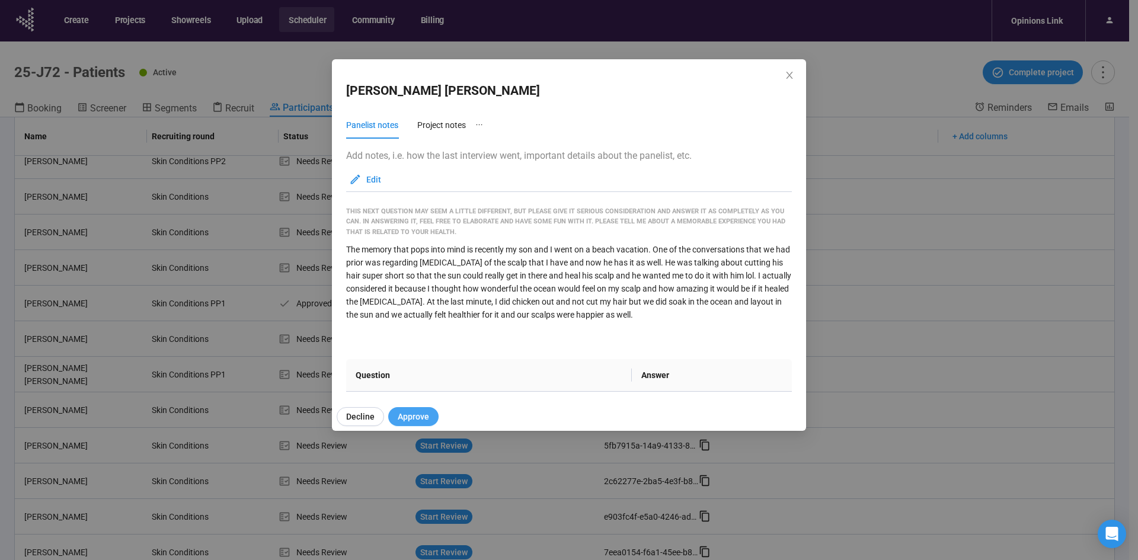
click at [417, 420] on span "Approve" at bounding box center [413, 416] width 31 height 13
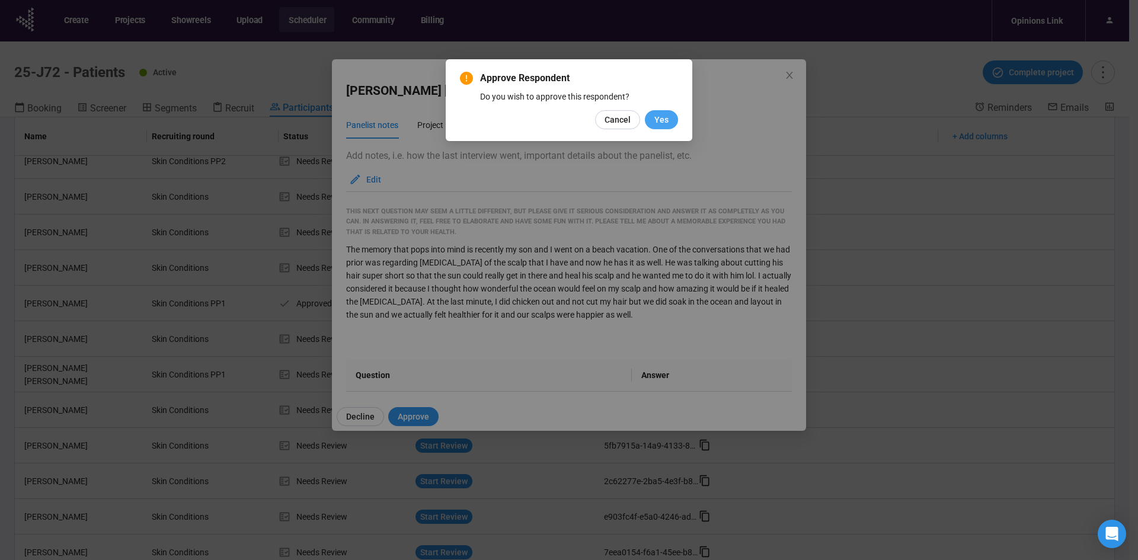
click at [664, 114] on span "Yes" at bounding box center [661, 119] width 14 height 13
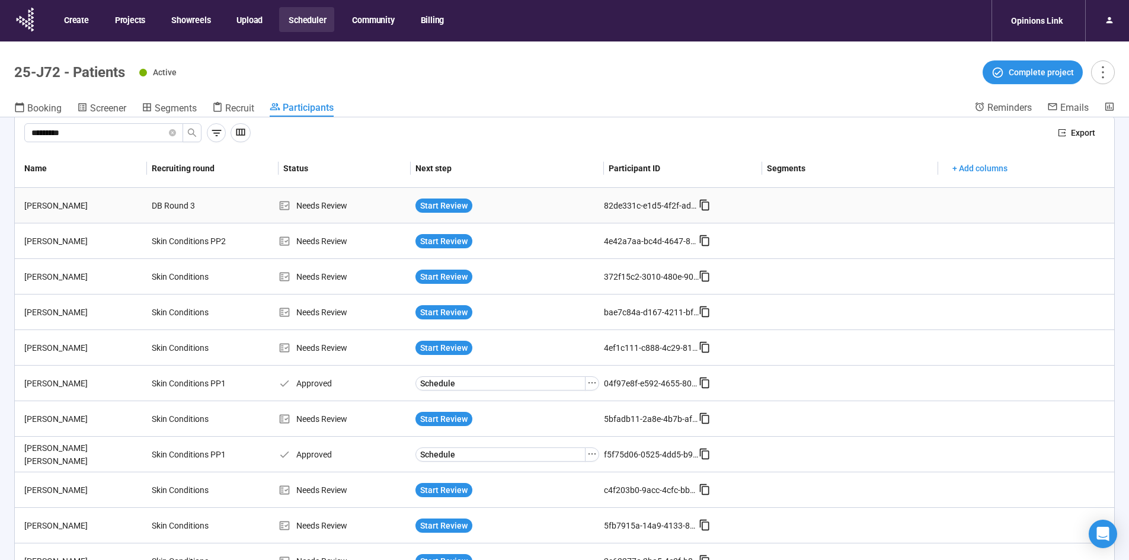
scroll to position [0, 0]
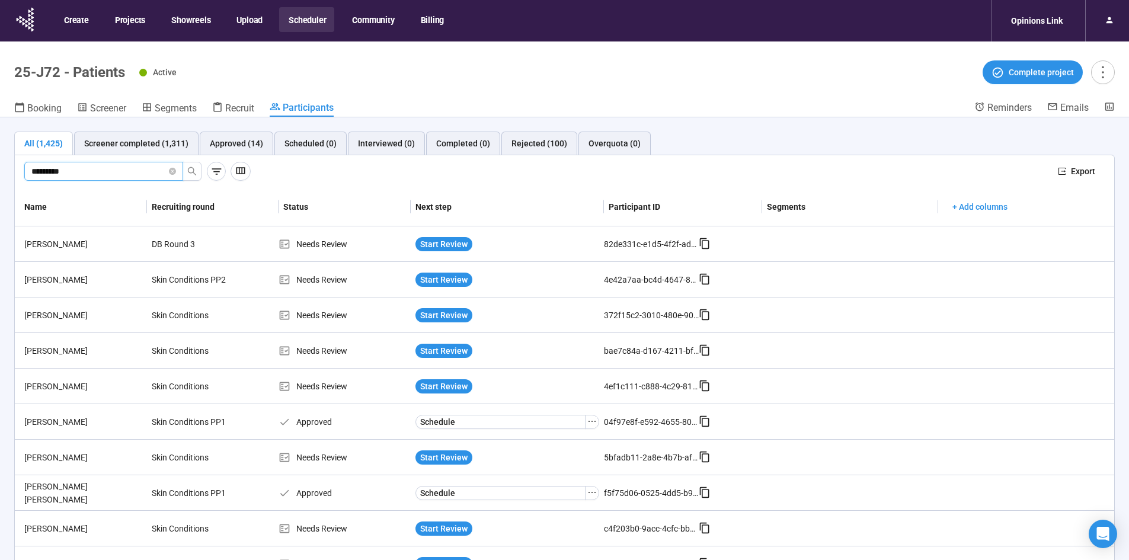
drag, startPoint x: 76, startPoint y: 171, endPoint x: -139, endPoint y: 195, distance: 215.8
click at [0, 195] on html "Create Projects Showreels Upload Scheduler Community Billing Opinions Link 25-J…" at bounding box center [564, 300] width 1129 height 601
click at [187, 168] on icon "search" at bounding box center [191, 170] width 9 height 9
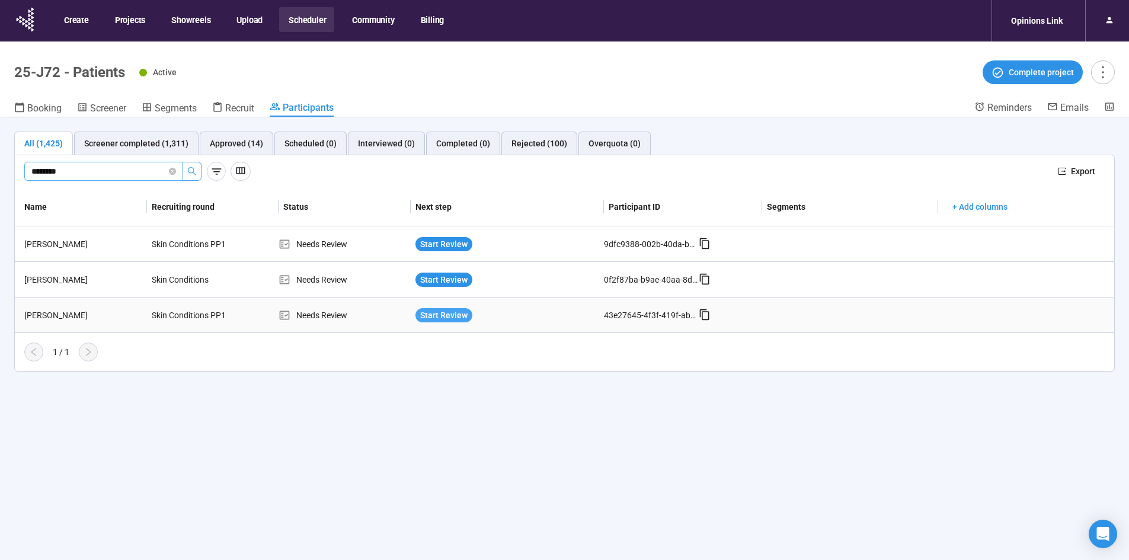
type input "********"
click at [447, 314] on span "Start Review" at bounding box center [443, 315] width 47 height 13
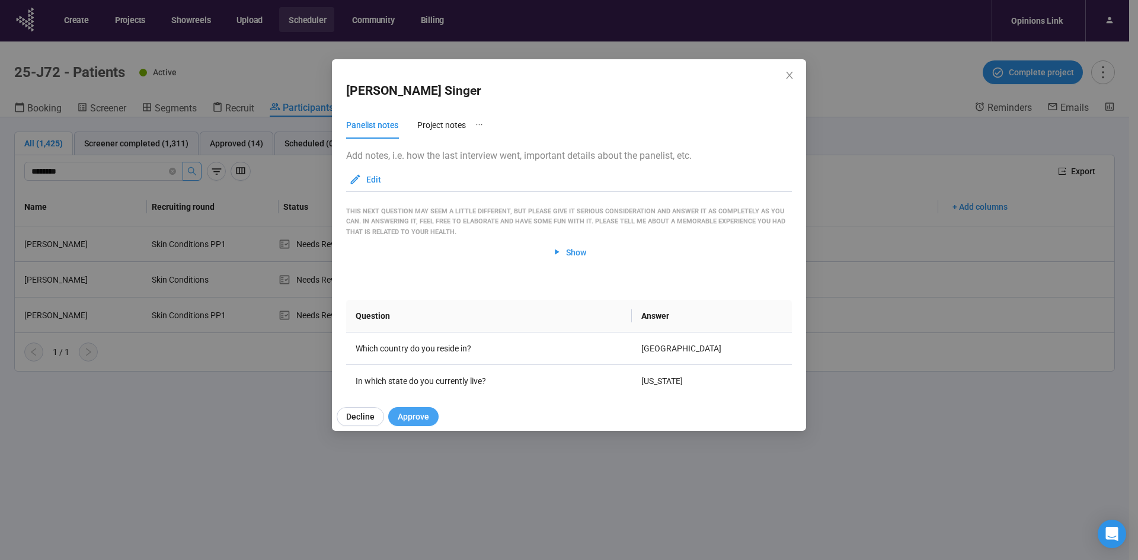
click at [407, 418] on span "Approve" at bounding box center [413, 416] width 31 height 13
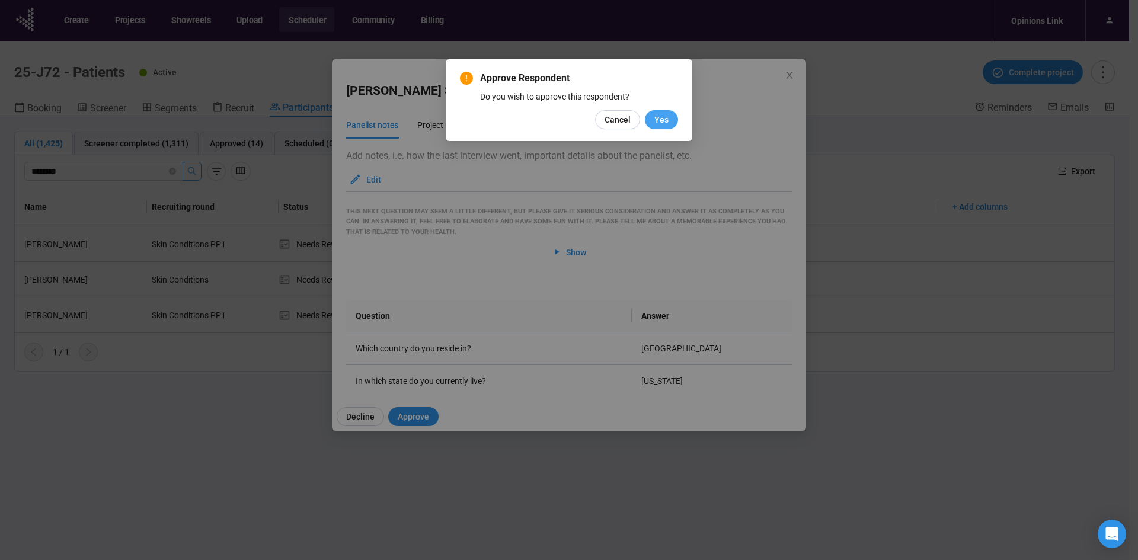
click at [651, 119] on button "Yes" at bounding box center [661, 119] width 33 height 19
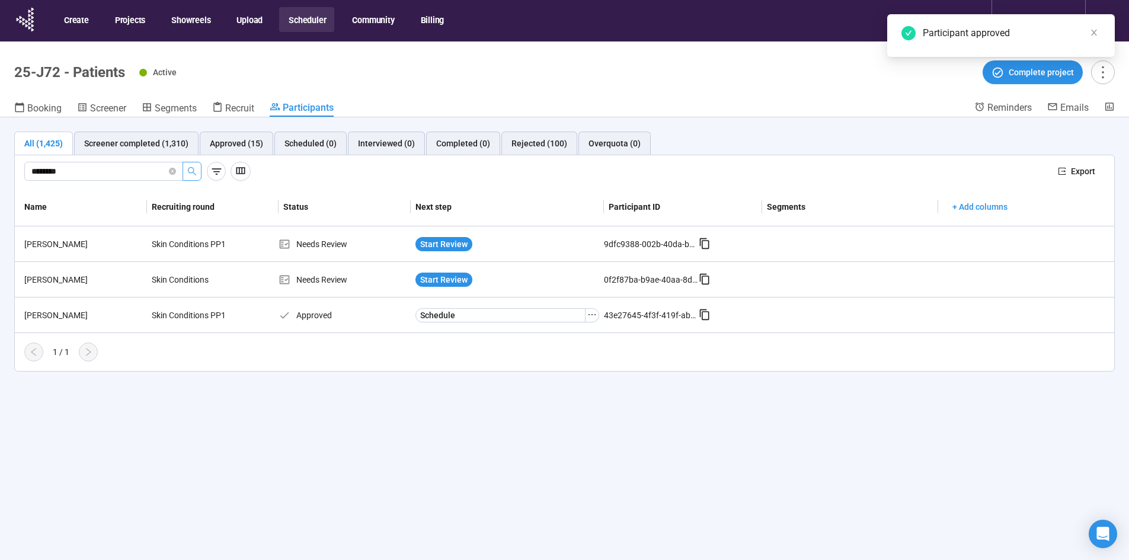
drag, startPoint x: -69, startPoint y: 186, endPoint x: -141, endPoint y: 193, distance: 72.0
click at [0, 193] on html "Create Projects Showreels Upload Scheduler Community Billing Opinions Link 25-J…" at bounding box center [564, 300] width 1129 height 601
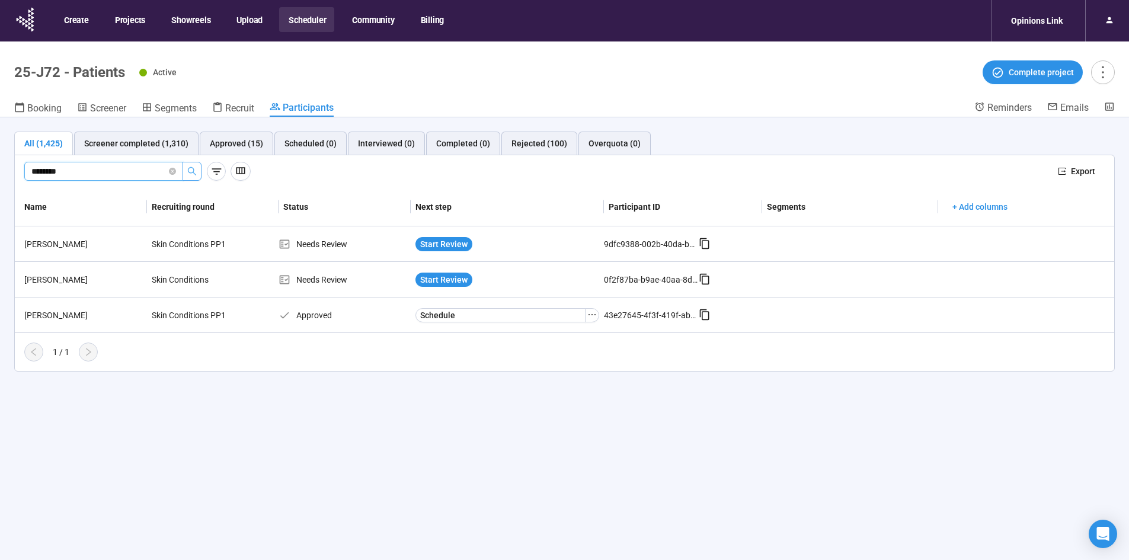
click at [192, 166] on icon "search" at bounding box center [191, 170] width 9 height 9
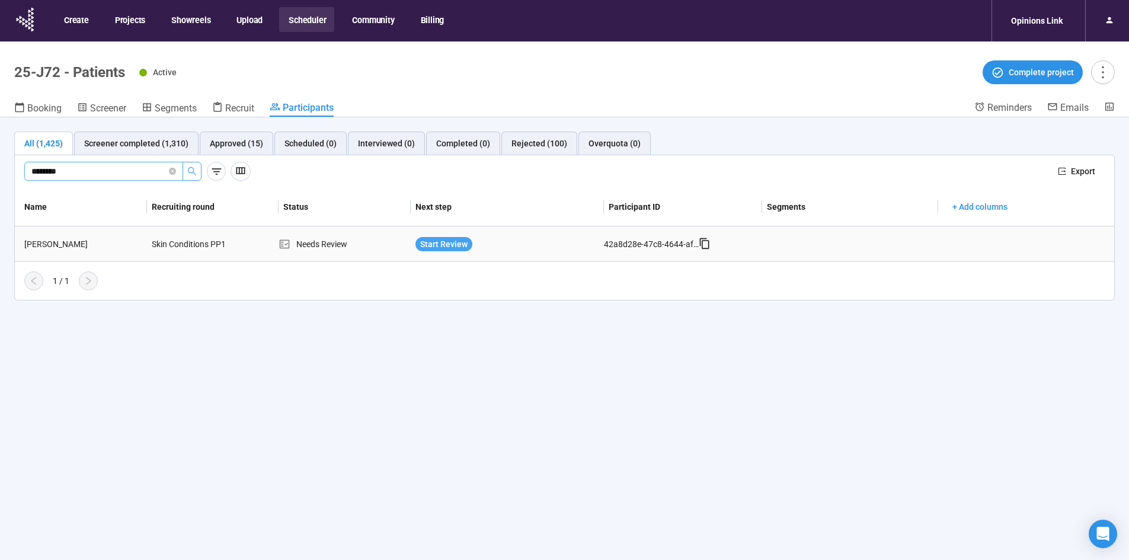
type input "*******"
click at [425, 249] on span "Start Review" at bounding box center [443, 244] width 47 height 13
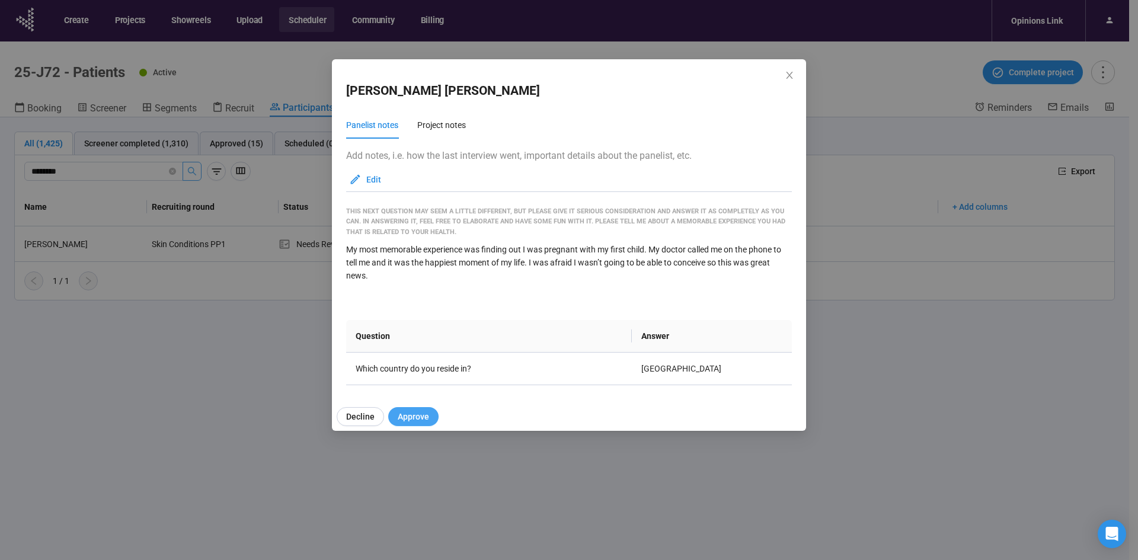
click at [411, 415] on span "Approve" at bounding box center [413, 416] width 31 height 13
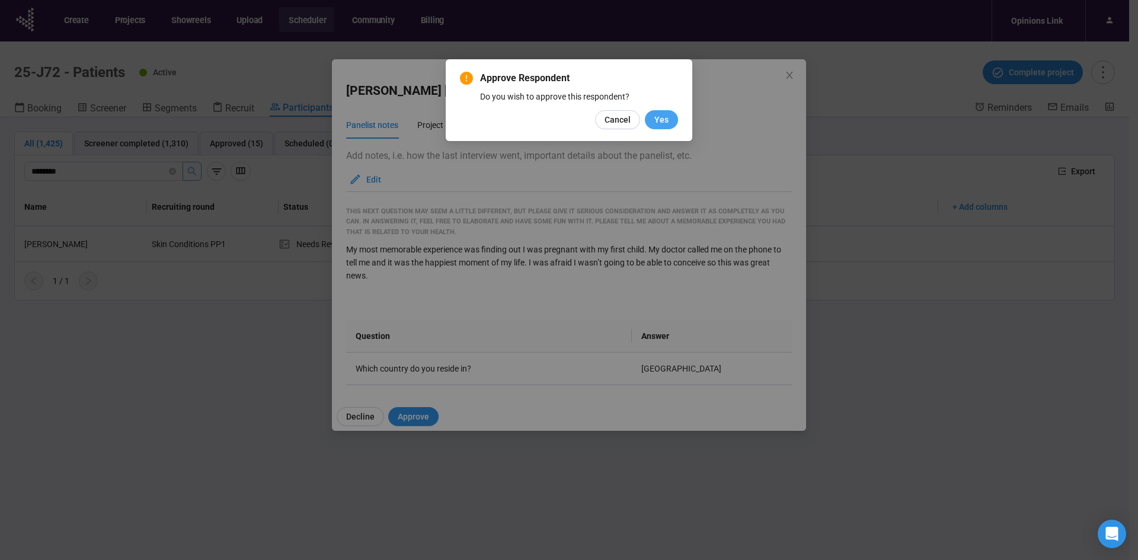
click at [663, 120] on span "Yes" at bounding box center [661, 119] width 14 height 13
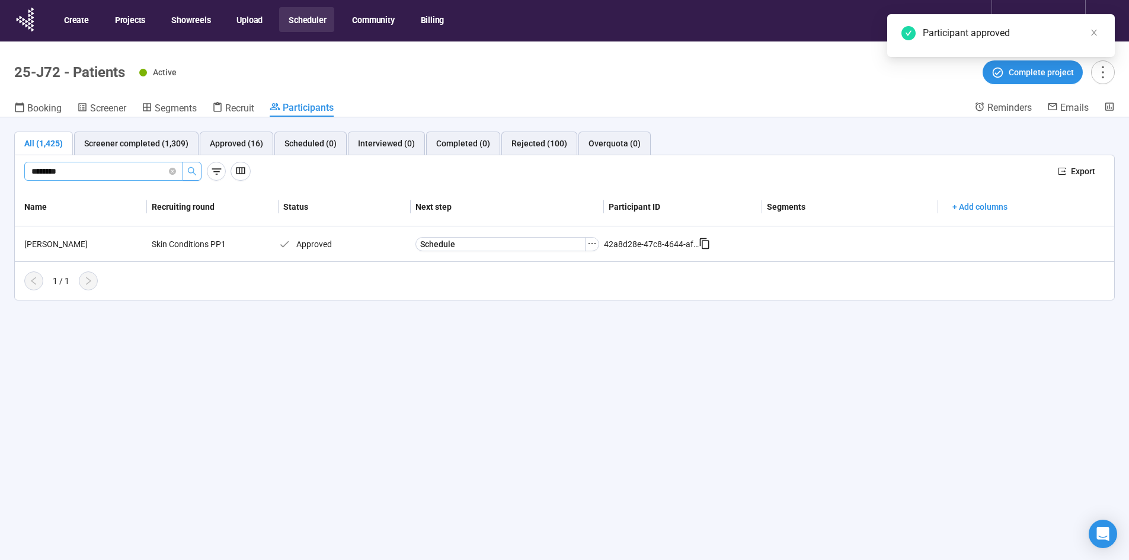
drag, startPoint x: 86, startPoint y: 164, endPoint x: 64, endPoint y: 169, distance: 22.6
click at [64, 169] on span "*******" at bounding box center [103, 171] width 159 height 19
drag, startPoint x: 75, startPoint y: 172, endPoint x: -14, endPoint y: 175, distance: 88.3
click at [0, 175] on html "Create Projects Showreels Upload Scheduler Community Billing Opinions Link 25-J…" at bounding box center [564, 300] width 1129 height 601
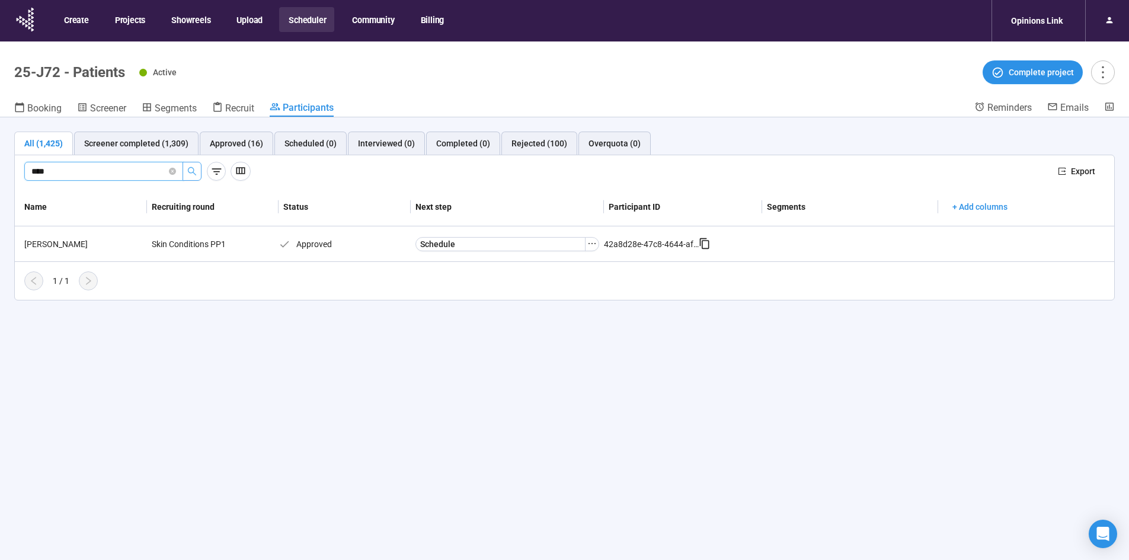
click at [190, 169] on icon "search" at bounding box center [191, 170] width 9 height 9
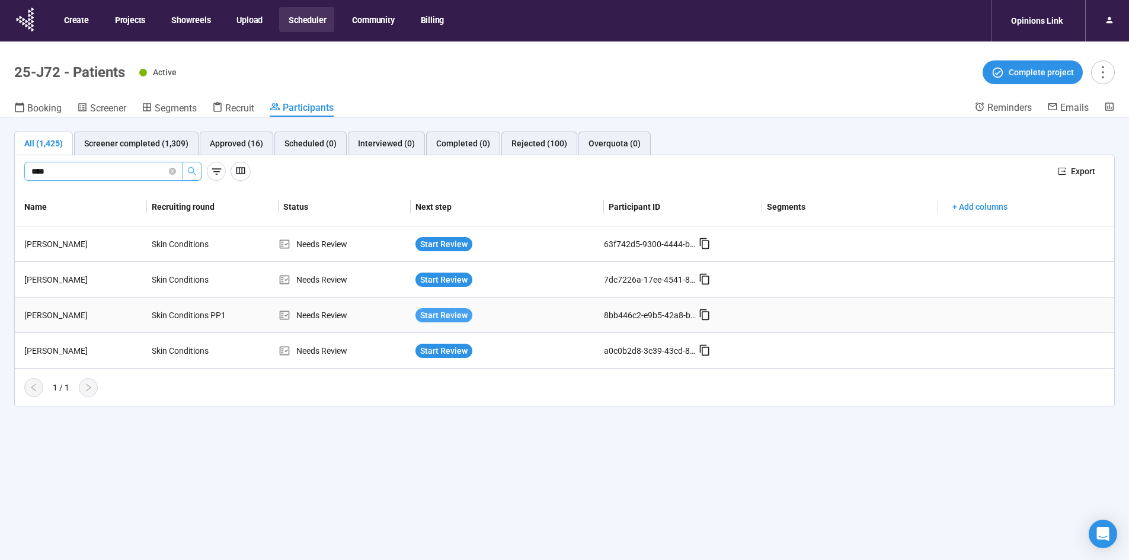
type input "****"
click at [453, 312] on span "Start Review" at bounding box center [443, 315] width 47 height 13
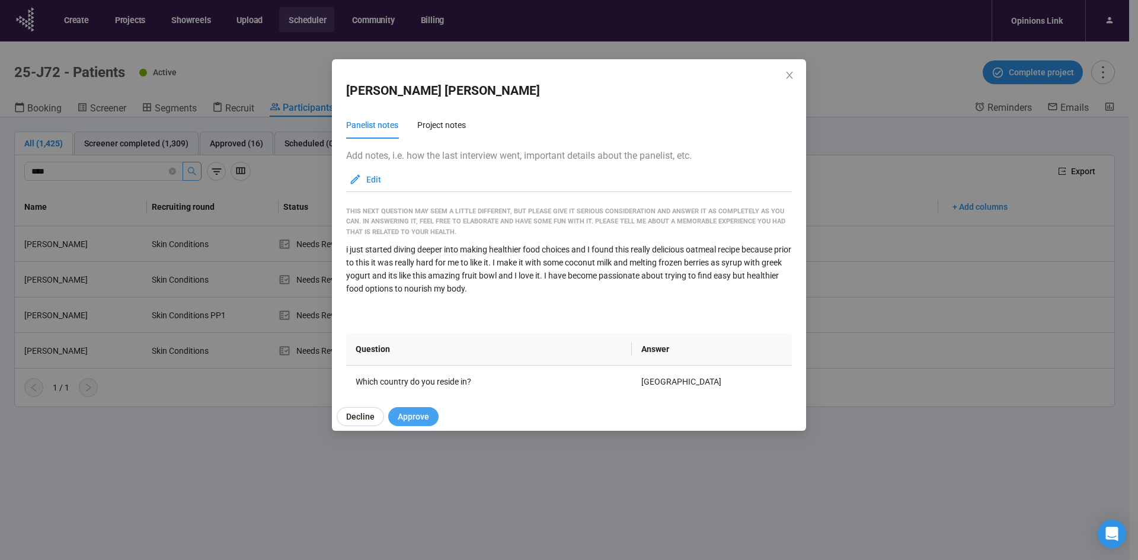
click at [421, 415] on span "Approve" at bounding box center [413, 416] width 31 height 13
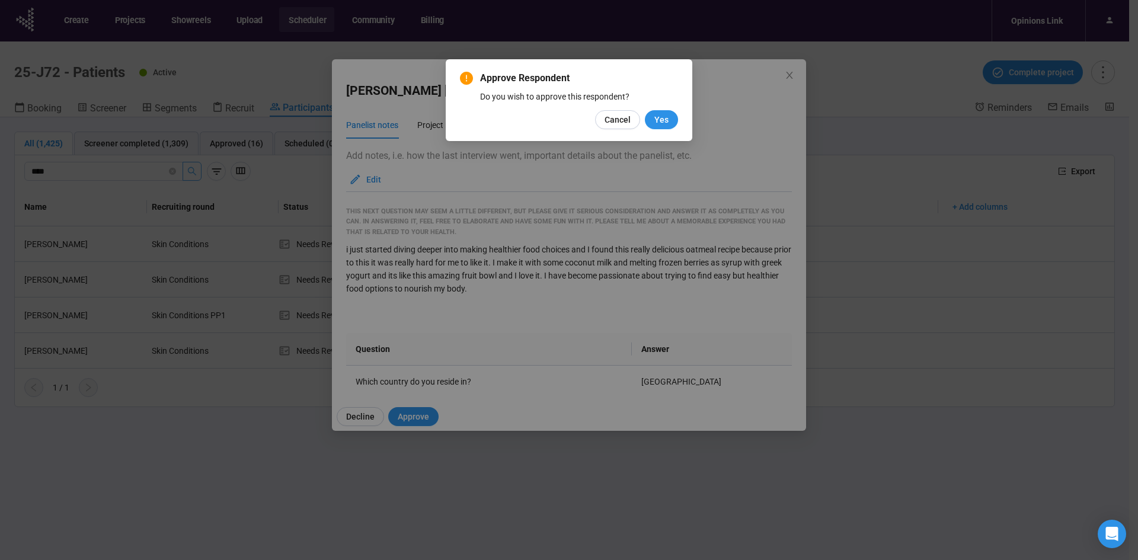
click at [661, 103] on div "Approve Respondent Do you wish to approve this respondent? Cancel Yes" at bounding box center [569, 100] width 218 height 58
click at [663, 119] on span "Yes" at bounding box center [661, 119] width 14 height 13
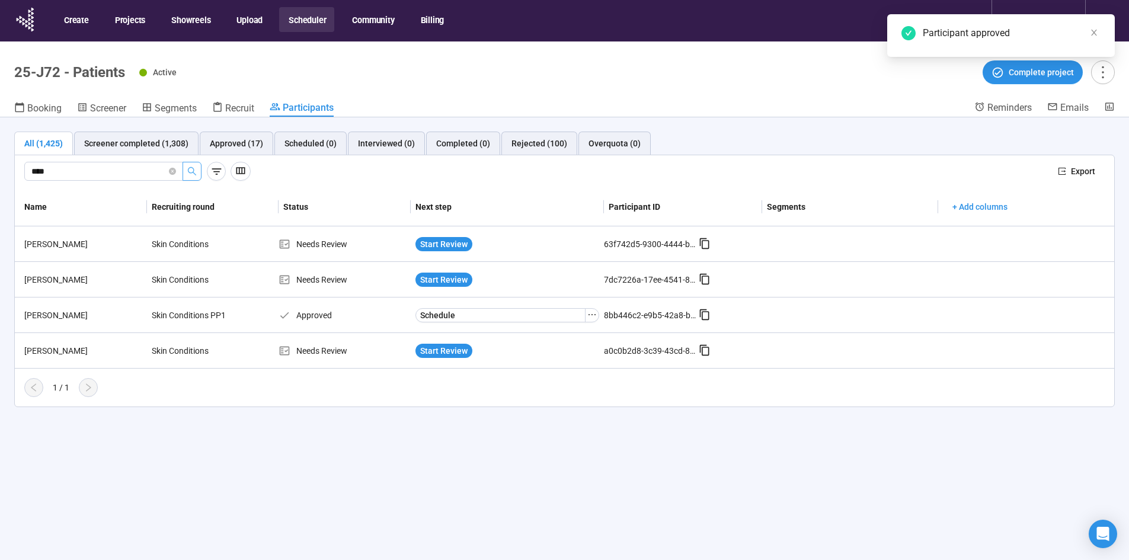
drag, startPoint x: -27, startPoint y: 178, endPoint x: -61, endPoint y: 182, distance: 34.6
click at [0, 182] on html "Create Projects Showreels Upload Scheduler Community Billing Opinions Link 25-J…" at bounding box center [564, 300] width 1129 height 601
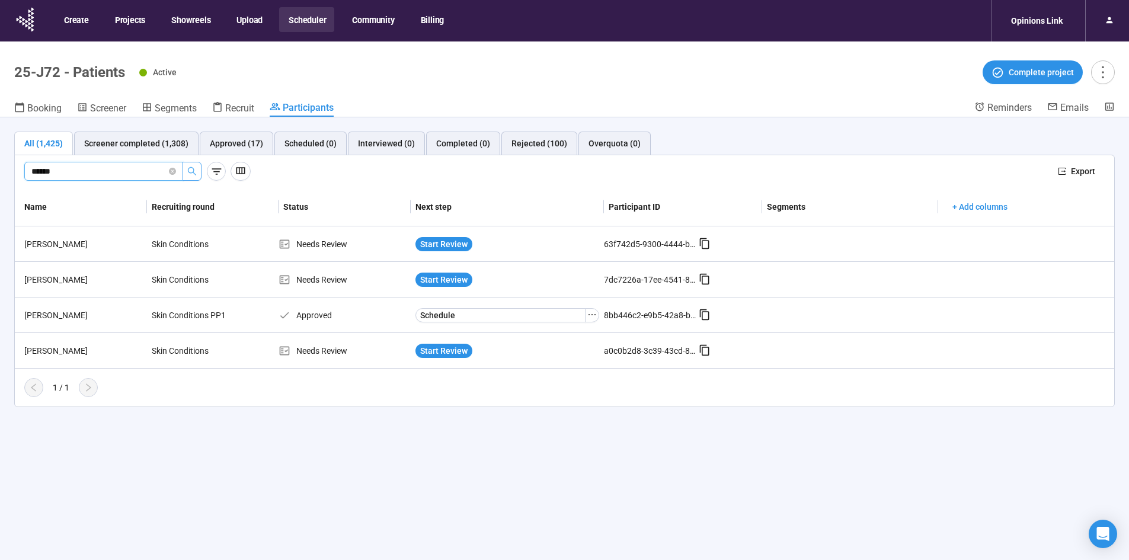
click at [191, 168] on icon "search" at bounding box center [191, 170] width 9 height 9
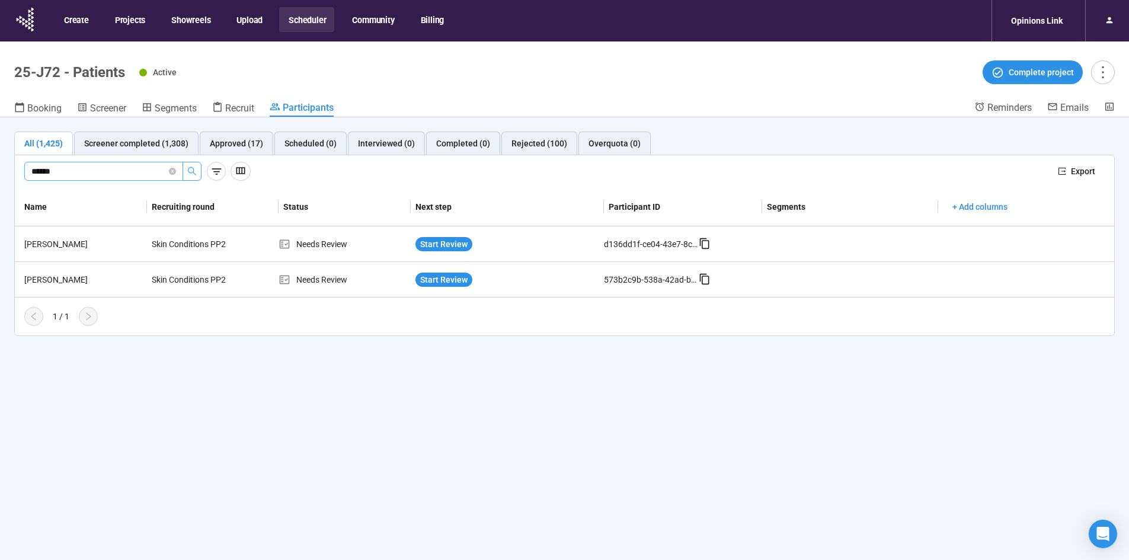
type input "******"
click at [457, 243] on span "Start Review" at bounding box center [443, 244] width 47 height 13
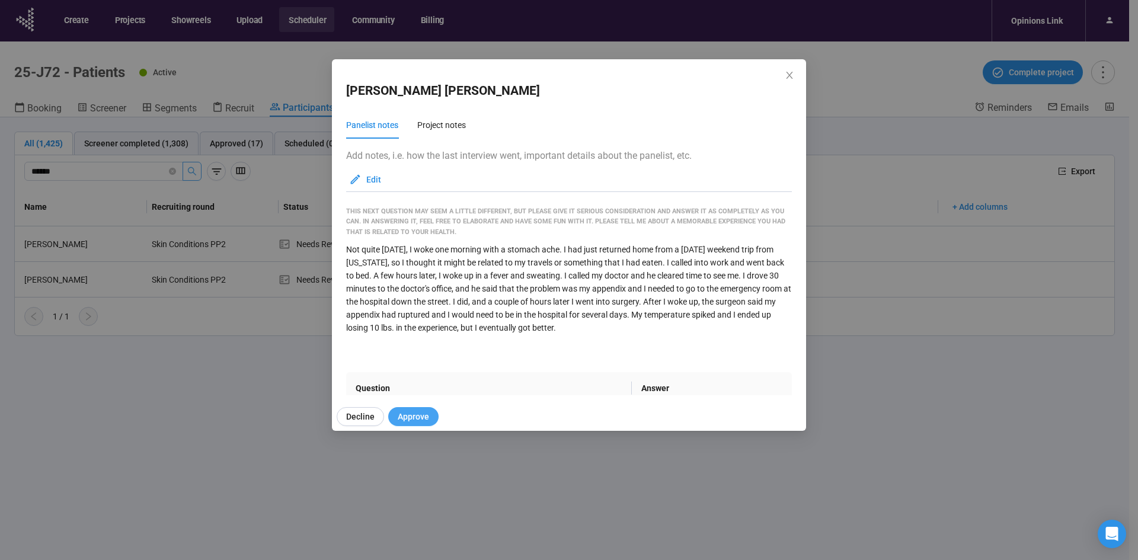
click at [421, 416] on span "Approve" at bounding box center [413, 416] width 31 height 13
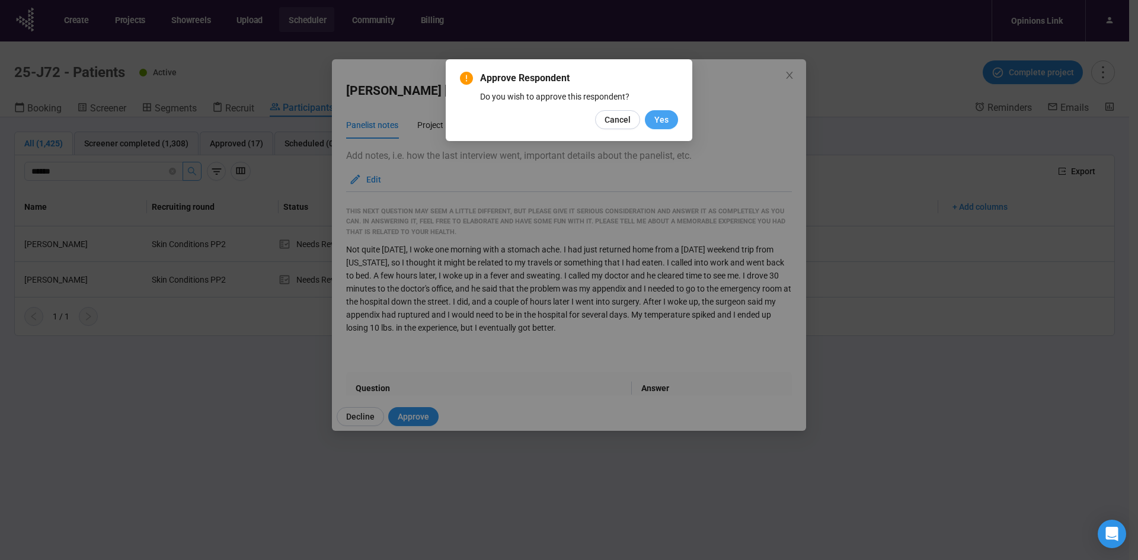
click at [669, 116] on button "Yes" at bounding box center [661, 119] width 33 height 19
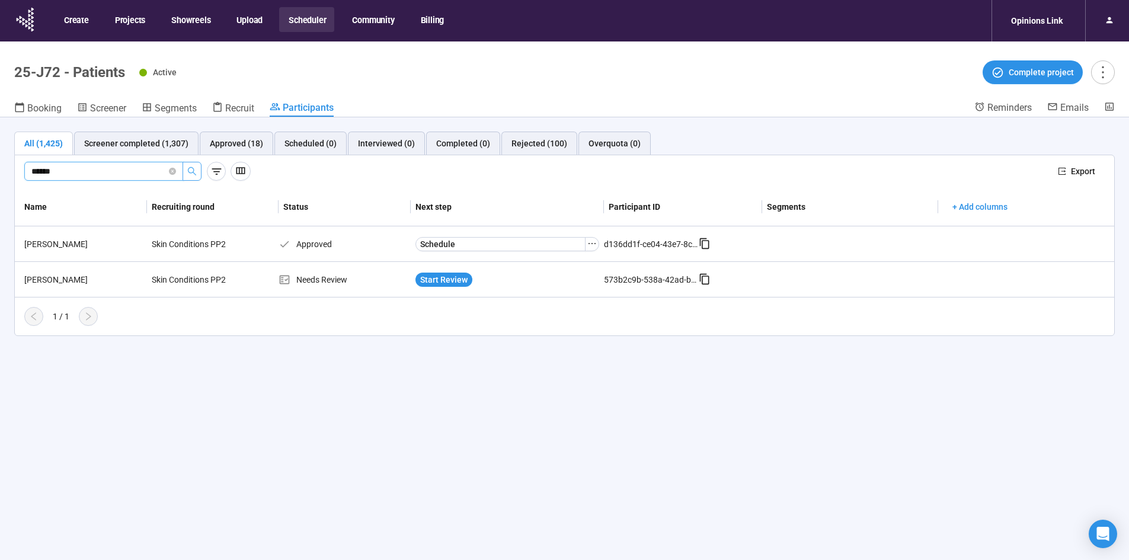
drag, startPoint x: 17, startPoint y: 181, endPoint x: -166, endPoint y: 200, distance: 184.0
click at [0, 200] on html "Create Projects Showreels Upload Scheduler Community Billing Opinions Link 25-J…" at bounding box center [564, 300] width 1129 height 601
click at [188, 166] on icon "search" at bounding box center [191, 170] width 9 height 9
type input "******"
click at [462, 242] on span "Start Review" at bounding box center [443, 244] width 47 height 13
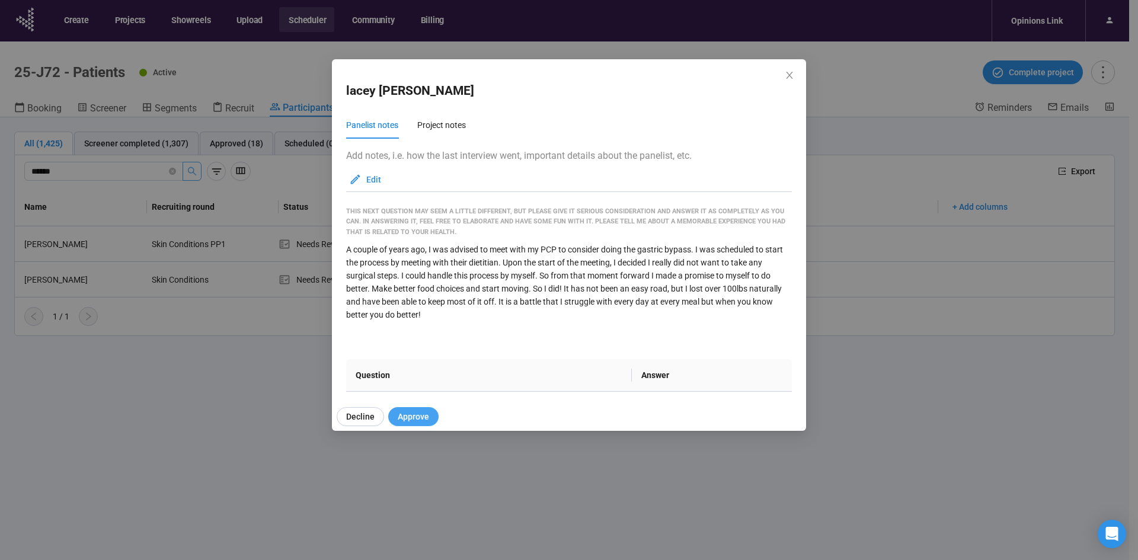
click at [404, 416] on span "Approve" at bounding box center [413, 416] width 31 height 13
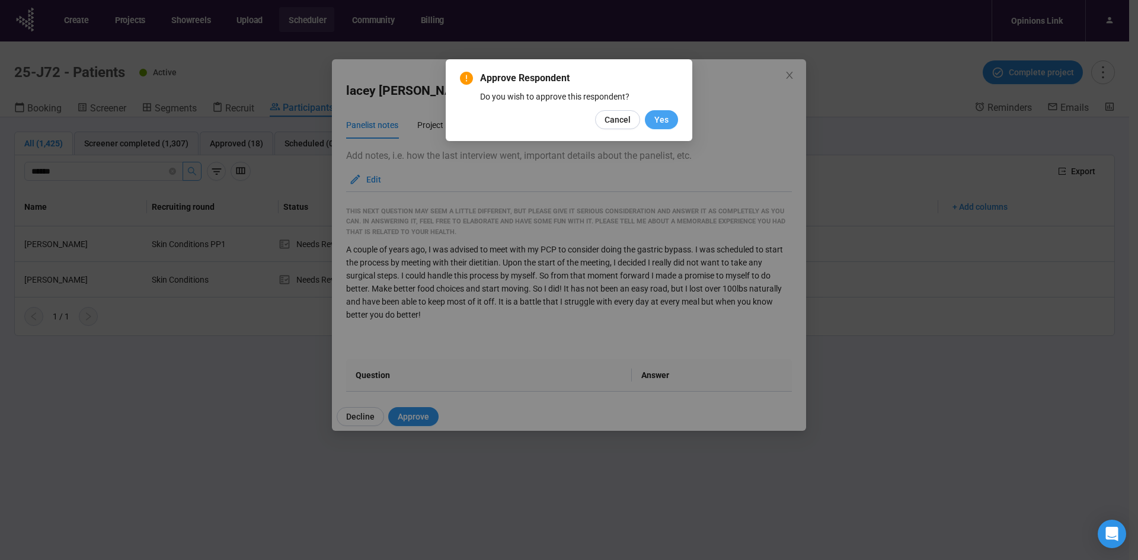
click at [664, 116] on span "Yes" at bounding box center [661, 119] width 14 height 13
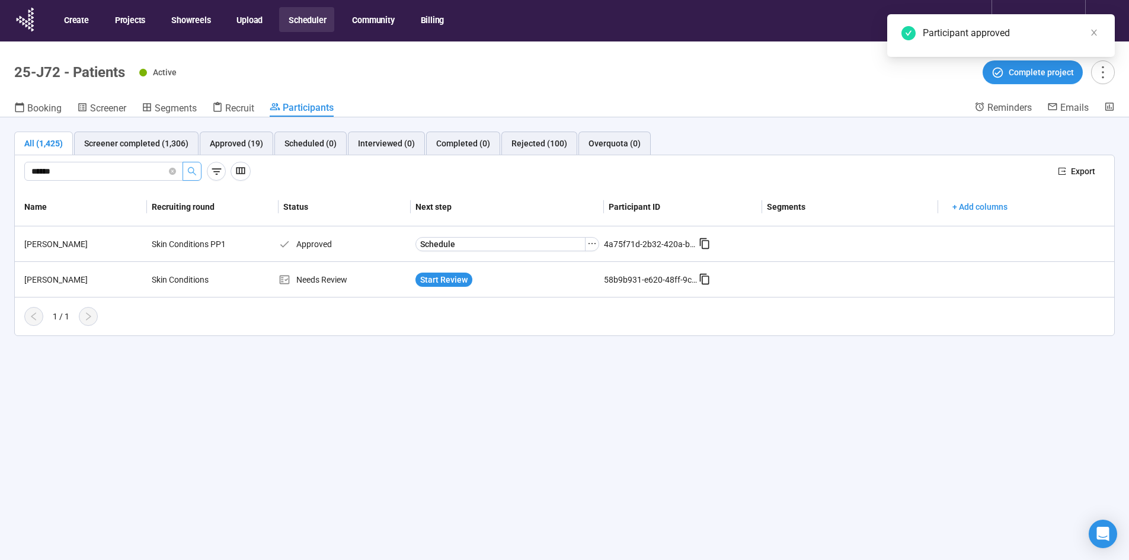
drag, startPoint x: 101, startPoint y: 175, endPoint x: -160, endPoint y: 204, distance: 262.4
click at [0, 204] on html "Create Projects Showreels Upload Scheduler Community Billing Opinions Link 25-J…" at bounding box center [564, 300] width 1129 height 601
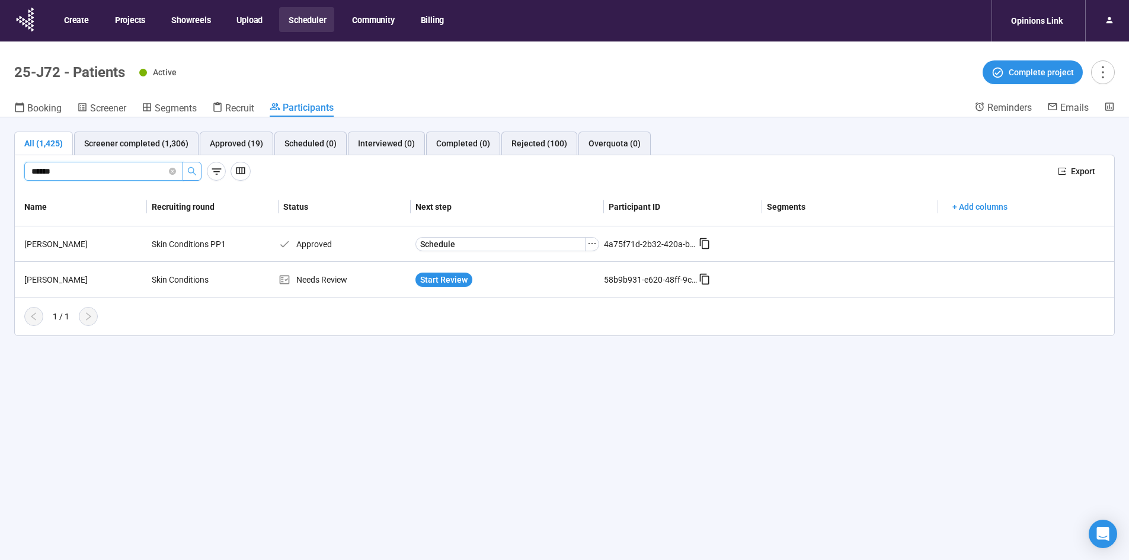
click at [190, 172] on icon "search" at bounding box center [192, 171] width 8 height 8
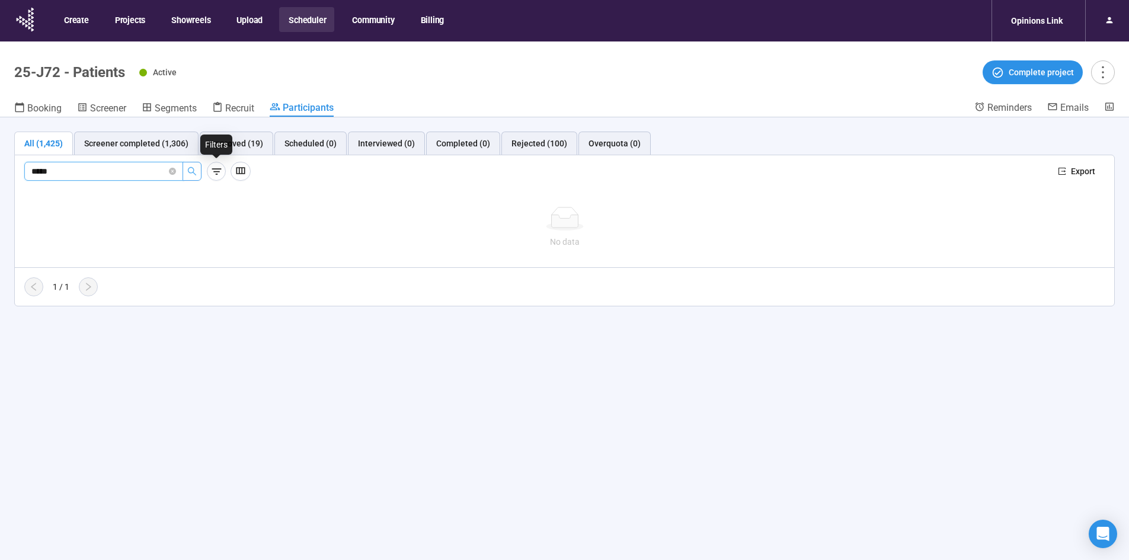
click at [182, 169] on button "button" at bounding box center [191, 171] width 19 height 19
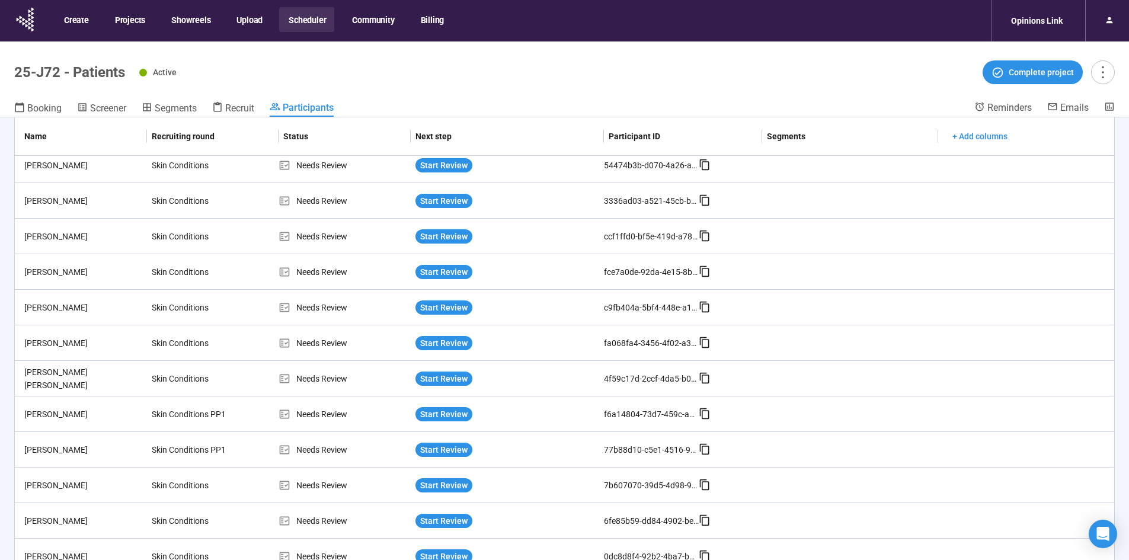
scroll to position [415, 0]
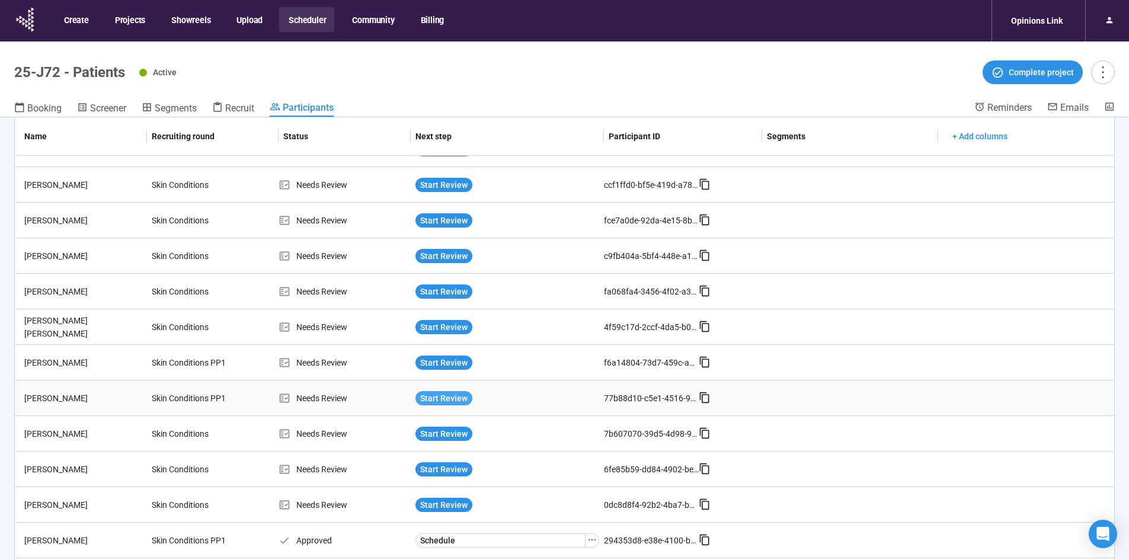
type input "****"
click at [441, 399] on span "Start Review" at bounding box center [443, 398] width 47 height 13
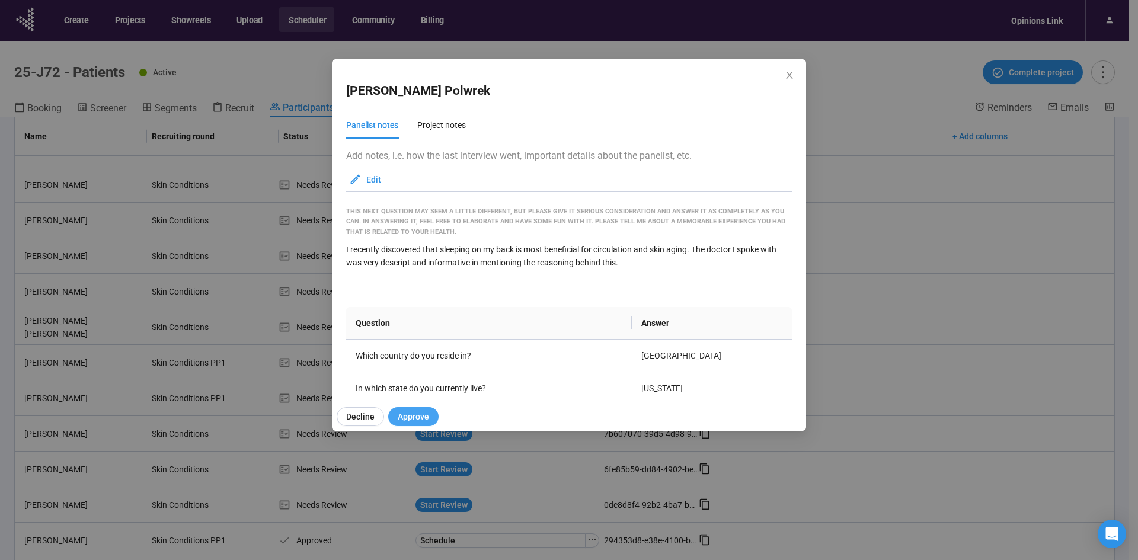
click at [409, 422] on span "Approve" at bounding box center [413, 416] width 31 height 13
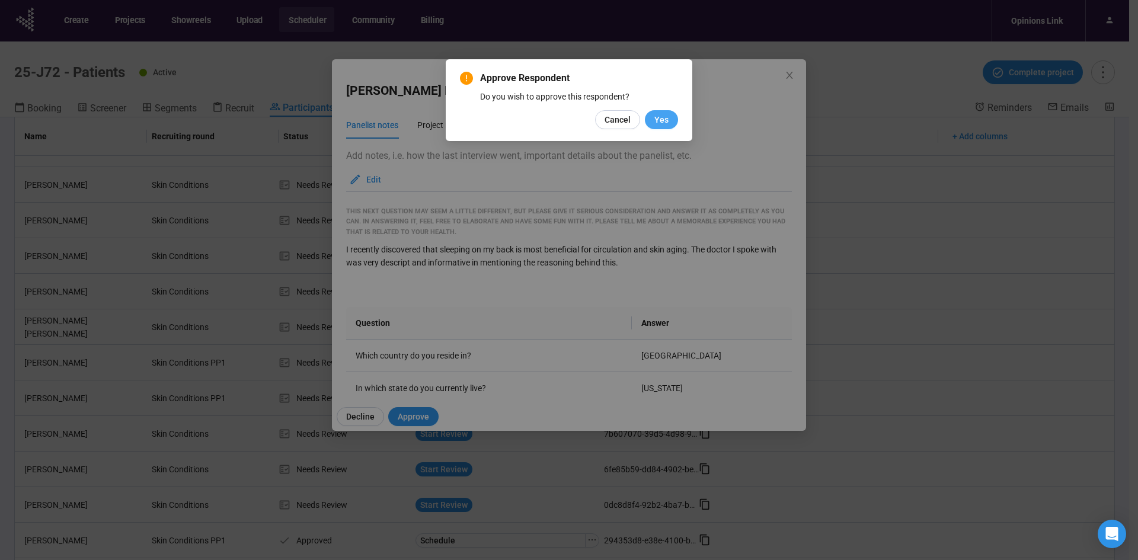
click at [658, 124] on span "Yes" at bounding box center [661, 119] width 14 height 13
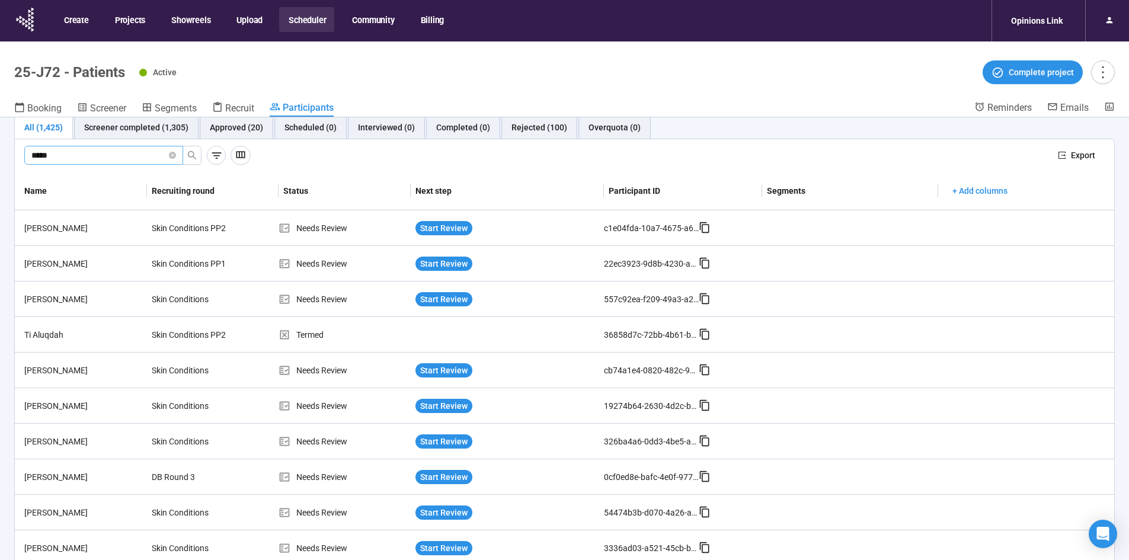
scroll to position [0, 0]
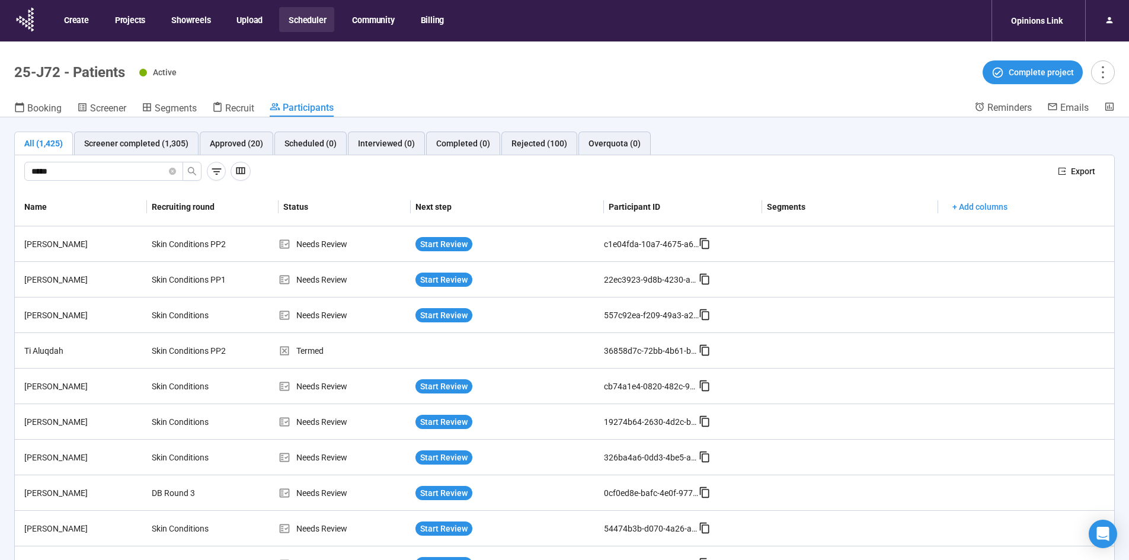
drag, startPoint x: 55, startPoint y: 174, endPoint x: -10, endPoint y: 174, distance: 64.6
click at [0, 174] on html "Create Projects Showreels Upload Scheduler Community Billing Opinions Link 25-J…" at bounding box center [564, 300] width 1129 height 601
click at [190, 166] on icon "search" at bounding box center [191, 170] width 9 height 9
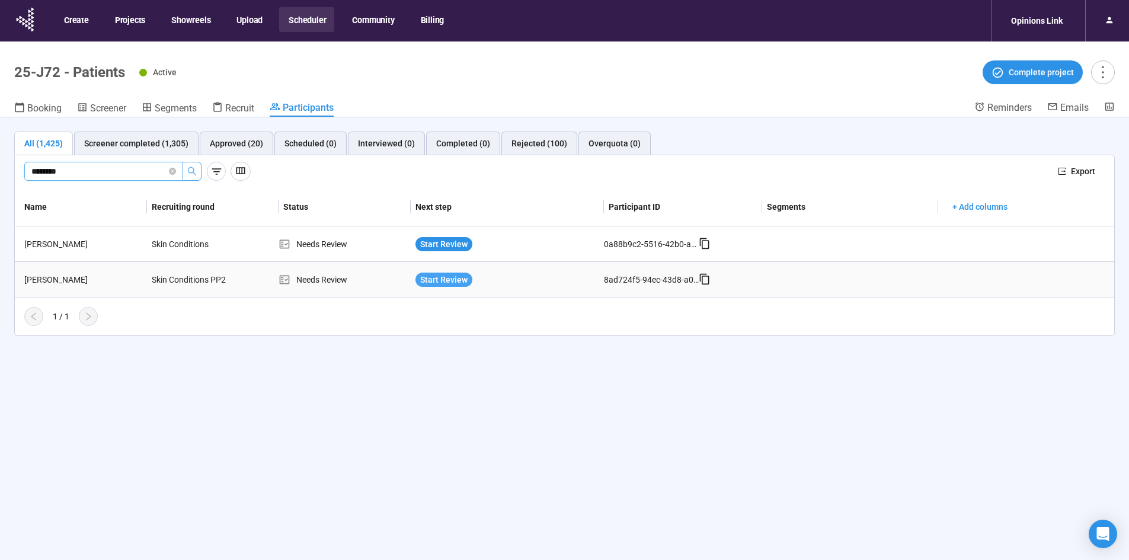
type input "********"
click at [430, 281] on span "Start Review" at bounding box center [443, 279] width 47 height 13
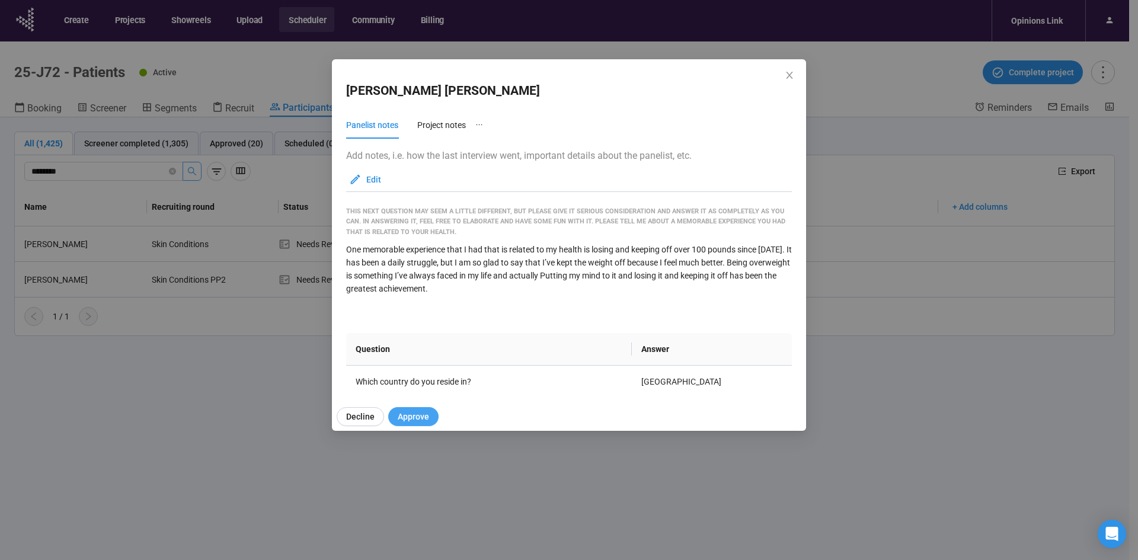
click at [411, 415] on span "Approve" at bounding box center [413, 416] width 31 height 13
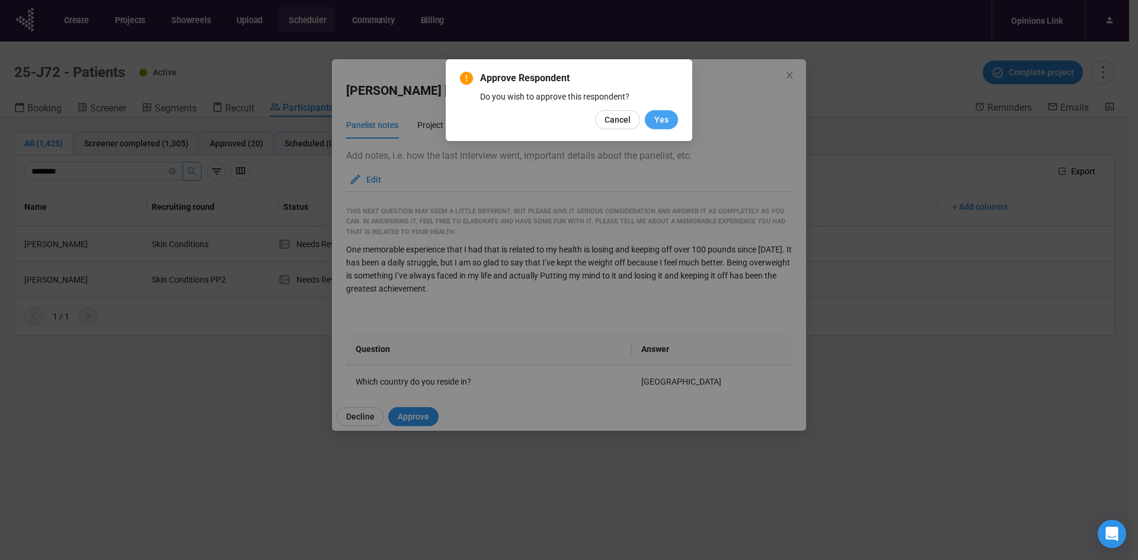
click at [668, 119] on span "Yes" at bounding box center [661, 119] width 14 height 13
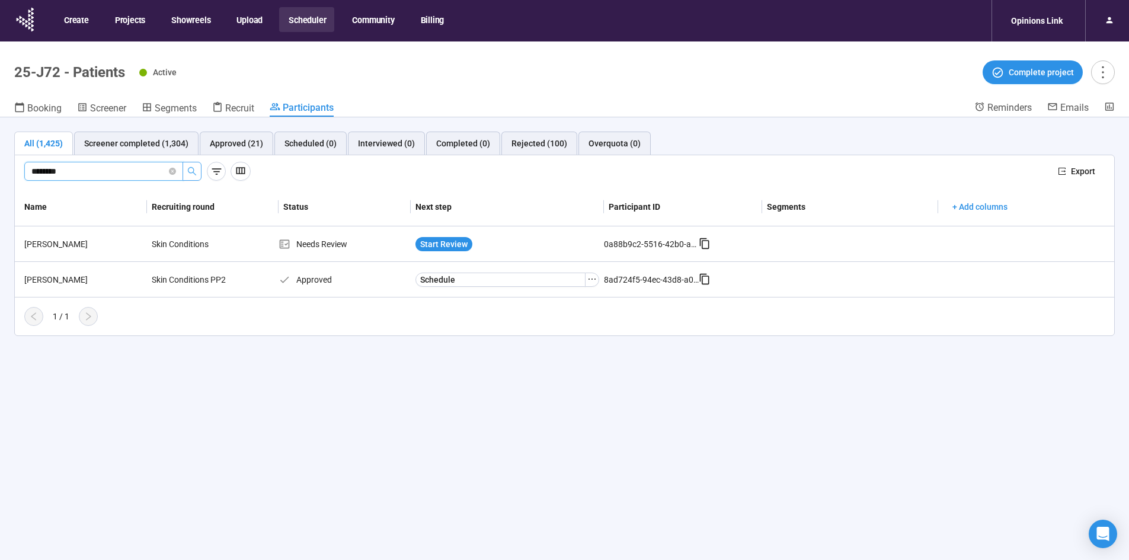
drag, startPoint x: 95, startPoint y: 166, endPoint x: -55, endPoint y: 175, distance: 149.5
click at [0, 175] on html "Create Projects Showreels Upload Scheduler Community Billing Opinions Link 25-J…" at bounding box center [564, 300] width 1129 height 601
click at [188, 168] on icon "search" at bounding box center [192, 171] width 8 height 8
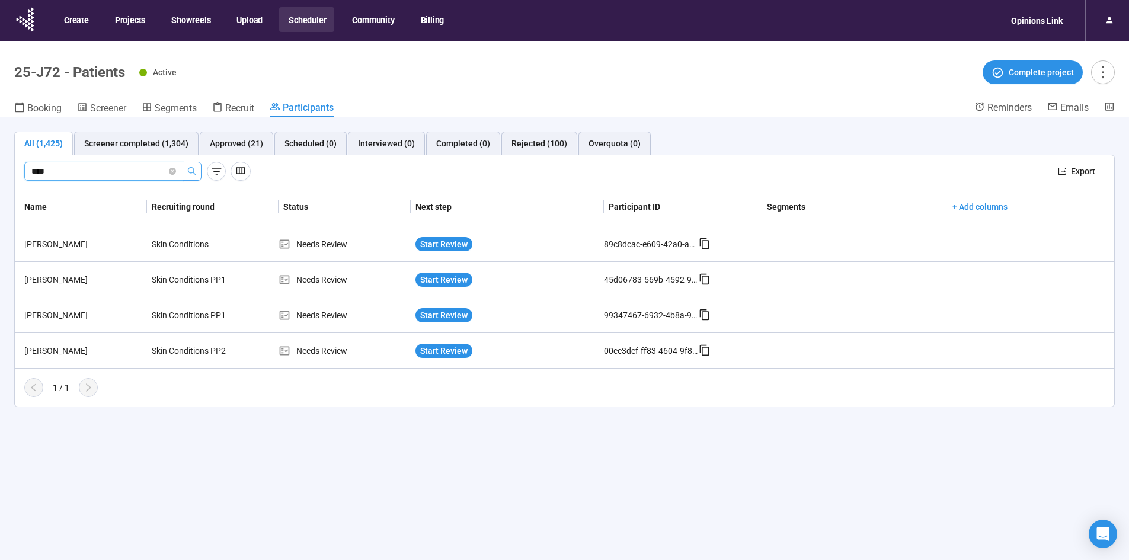
type input "****"
click at [456, 278] on span "Start Review" at bounding box center [443, 279] width 47 height 13
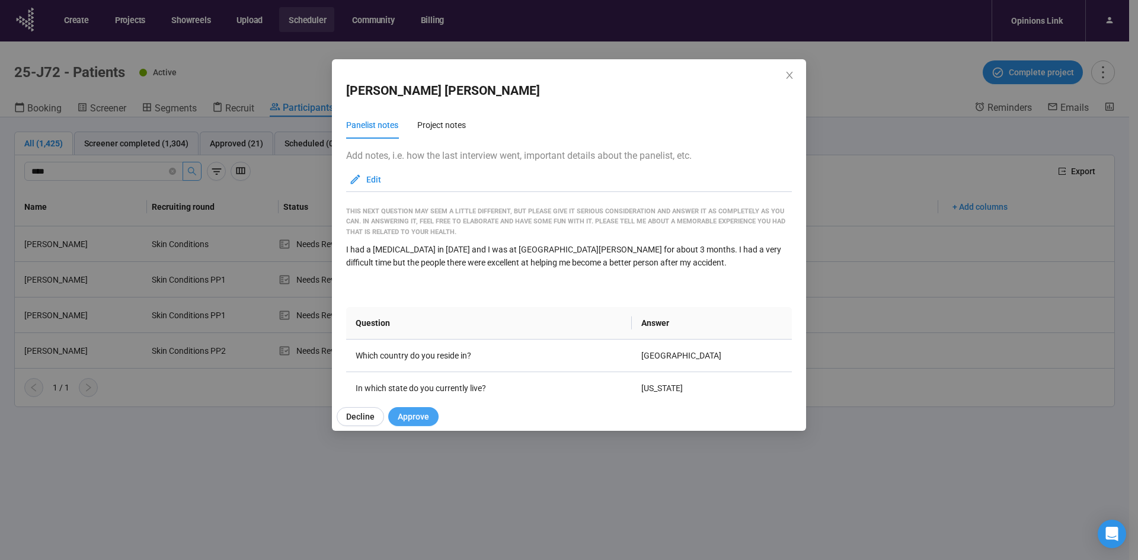
click at [426, 417] on span "Approve" at bounding box center [413, 416] width 31 height 13
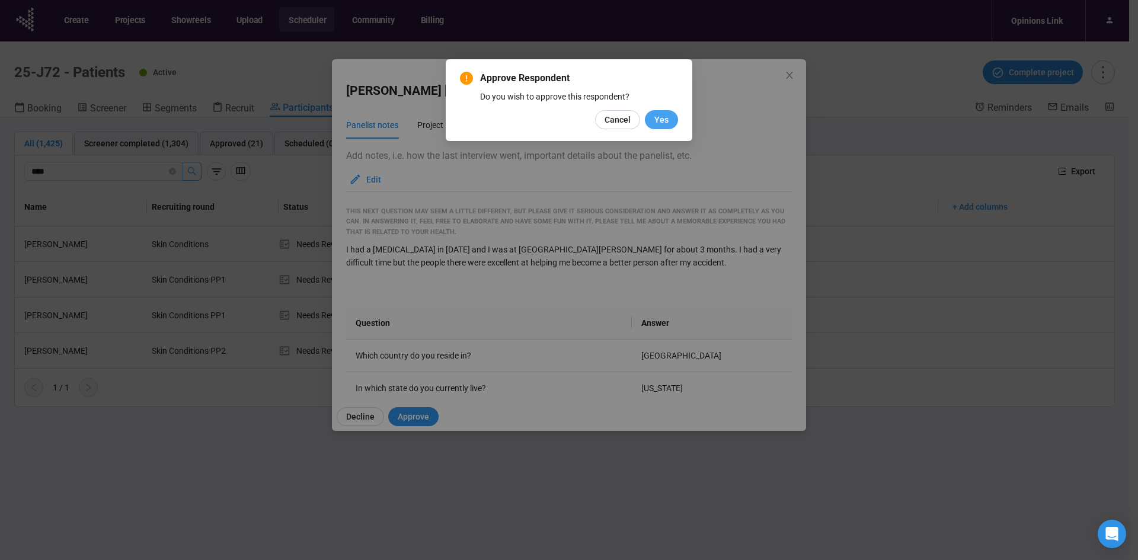
click at [666, 121] on span "Yes" at bounding box center [661, 119] width 14 height 13
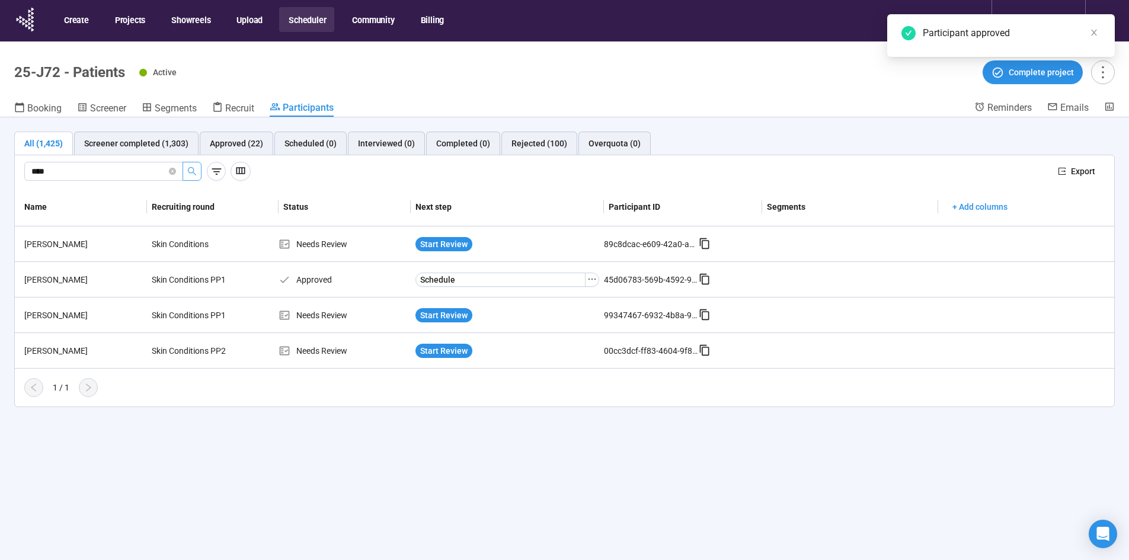
drag, startPoint x: 78, startPoint y: 172, endPoint x: -113, endPoint y: 194, distance: 192.0
click at [0, 194] on html "Create Projects Showreels Upload Scheduler Community Billing Opinions Link 25-J…" at bounding box center [564, 300] width 1129 height 601
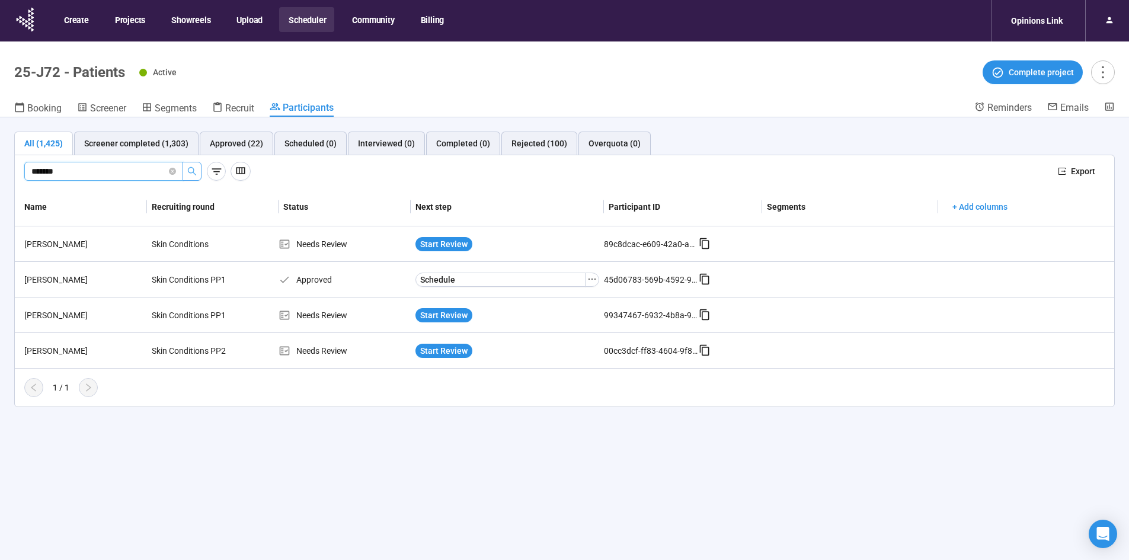
click at [189, 174] on icon "search" at bounding box center [191, 170] width 9 height 9
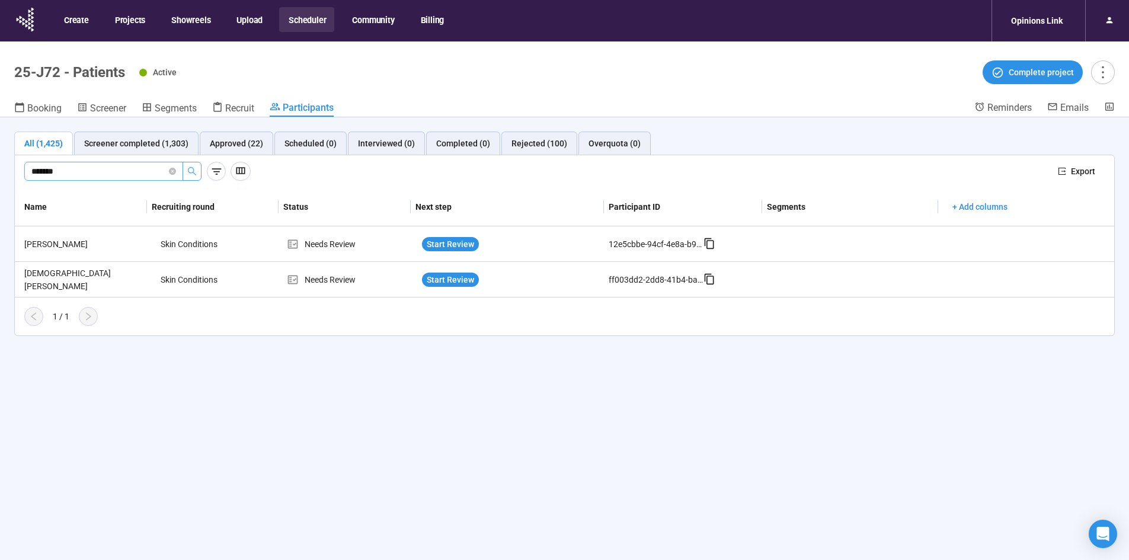
type input "*******"
drag, startPoint x: 85, startPoint y: 166, endPoint x: -38, endPoint y: 178, distance: 123.2
click at [0, 178] on html "Create Projects Showreels Upload Scheduler Community Billing Opinions Link 25-J…" at bounding box center [564, 300] width 1129 height 601
click at [190, 169] on icon "search" at bounding box center [191, 170] width 9 height 9
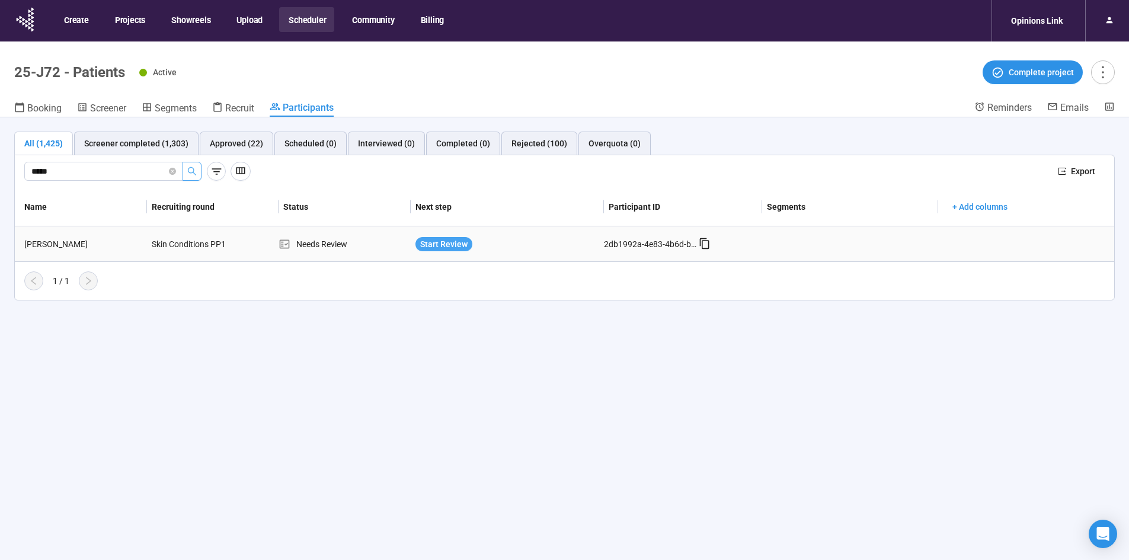
click at [448, 241] on span "Start Review" at bounding box center [443, 244] width 47 height 13
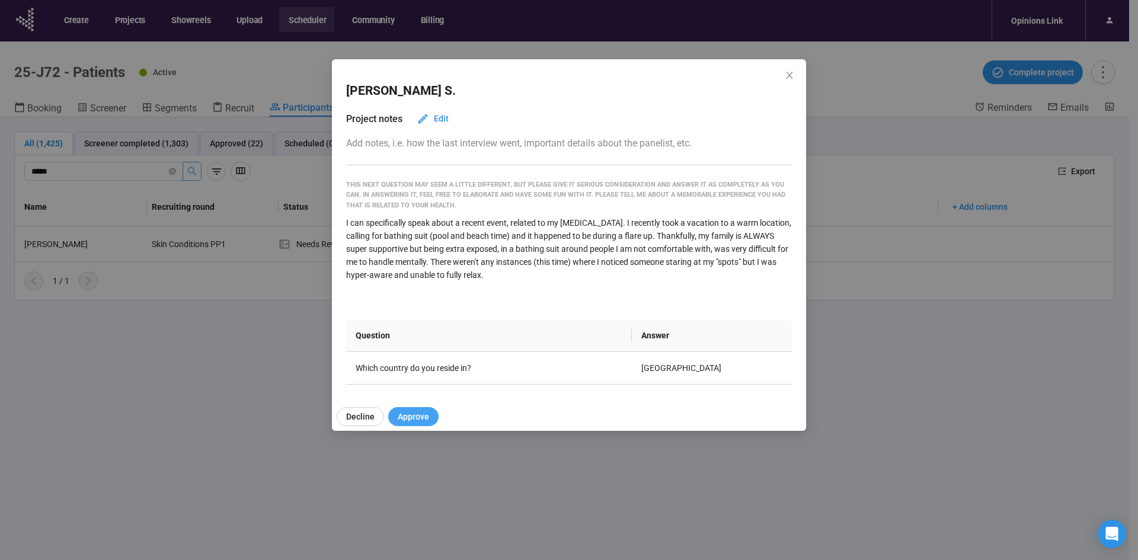
click at [415, 417] on span "Approve" at bounding box center [413, 416] width 31 height 13
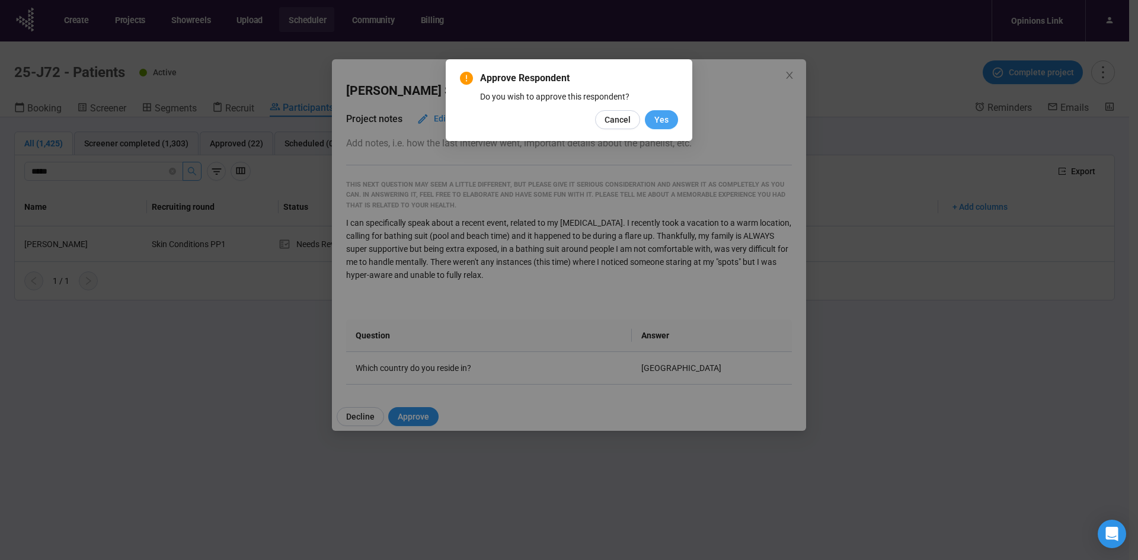
click at [655, 118] on span "Yes" at bounding box center [661, 119] width 14 height 13
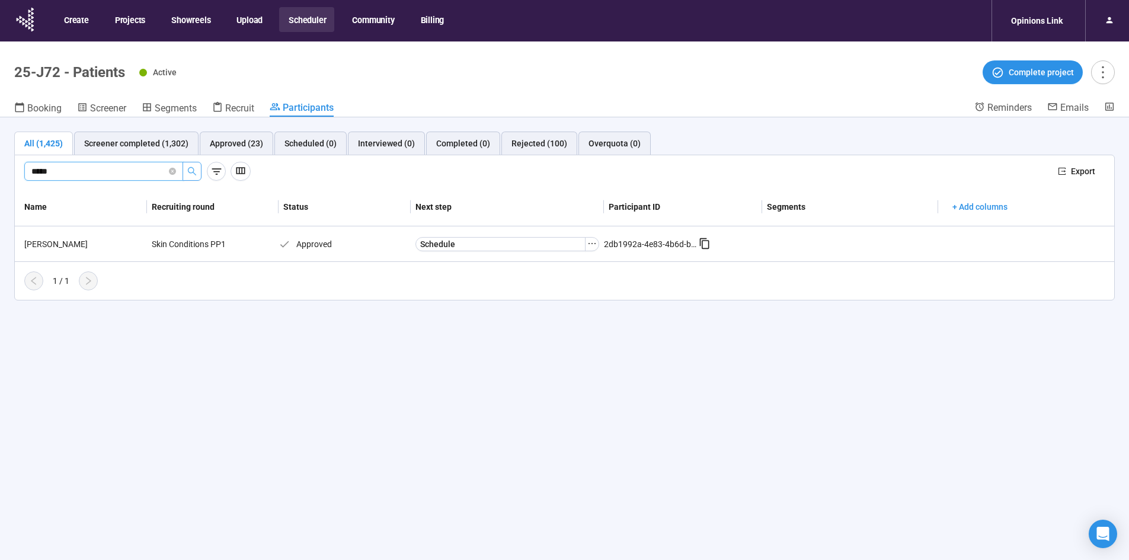
click at [90, 174] on input "*****" at bounding box center [98, 171] width 135 height 13
type input "*"
click at [196, 178] on button "button" at bounding box center [191, 171] width 19 height 19
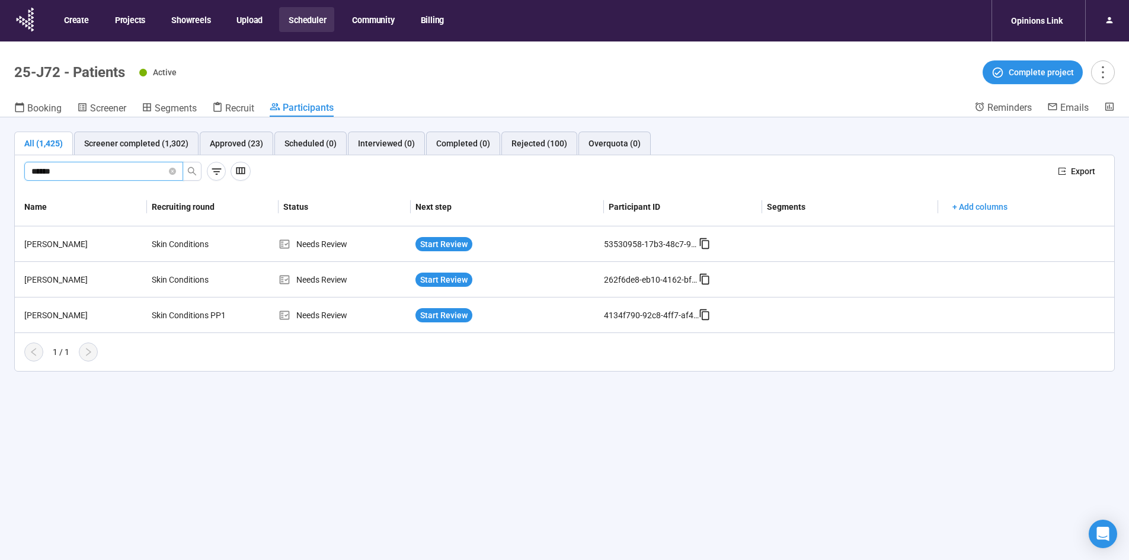
type input "******"
click at [466, 318] on span "Start Review" at bounding box center [443, 315] width 47 height 13
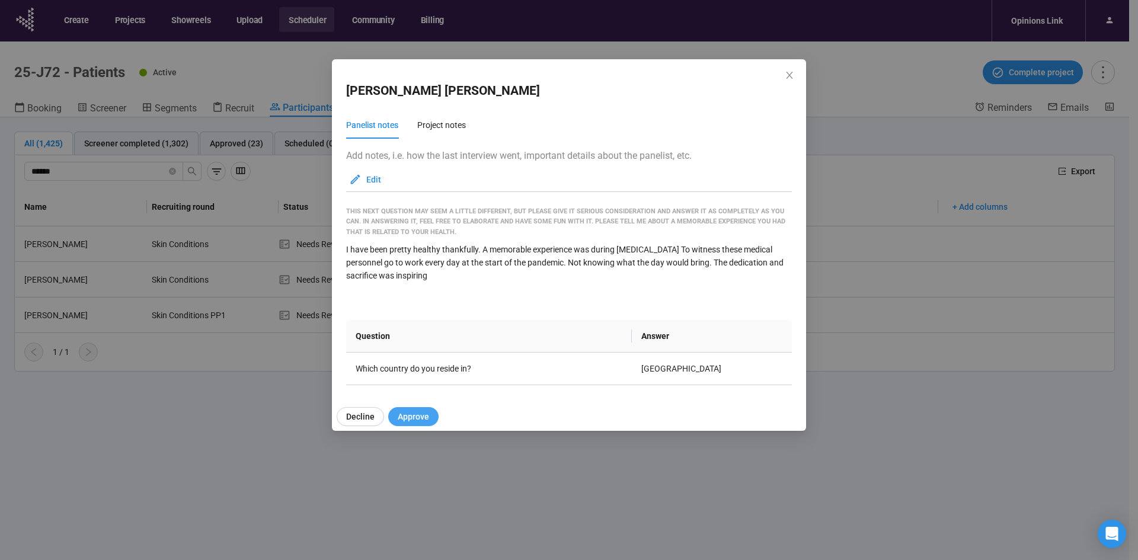
click at [417, 412] on span "Approve" at bounding box center [413, 416] width 31 height 13
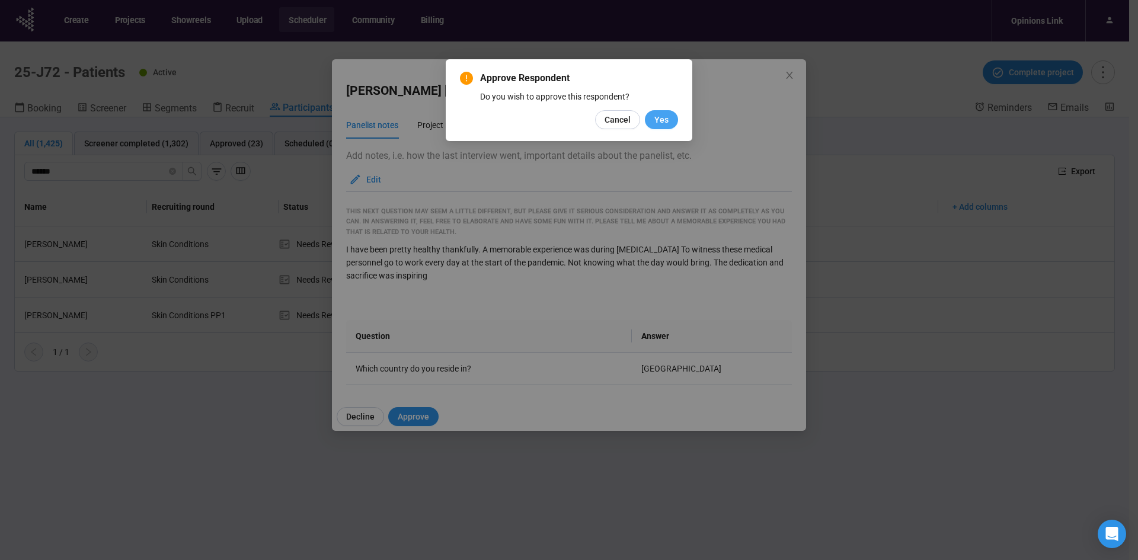
click at [662, 119] on span "Yes" at bounding box center [661, 119] width 14 height 13
